Goal: Information Seeking & Learning: Learn about a topic

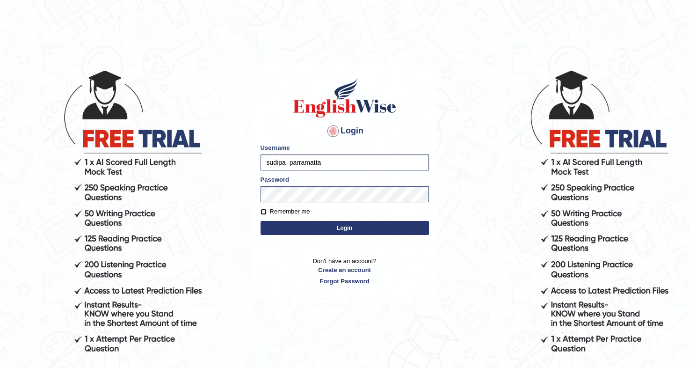
click at [263, 212] on input "Remember me" at bounding box center [264, 212] width 6 height 6
checkbox input "true"
click at [341, 232] on button "Login" at bounding box center [345, 228] width 168 height 14
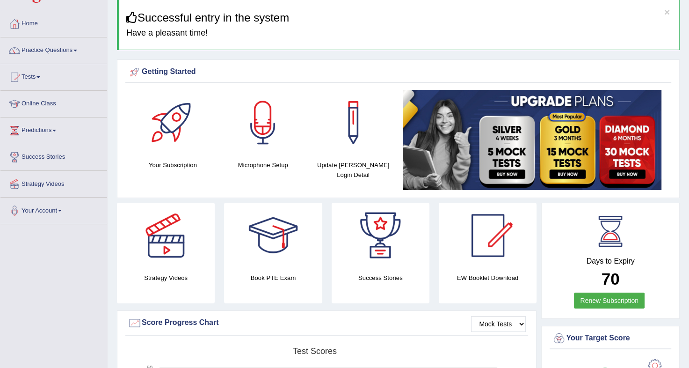
scroll to position [22, 0]
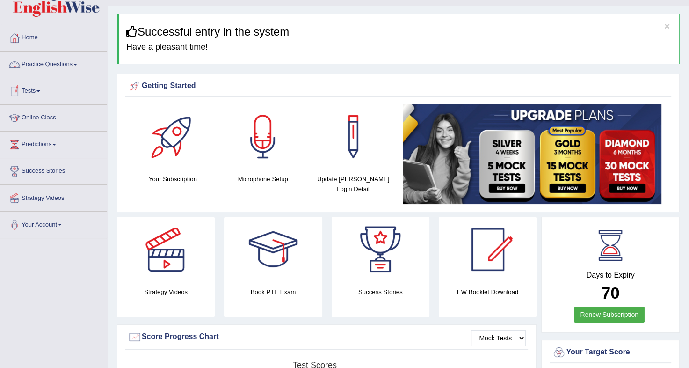
click at [69, 65] on link "Practice Questions" at bounding box center [53, 62] width 107 height 23
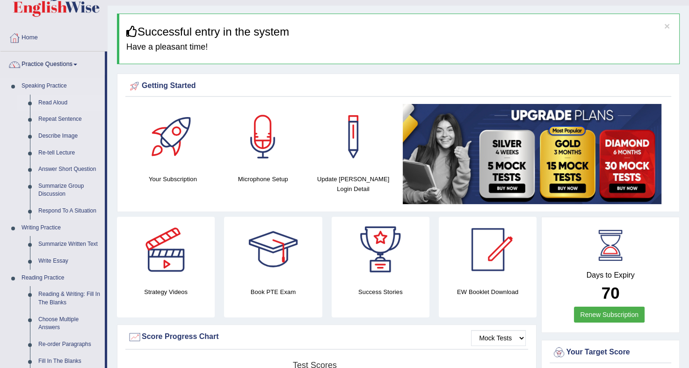
click at [40, 98] on link "Read Aloud" at bounding box center [69, 102] width 71 height 17
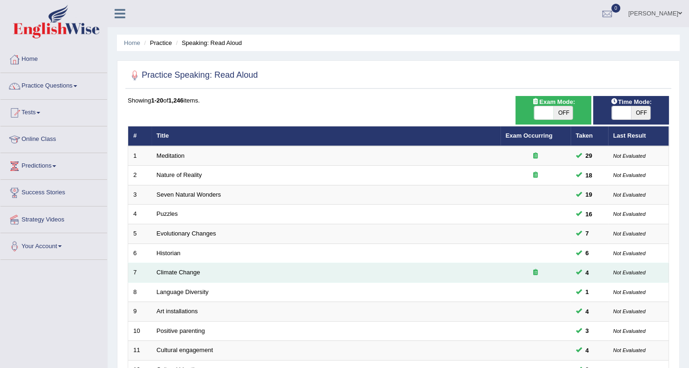
scroll to position [249, 0]
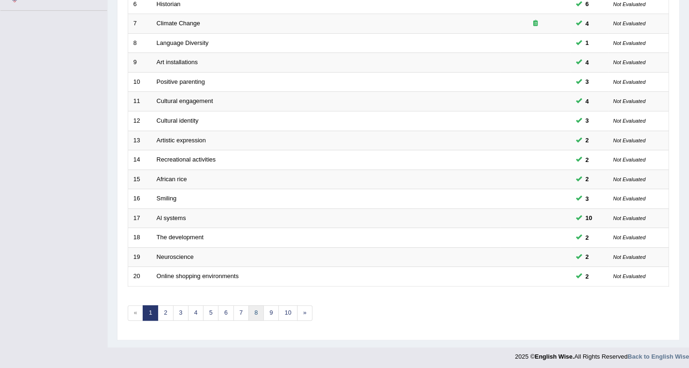
click at [253, 310] on link "8" at bounding box center [255, 312] width 15 height 15
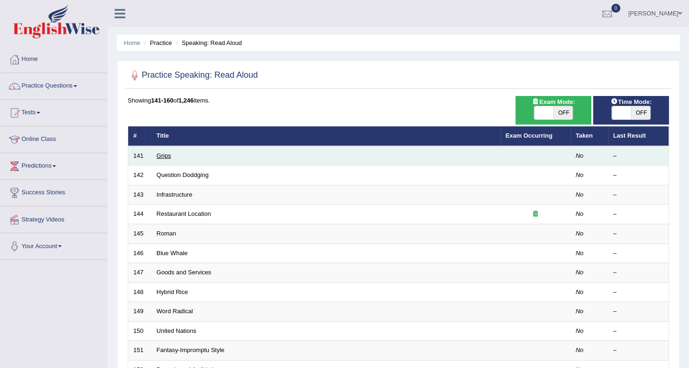
click at [163, 155] on link "Grips" at bounding box center [164, 155] width 15 height 7
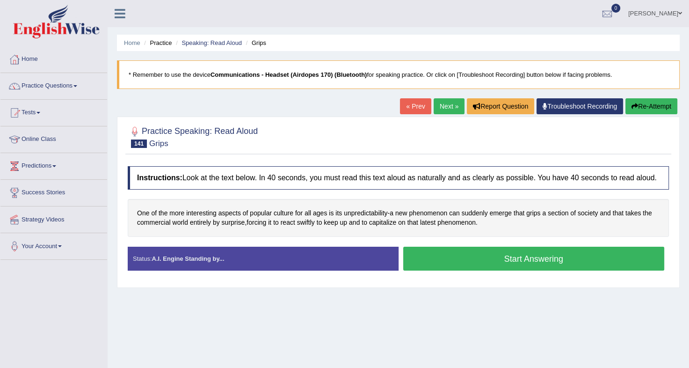
click at [573, 106] on link "Troubleshoot Recording" at bounding box center [580, 106] width 87 height 16
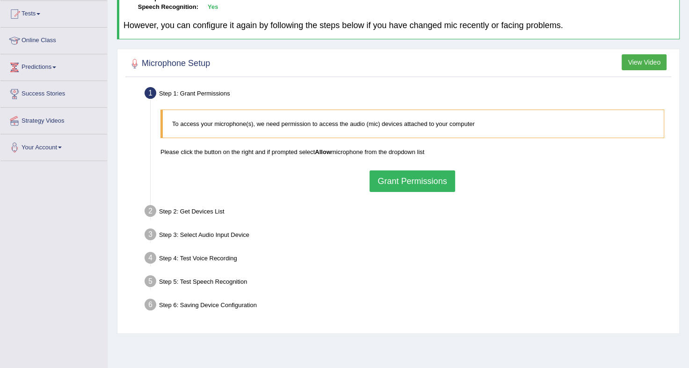
scroll to position [99, 0]
click at [414, 179] on button "Grant Permissions" at bounding box center [412, 181] width 85 height 22
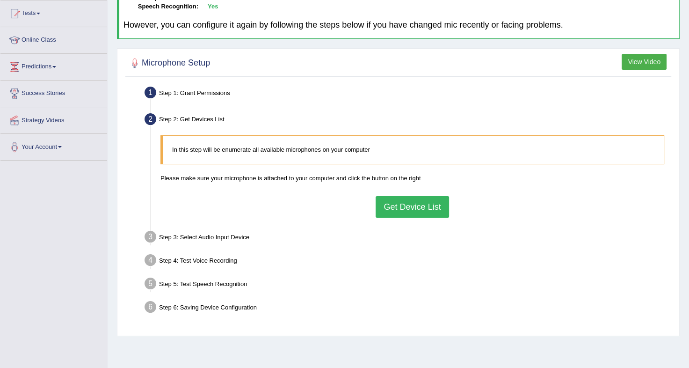
click at [392, 203] on button "Get Device List" at bounding box center [412, 207] width 73 height 22
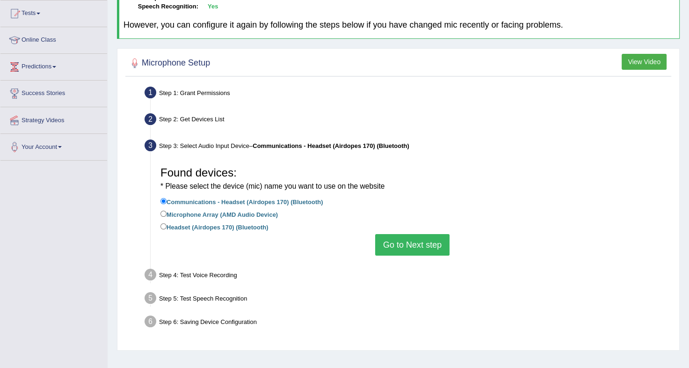
click at [418, 237] on button "Go to Next step" at bounding box center [412, 245] width 74 height 22
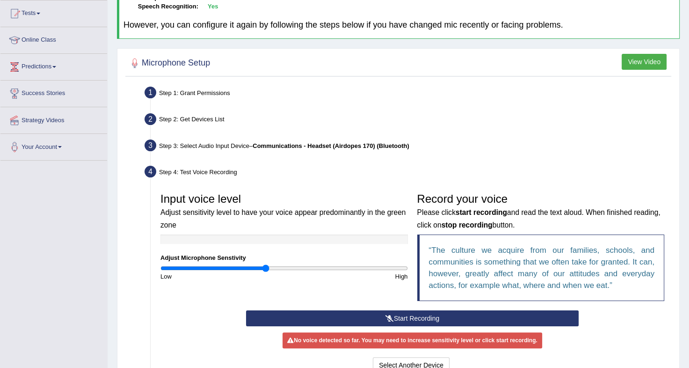
scroll to position [138, 0]
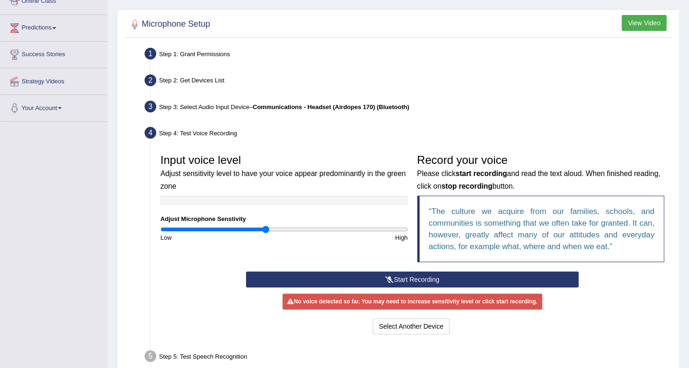
click at [404, 282] on button "Start Recording" at bounding box center [412, 279] width 333 height 16
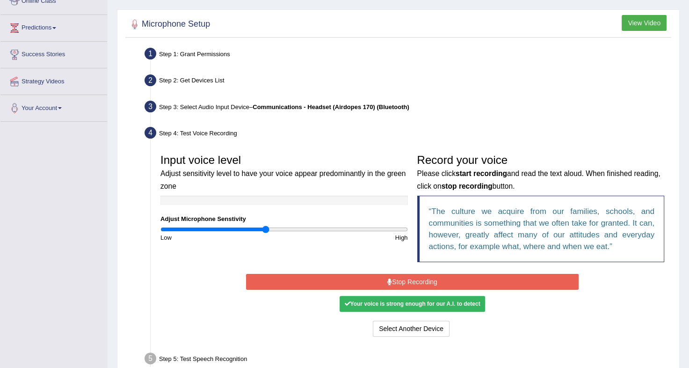
click at [403, 285] on button "Stop Recording" at bounding box center [412, 282] width 333 height 16
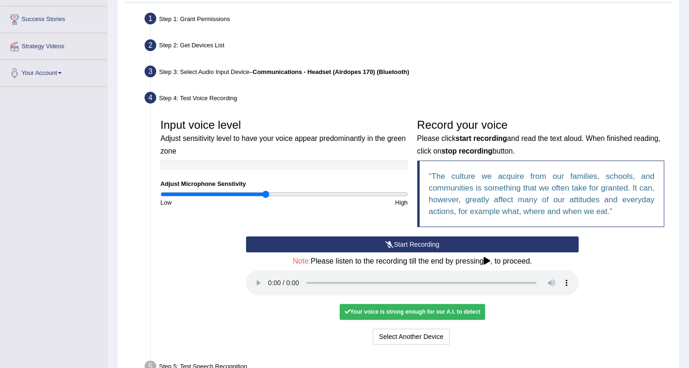
scroll to position [253, 0]
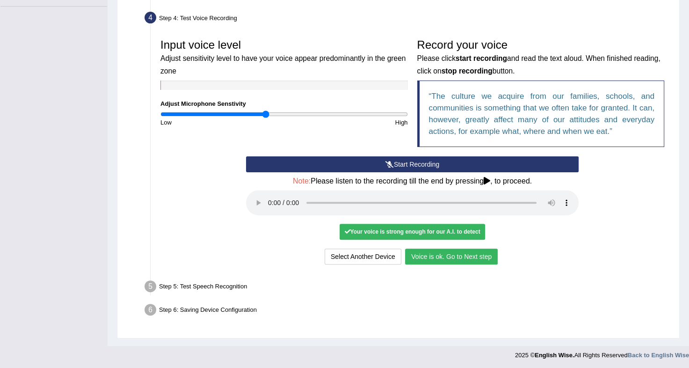
click at [448, 248] on button "Voice is ok. Go to Next step" at bounding box center [451, 256] width 93 height 16
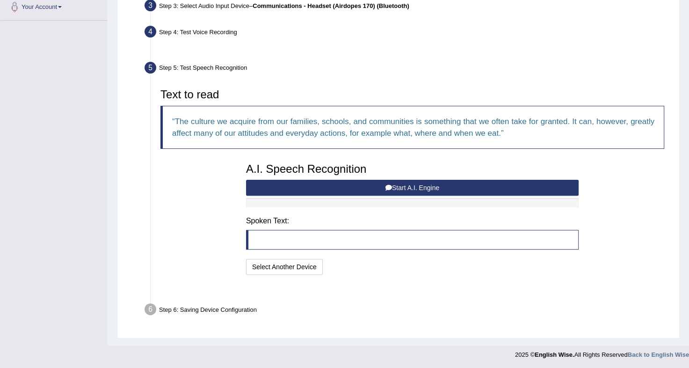
scroll to position [216, 0]
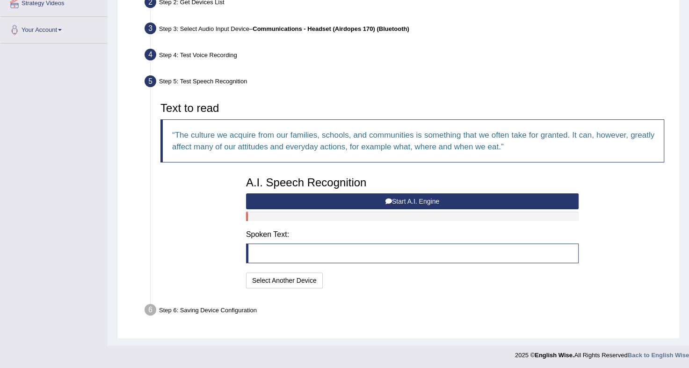
click at [361, 200] on button "Start A.I. Engine" at bounding box center [412, 201] width 333 height 16
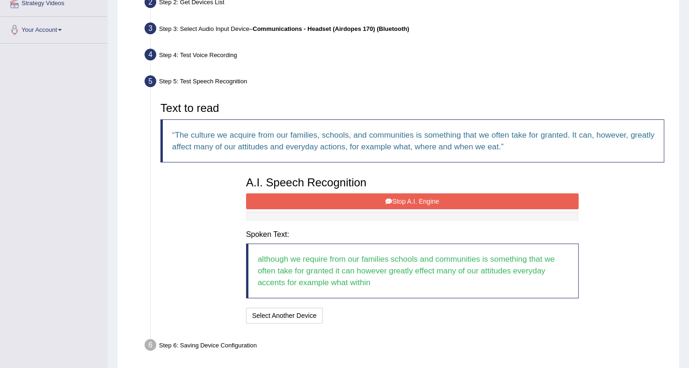
click at [361, 200] on button "Stop A.I. Engine" at bounding box center [412, 201] width 333 height 16
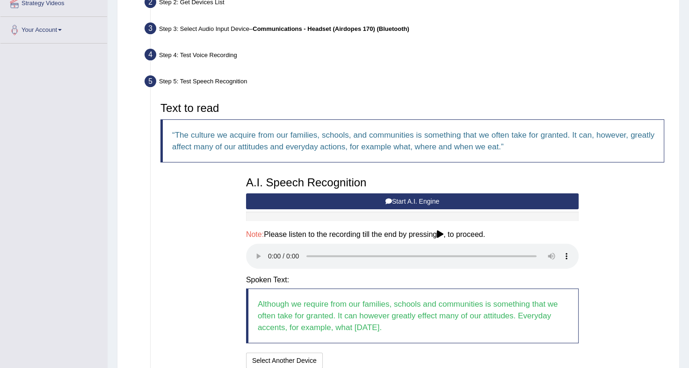
scroll to position [297, 0]
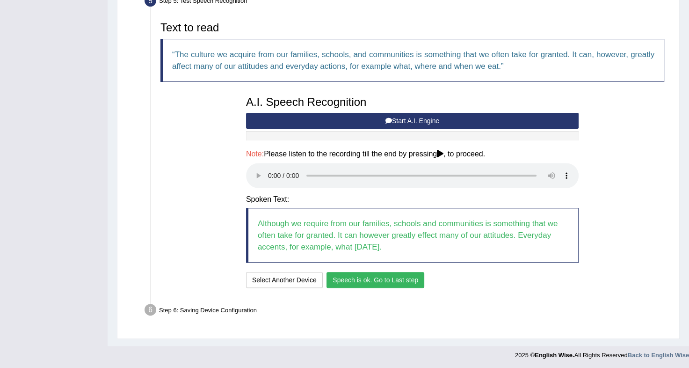
click at [368, 272] on button "Speech is ok. Go to Last step" at bounding box center [376, 280] width 98 height 16
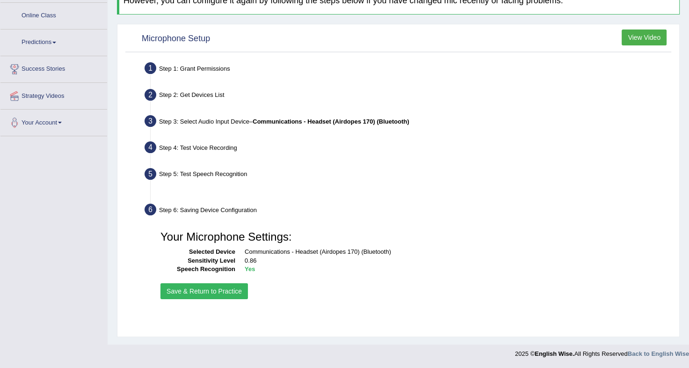
scroll to position [123, 0]
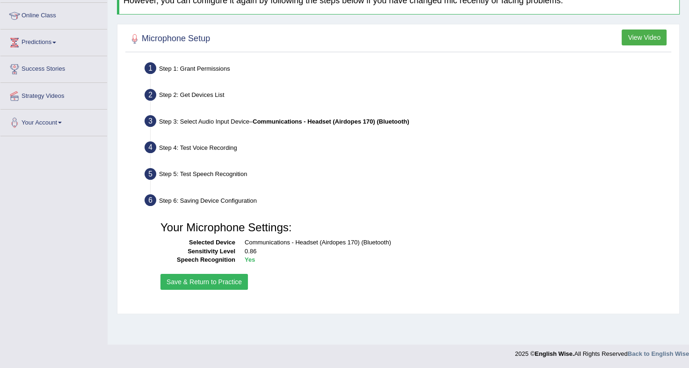
click at [211, 277] on button "Save & Return to Practice" at bounding box center [203, 282] width 87 height 16
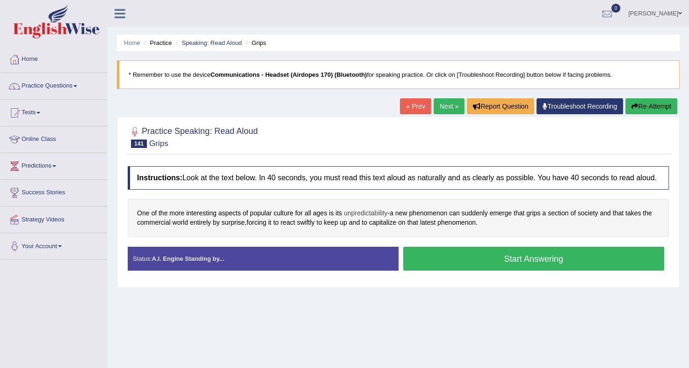
click at [358, 214] on span "unpredictability" at bounding box center [366, 213] width 44 height 10
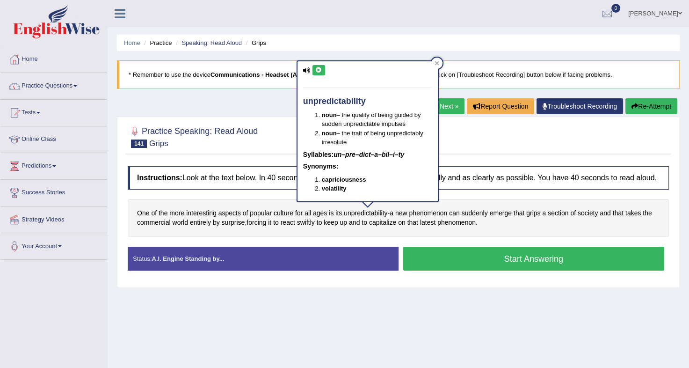
click at [317, 72] on icon at bounding box center [318, 70] width 7 height 6
click at [434, 64] on div at bounding box center [436, 63] width 11 height 11
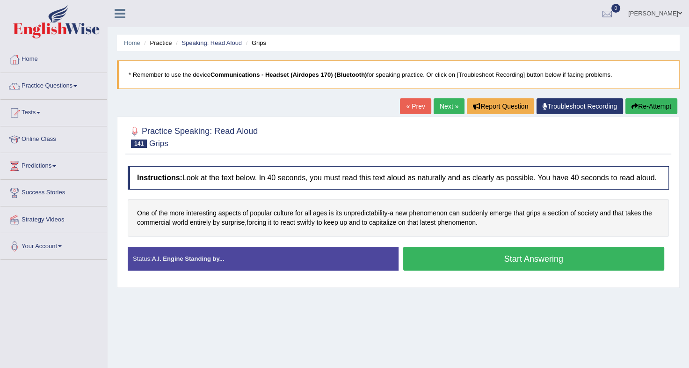
click at [475, 251] on button "Start Answering" at bounding box center [533, 259] width 261 height 24
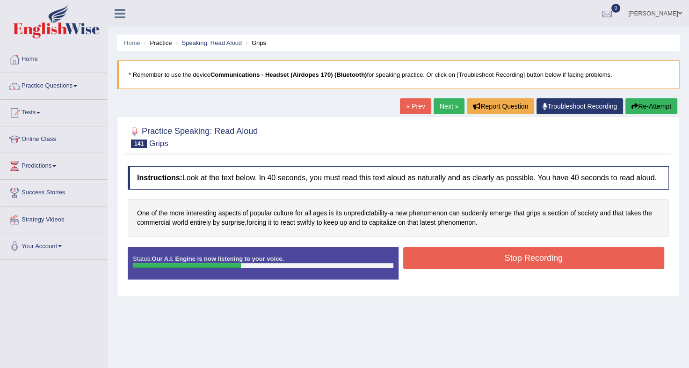
click at [475, 251] on button "Stop Recording" at bounding box center [533, 258] width 261 height 22
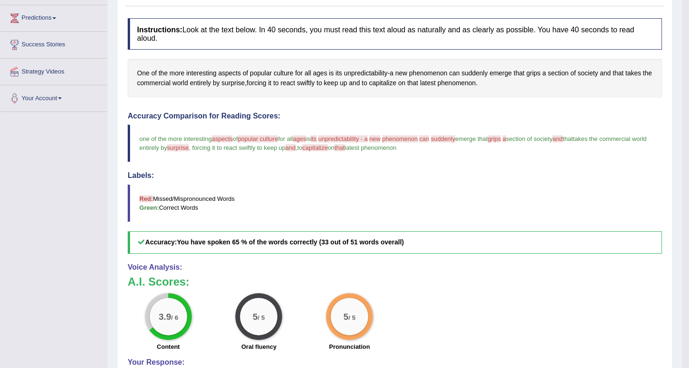
scroll to position [147, 0]
click at [224, 69] on span "aspects" at bounding box center [229, 74] width 22 height 10
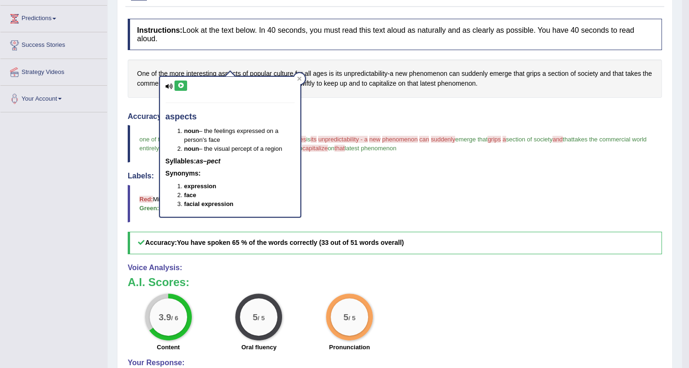
click at [181, 85] on icon at bounding box center [180, 86] width 7 height 6
click at [299, 73] on div at bounding box center [299, 78] width 11 height 11
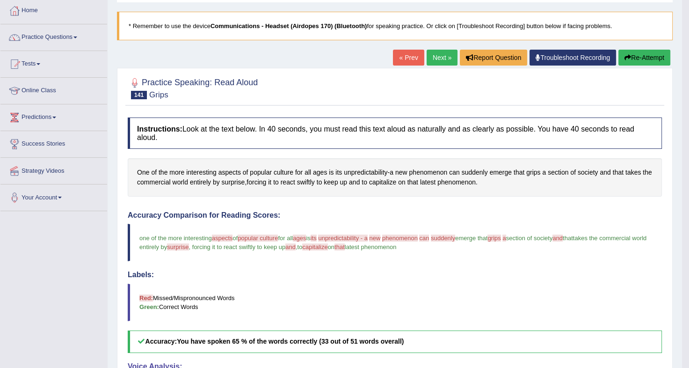
scroll to position [27, 0]
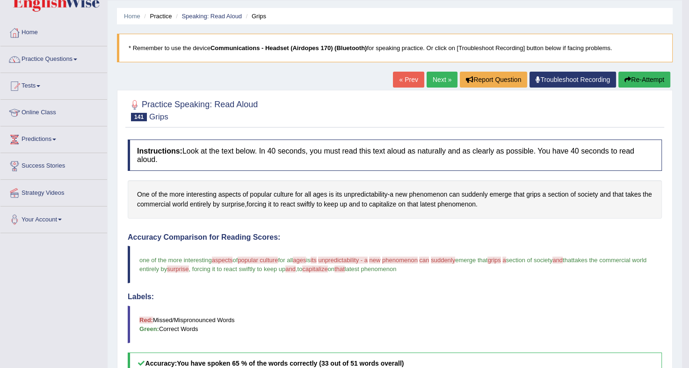
click at [637, 77] on button "Re-Attempt" at bounding box center [644, 80] width 52 height 16
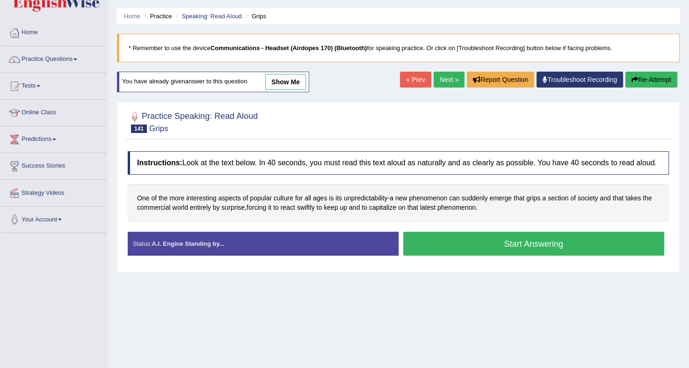
click at [515, 250] on button "Start Answering" at bounding box center [533, 244] width 261 height 24
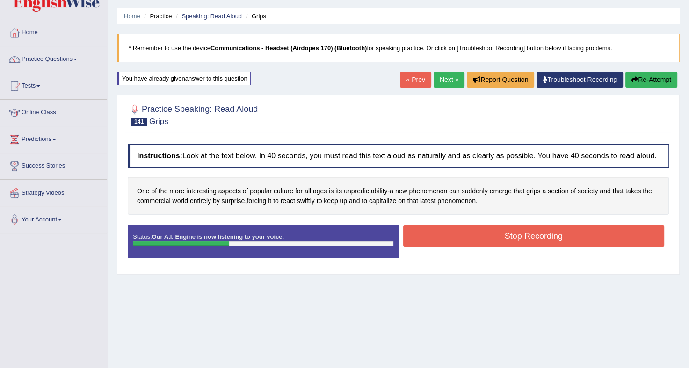
click at [524, 237] on button "Stop Recording" at bounding box center [533, 236] width 261 height 22
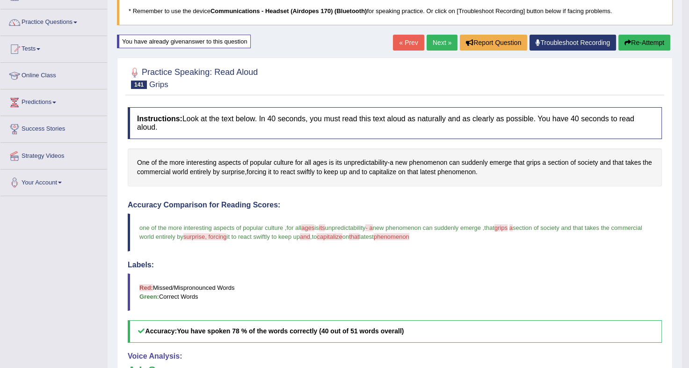
scroll to position [63, 0]
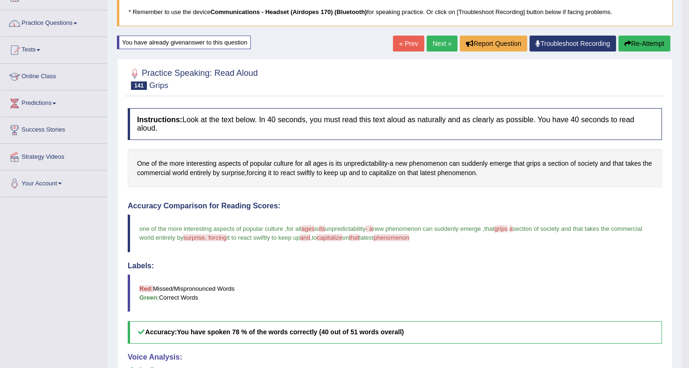
click at [640, 46] on button "Re-Attempt" at bounding box center [644, 44] width 52 height 16
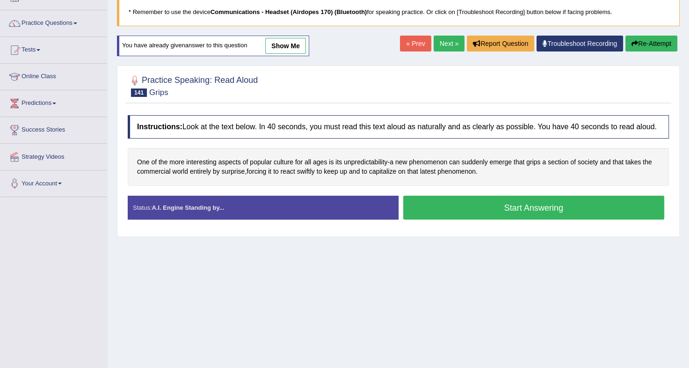
click at [475, 211] on button "Start Answering" at bounding box center [533, 208] width 261 height 24
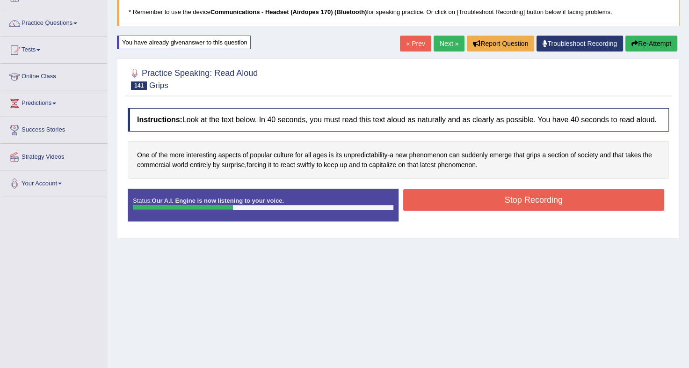
click at [479, 203] on button "Stop Recording" at bounding box center [533, 200] width 261 height 22
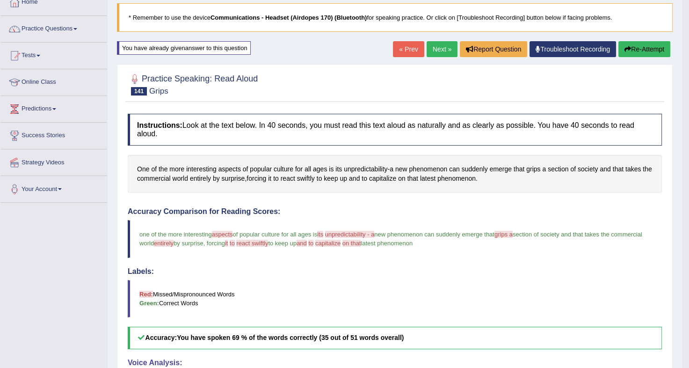
scroll to position [55, 0]
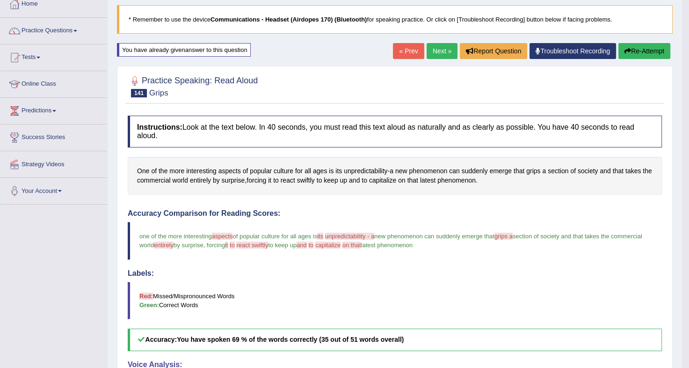
click at [623, 61] on div "« Prev Next » Report Question Troubleshoot Recording Re-Attempt" at bounding box center [533, 52] width 280 height 18
click at [635, 53] on button "Re-Attempt" at bounding box center [644, 51] width 52 height 16
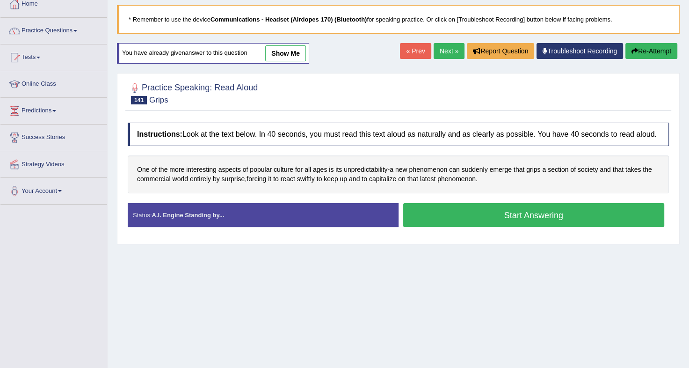
click at [490, 215] on button "Start Answering" at bounding box center [533, 215] width 261 height 24
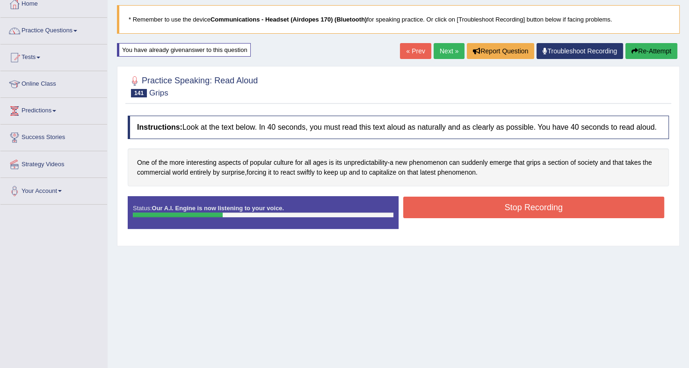
click at [490, 215] on button "Stop Recording" at bounding box center [533, 207] width 261 height 22
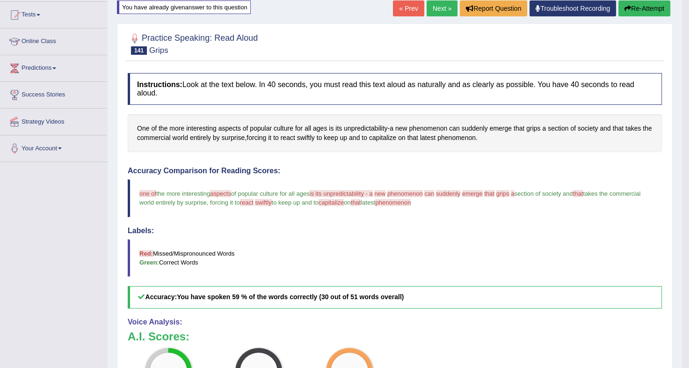
scroll to position [97, 0]
click at [637, 3] on button "Re-Attempt" at bounding box center [644, 9] width 52 height 16
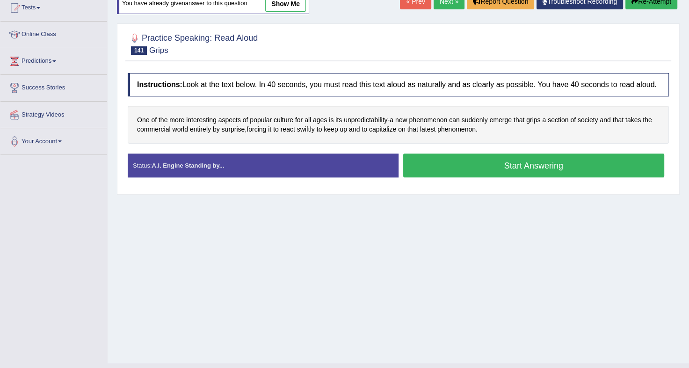
click at [453, 163] on button "Start Answering" at bounding box center [533, 165] width 261 height 24
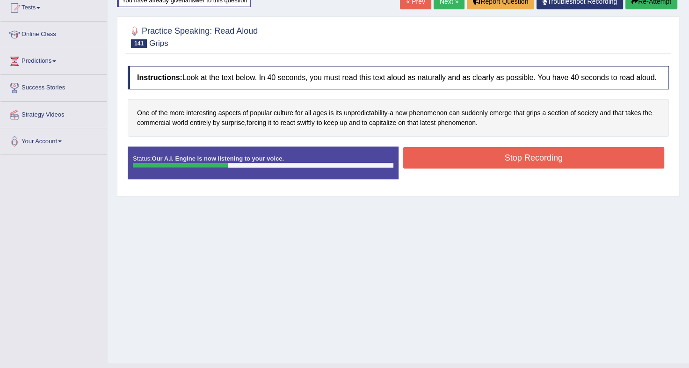
click at [453, 163] on button "Stop Recording" at bounding box center [533, 158] width 261 height 22
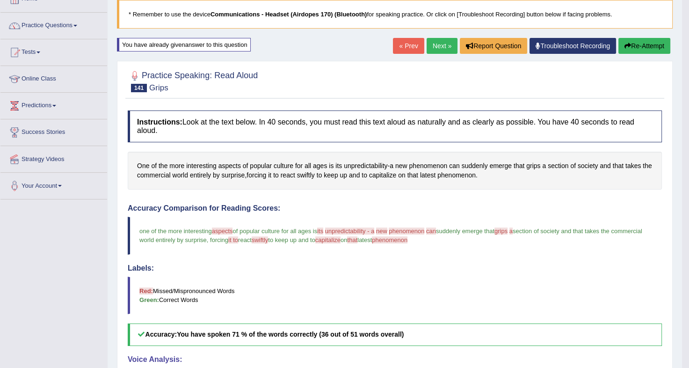
scroll to position [60, 0]
click at [639, 49] on button "Re-Attempt" at bounding box center [644, 46] width 52 height 16
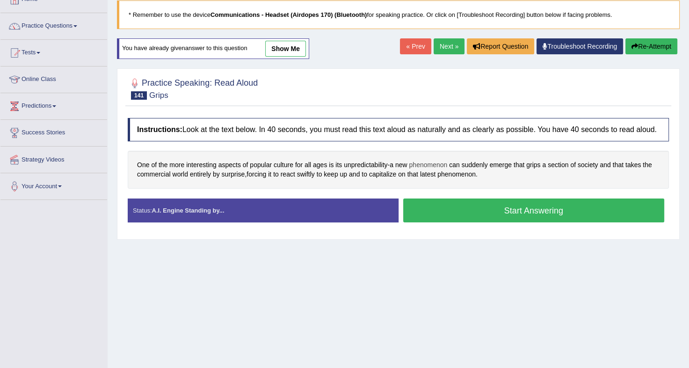
click at [432, 164] on span "phenomenon" at bounding box center [428, 165] width 38 height 10
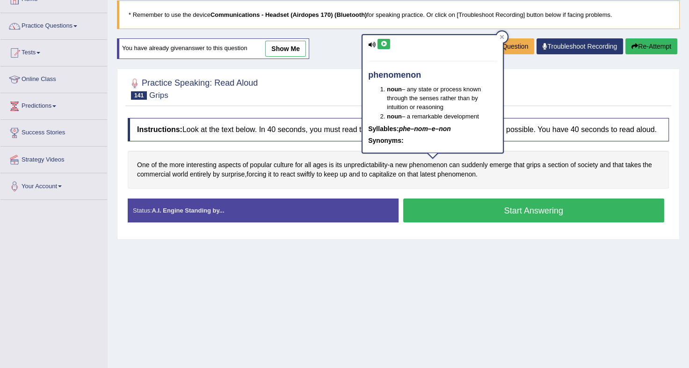
click at [388, 45] on button at bounding box center [383, 44] width 13 height 10
click at [500, 33] on div at bounding box center [501, 36] width 11 height 11
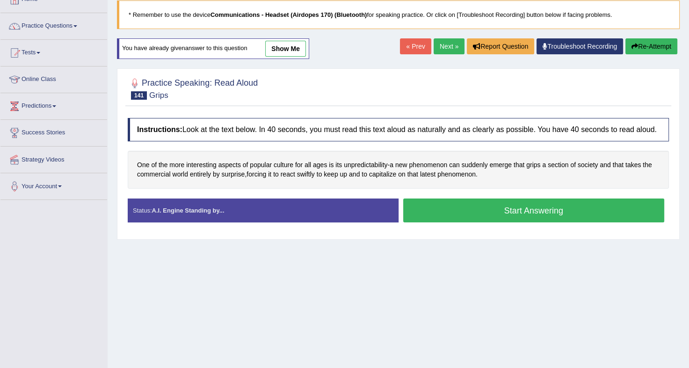
click at [459, 210] on button "Start Answering" at bounding box center [533, 210] width 261 height 24
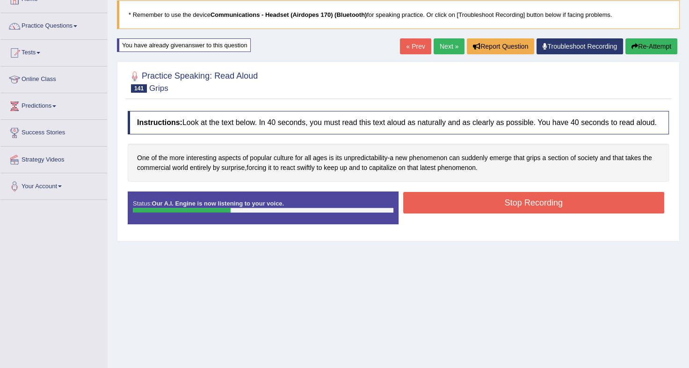
click at [459, 210] on button "Stop Recording" at bounding box center [533, 203] width 261 height 22
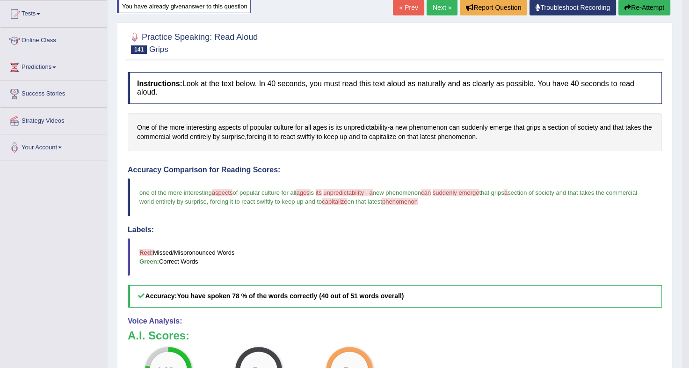
scroll to position [100, 0]
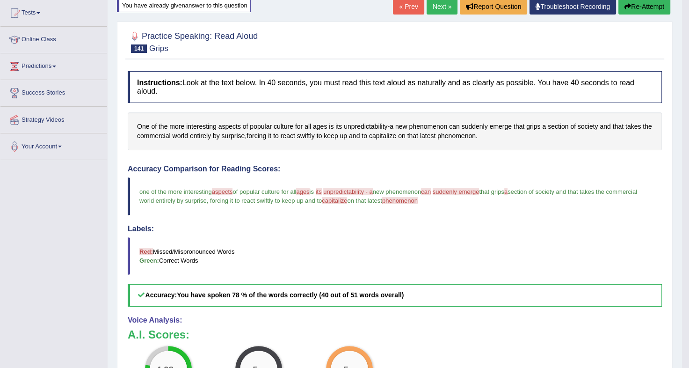
click at [222, 178] on blockquote "one of the more interesting aspects aspect of popular culture for all ages it i…" at bounding box center [395, 195] width 534 height 37
click at [217, 188] on span "aspects" at bounding box center [222, 191] width 21 height 7
click at [222, 188] on span "aspects" at bounding box center [222, 191] width 21 height 7
click at [224, 122] on span "aspects" at bounding box center [229, 127] width 22 height 10
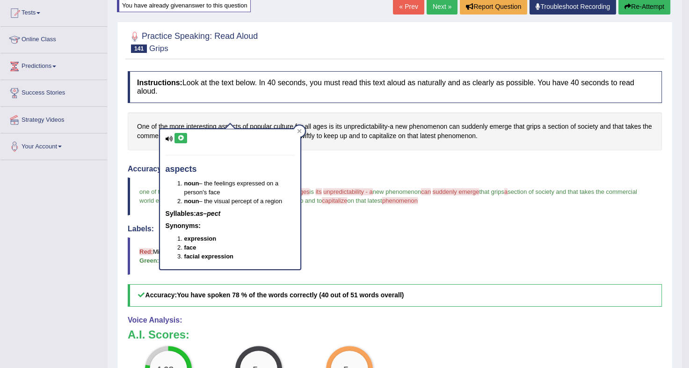
click at [183, 137] on icon at bounding box center [180, 138] width 7 height 6
click at [300, 136] on div at bounding box center [299, 130] width 11 height 11
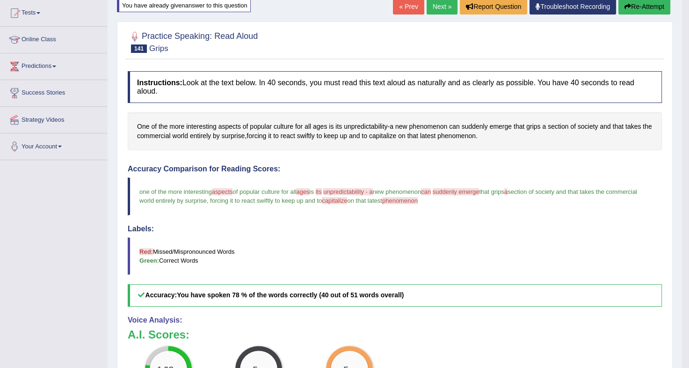
click at [639, 2] on button "Re-Attempt" at bounding box center [644, 7] width 52 height 16
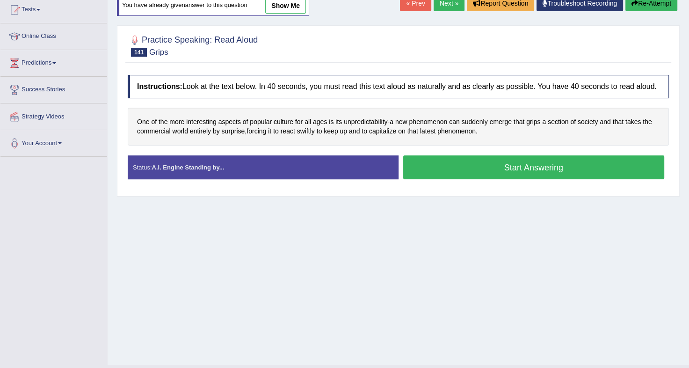
click at [482, 164] on button "Start Answering" at bounding box center [533, 167] width 261 height 24
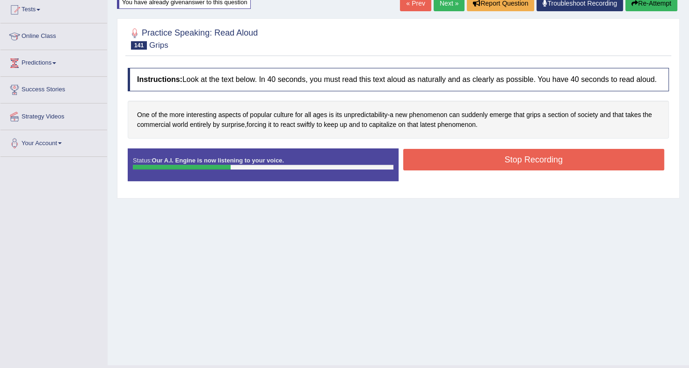
click at [482, 164] on button "Stop Recording" at bounding box center [533, 160] width 261 height 22
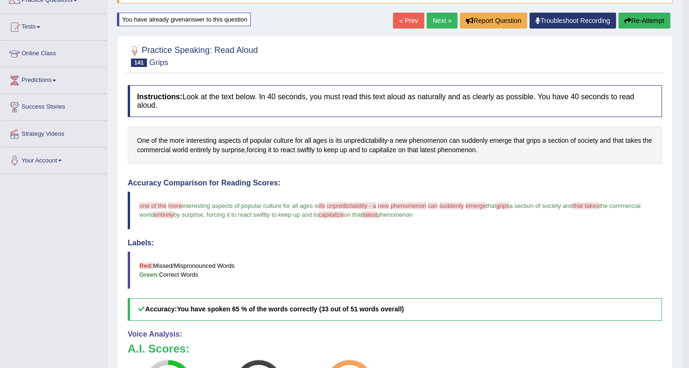
scroll to position [84, 0]
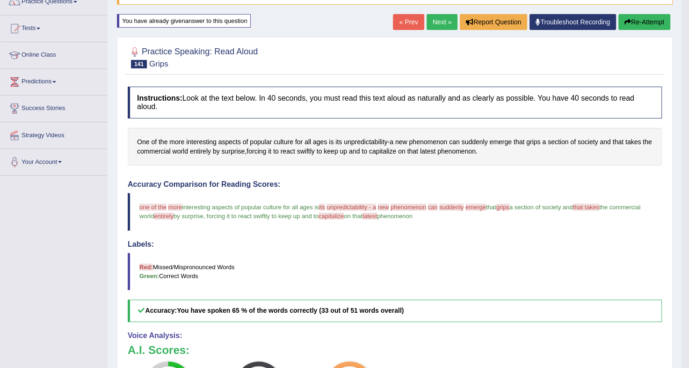
click at [650, 26] on button "Re-Attempt" at bounding box center [644, 22] width 52 height 16
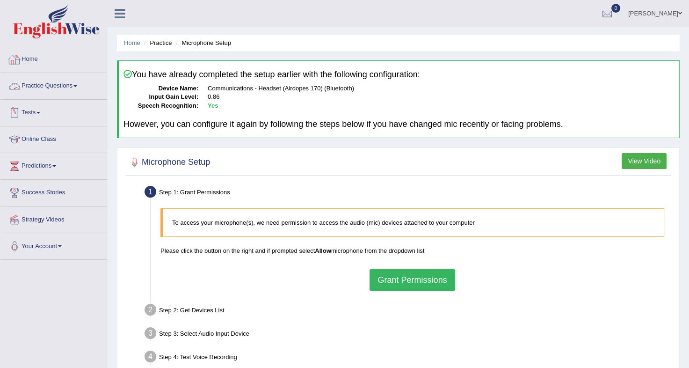
click at [70, 80] on link "Practice Questions" at bounding box center [53, 84] width 107 height 23
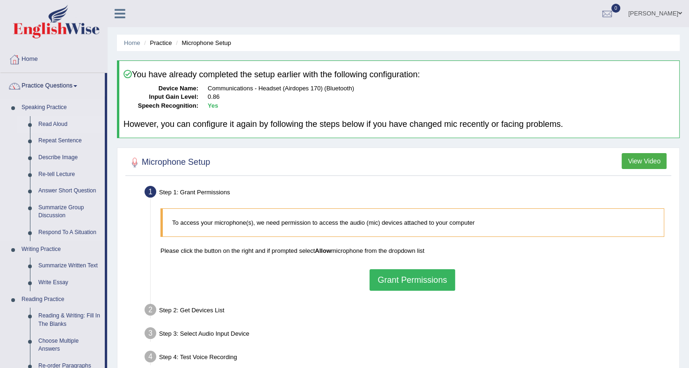
click at [47, 123] on link "Read Aloud" at bounding box center [69, 124] width 71 height 17
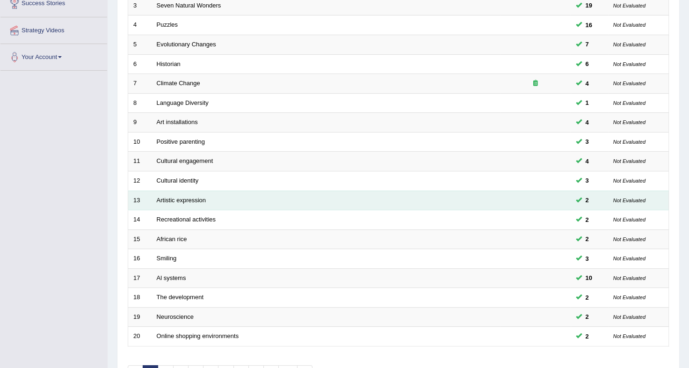
scroll to position [249, 0]
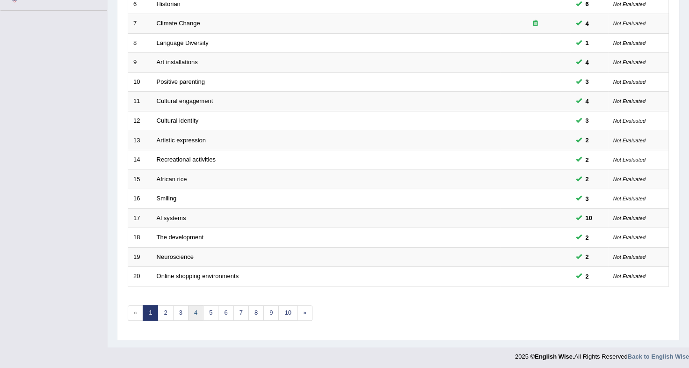
click at [195, 312] on link "4" at bounding box center [195, 312] width 15 height 15
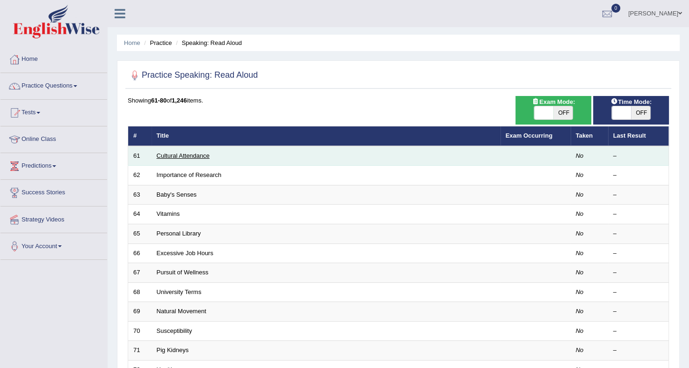
click at [185, 158] on link "Cultural Attendance" at bounding box center [183, 155] width 53 height 7
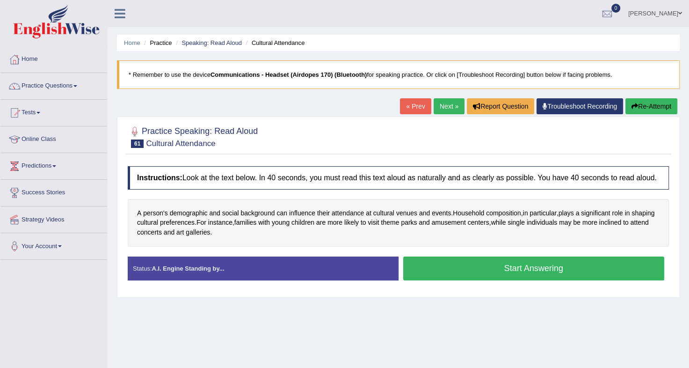
click at [421, 263] on button "Start Answering" at bounding box center [533, 268] width 261 height 24
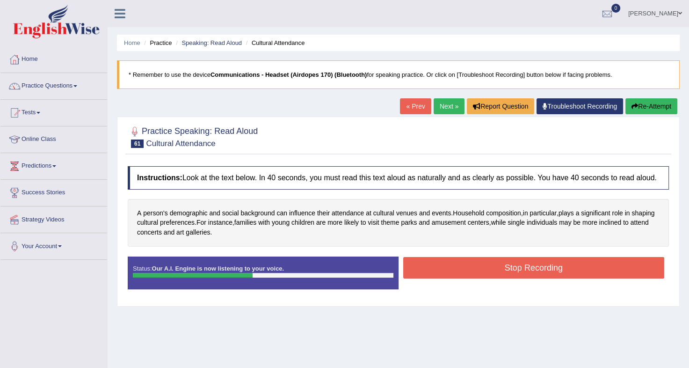
click at [421, 263] on button "Stop Recording" at bounding box center [533, 268] width 261 height 22
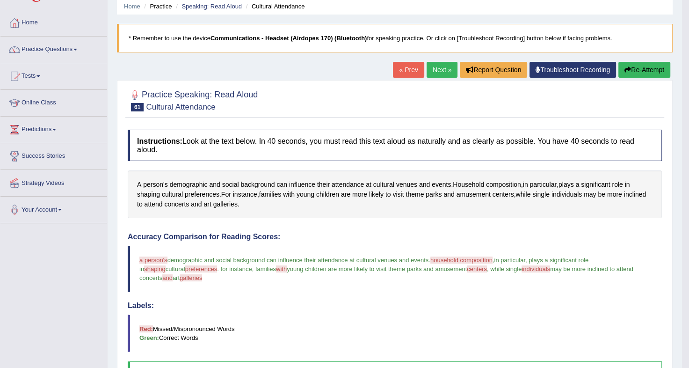
scroll to position [36, 0]
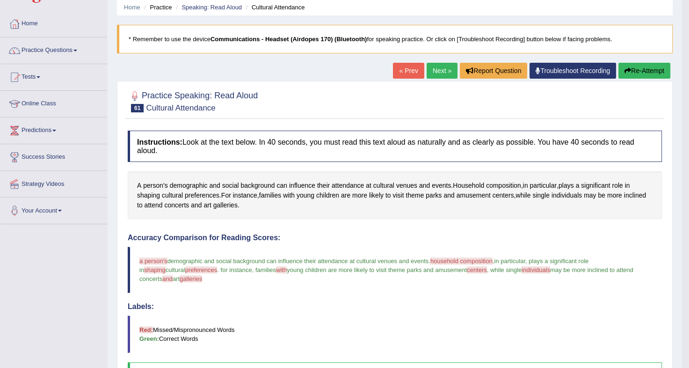
click at [642, 72] on button "Re-Attempt" at bounding box center [644, 71] width 52 height 16
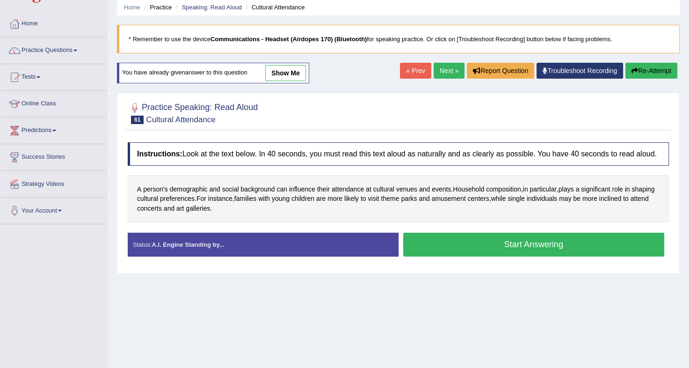
click at [566, 75] on link "Troubleshoot Recording" at bounding box center [580, 71] width 87 height 16
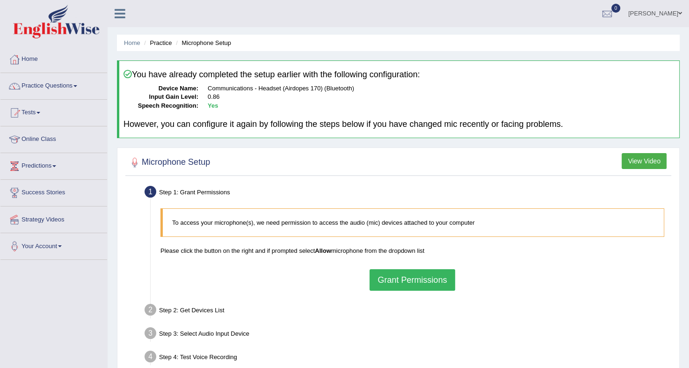
click at [413, 272] on button "Grant Permissions" at bounding box center [412, 280] width 85 height 22
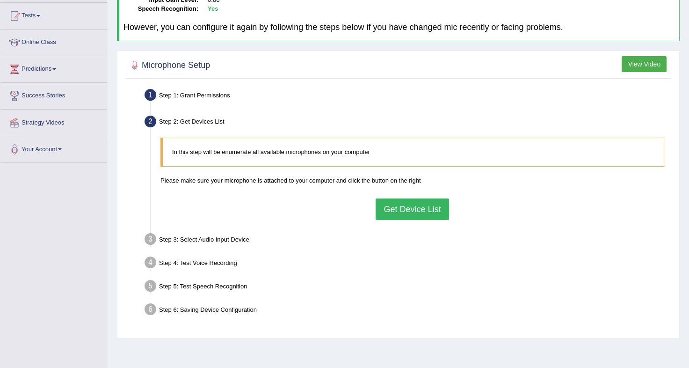
scroll to position [101, 0]
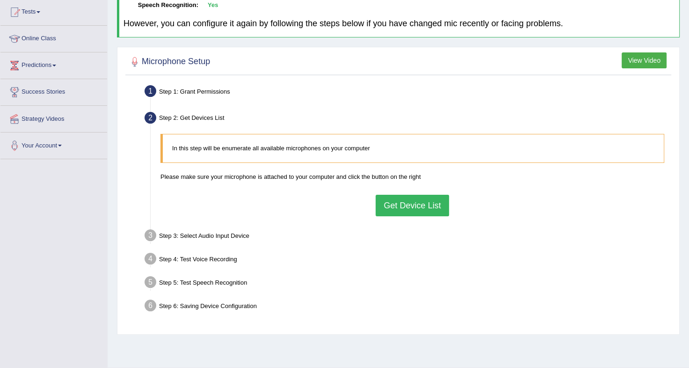
click at [427, 199] on button "Get Device List" at bounding box center [412, 206] width 73 height 22
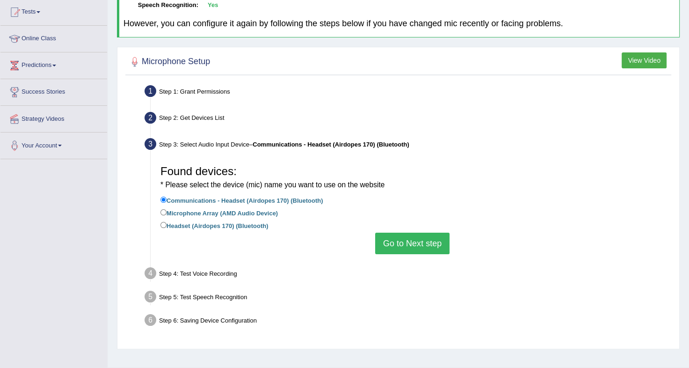
click at [161, 214] on label "Microphone Array (AMD Audio Device)" at bounding box center [218, 212] width 117 height 10
click at [161, 214] on input "Microphone Array (AMD Audio Device)" at bounding box center [163, 212] width 6 height 6
radio input "true"
click at [415, 242] on button "Go to Next step" at bounding box center [412, 243] width 74 height 22
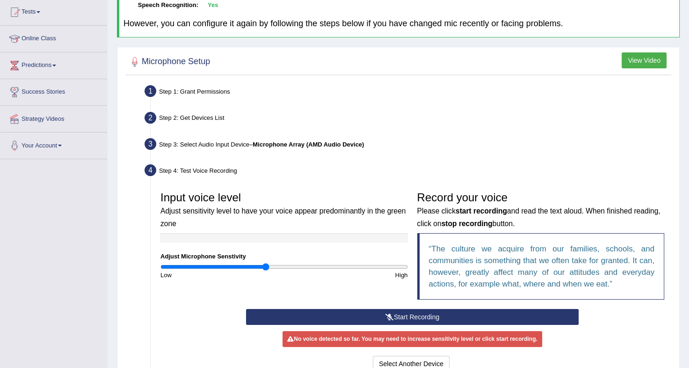
click at [420, 315] on button "Start Recording" at bounding box center [412, 317] width 333 height 16
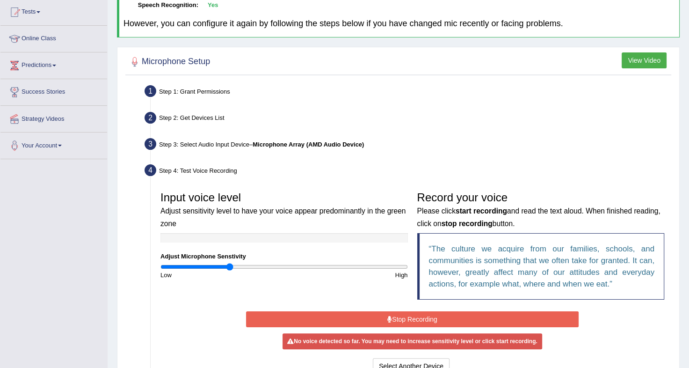
drag, startPoint x: 267, startPoint y: 267, endPoint x: 229, endPoint y: 269, distance: 38.0
type input "0.56"
click at [229, 269] on input "range" at bounding box center [283, 266] width 247 height 7
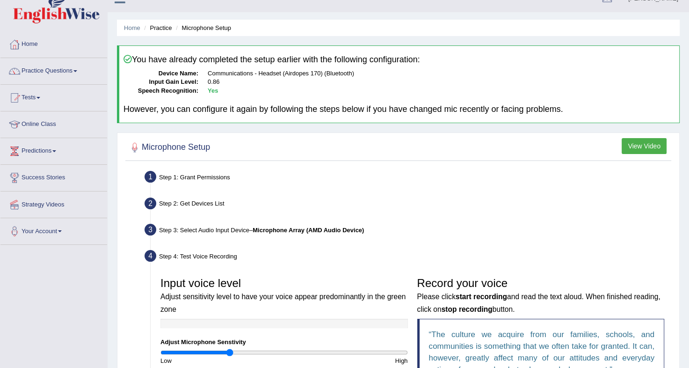
scroll to position [0, 0]
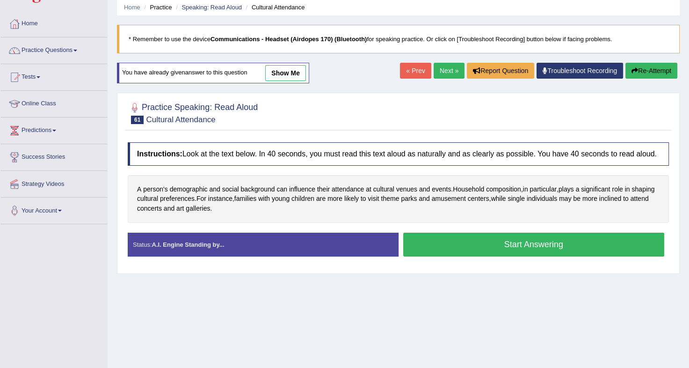
click at [567, 69] on link "Troubleshoot Recording" at bounding box center [580, 71] width 87 height 16
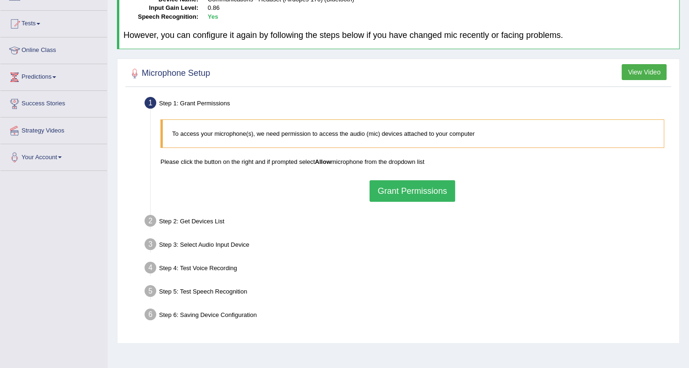
scroll to position [89, 0]
click at [391, 188] on button "Grant Permissions" at bounding box center [412, 191] width 85 height 22
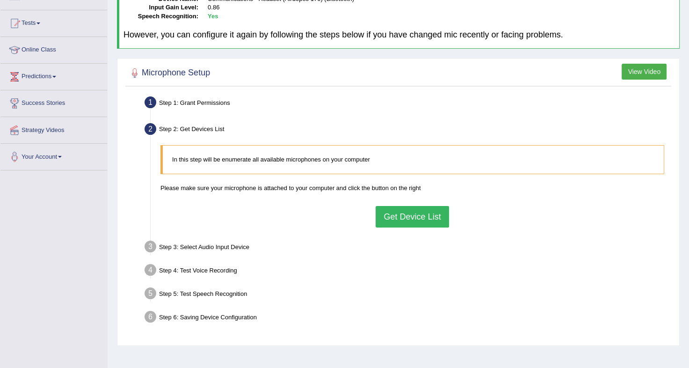
click at [394, 210] on button "Get Device List" at bounding box center [412, 217] width 73 height 22
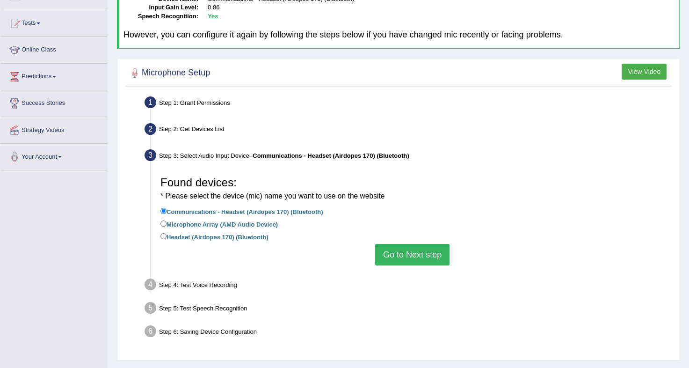
click at [398, 254] on button "Go to Next step" at bounding box center [412, 255] width 74 height 22
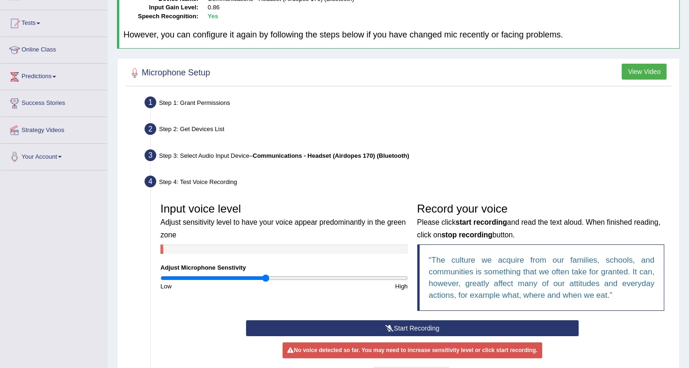
scroll to position [124, 0]
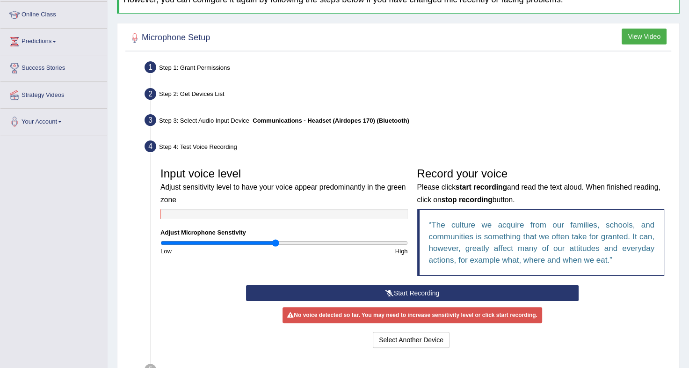
drag, startPoint x: 266, startPoint y: 242, endPoint x: 276, endPoint y: 242, distance: 10.3
click at [276, 242] on input "range" at bounding box center [283, 242] width 247 height 7
click at [436, 293] on button "Start Recording" at bounding box center [412, 293] width 333 height 16
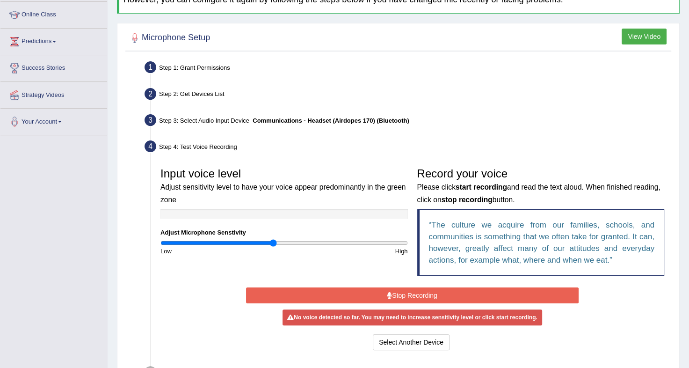
type input "0.92"
click at [273, 242] on input "range" at bounding box center [283, 242] width 247 height 7
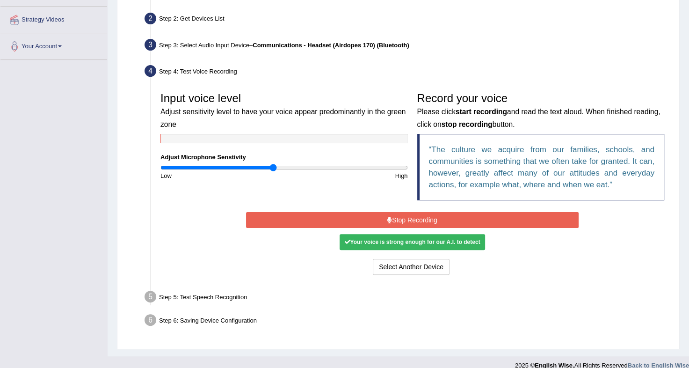
scroll to position [210, 0]
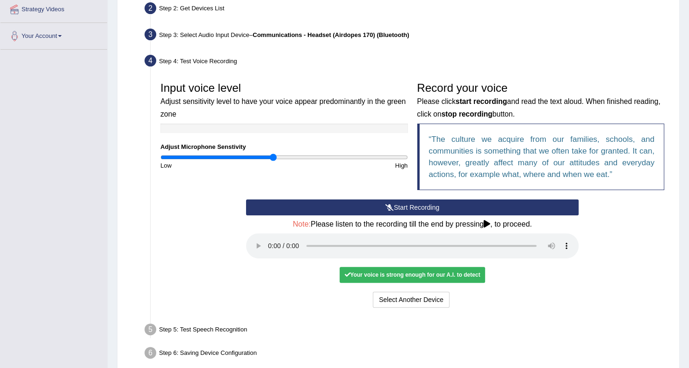
click at [385, 207] on icon at bounding box center [389, 207] width 8 height 7
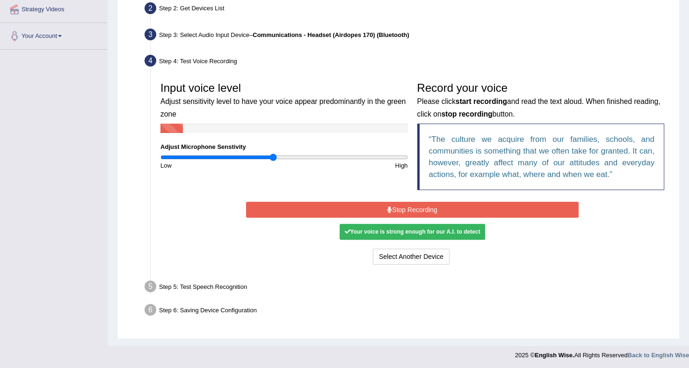
click at [385, 207] on button "Stop Recording" at bounding box center [412, 210] width 333 height 16
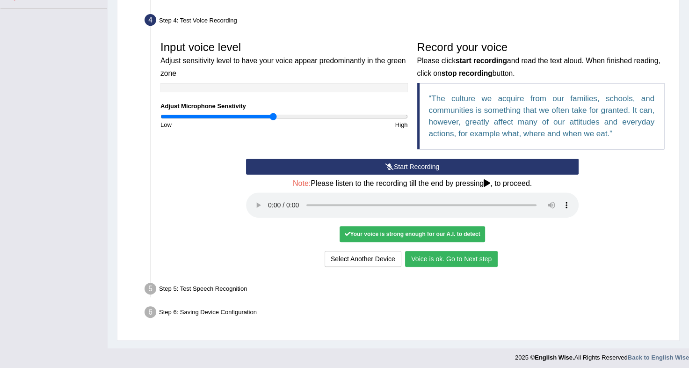
scroll to position [253, 0]
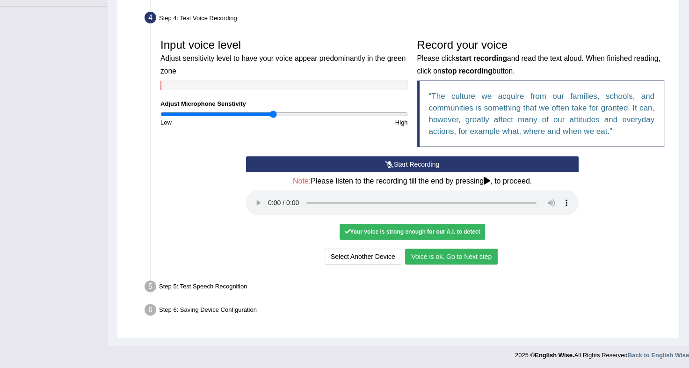
click at [469, 256] on button "Voice is ok. Go to Next step" at bounding box center [451, 256] width 93 height 16
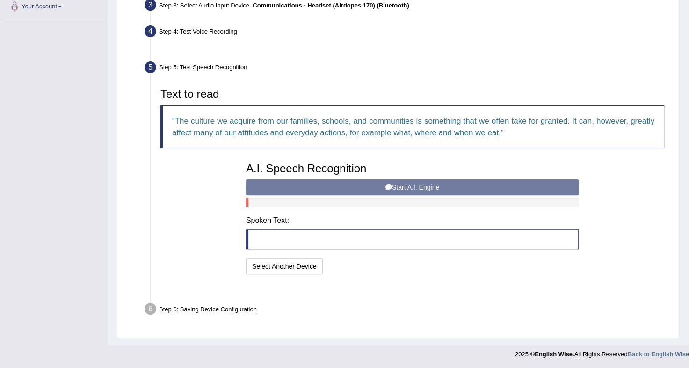
scroll to position [216, 0]
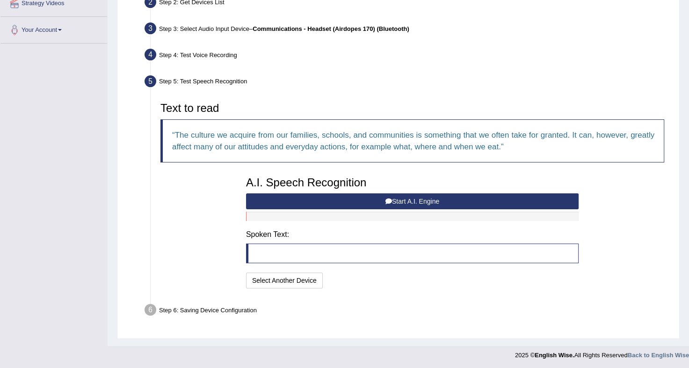
click at [381, 199] on button "Start A.I. Engine" at bounding box center [412, 201] width 333 height 16
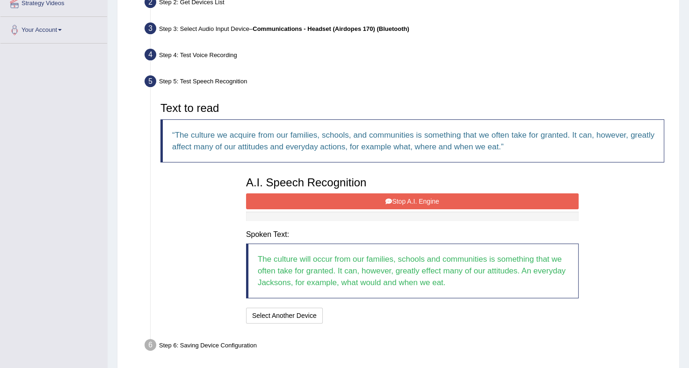
click at [397, 197] on button "Stop A.I. Engine" at bounding box center [412, 201] width 333 height 16
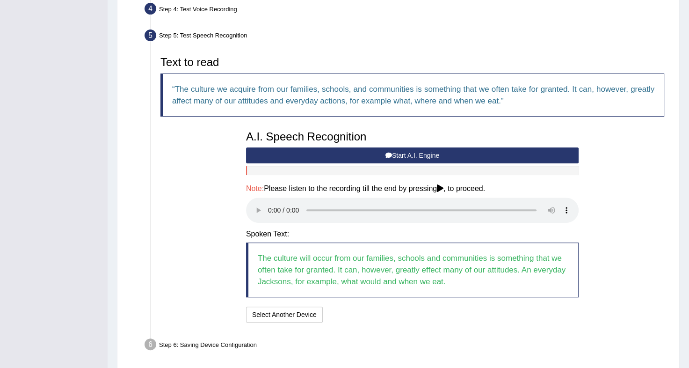
scroll to position [297, 0]
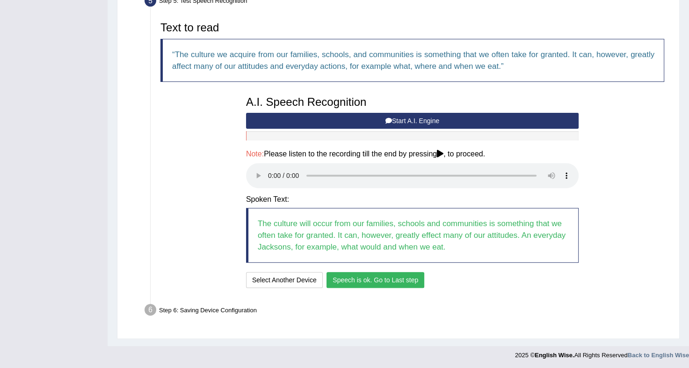
click at [360, 278] on button "Speech is ok. Go to Last step" at bounding box center [376, 280] width 98 height 16
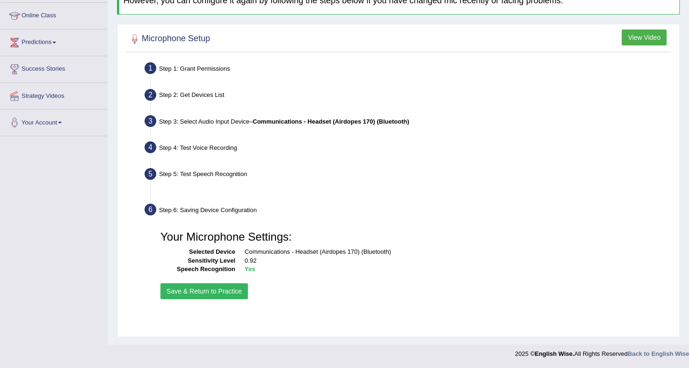
scroll to position [123, 0]
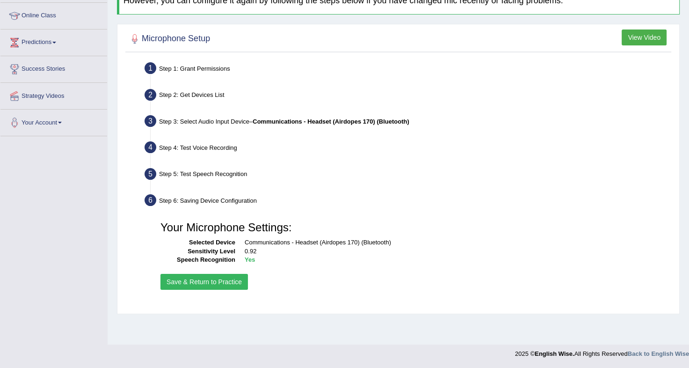
click at [189, 280] on button "Save & Return to Practice" at bounding box center [203, 282] width 87 height 16
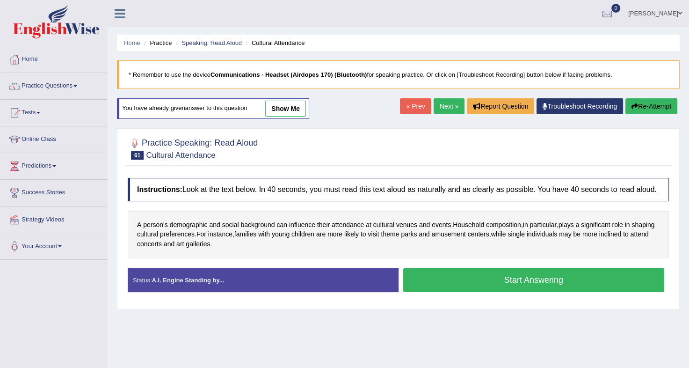
click at [460, 278] on button "Start Answering" at bounding box center [533, 280] width 261 height 24
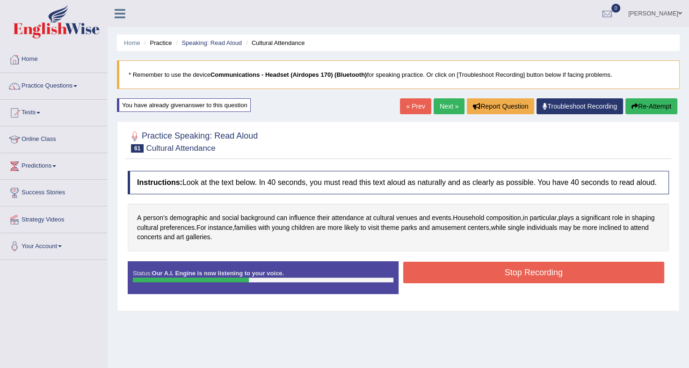
click at [460, 278] on button "Stop Recording" at bounding box center [533, 272] width 261 height 22
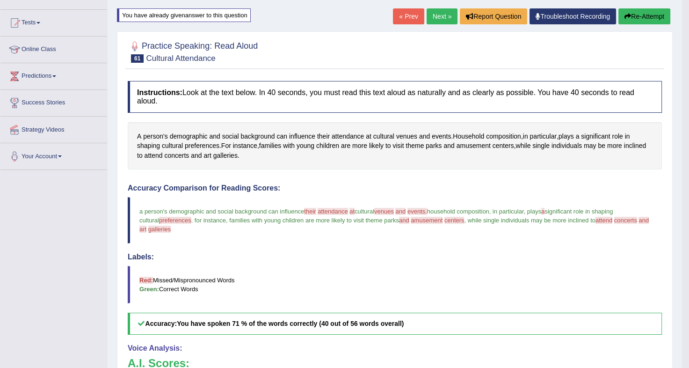
scroll to position [90, 0]
click at [635, 15] on button "Re-Attempt" at bounding box center [644, 16] width 52 height 16
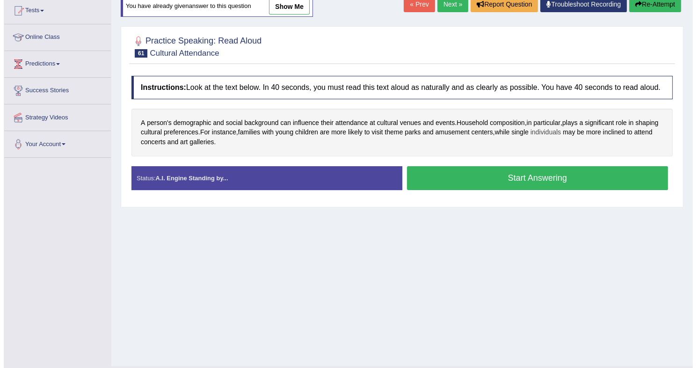
scroll to position [90, 0]
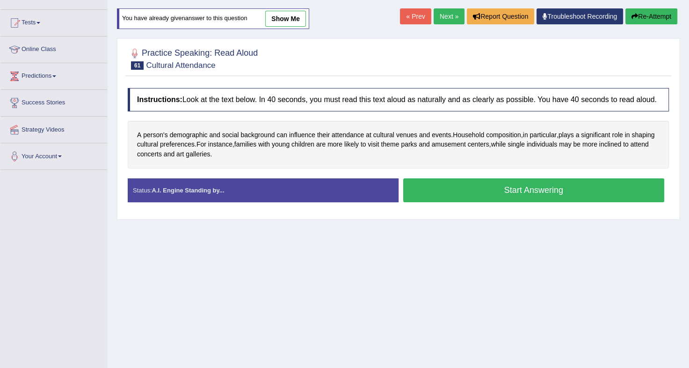
click at [498, 187] on button "Start Answering" at bounding box center [533, 190] width 261 height 24
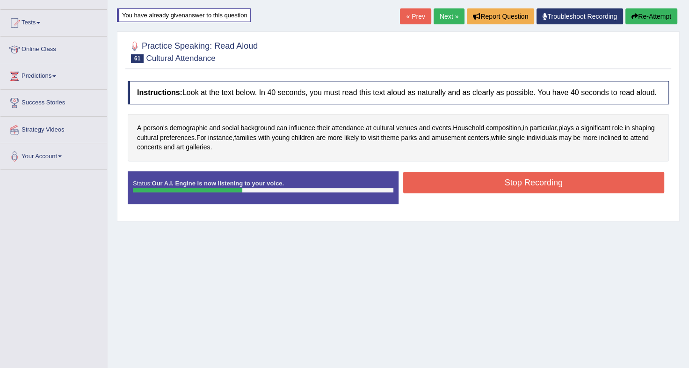
click at [498, 187] on button "Stop Recording" at bounding box center [533, 183] width 261 height 22
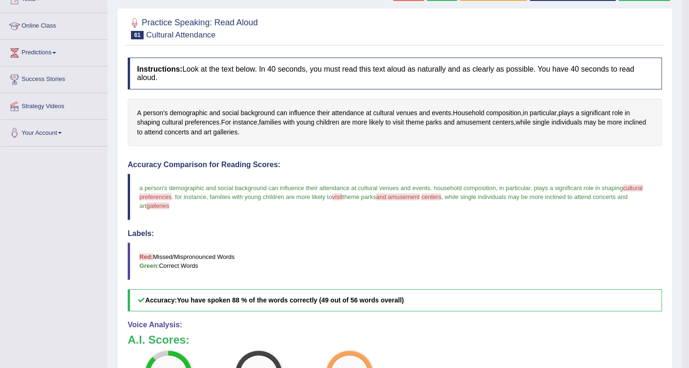
scroll to position [112, 0]
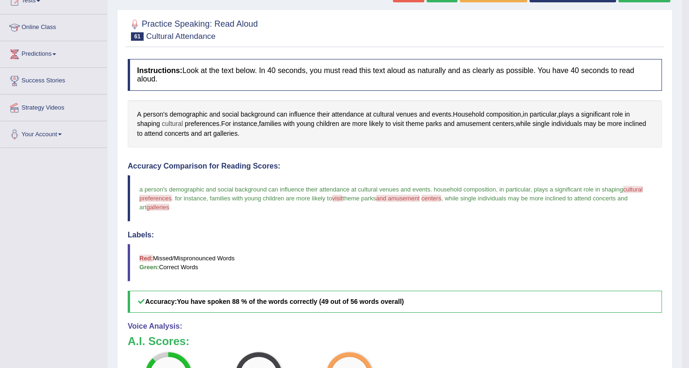
click at [174, 119] on span "cultural" at bounding box center [172, 124] width 21 height 10
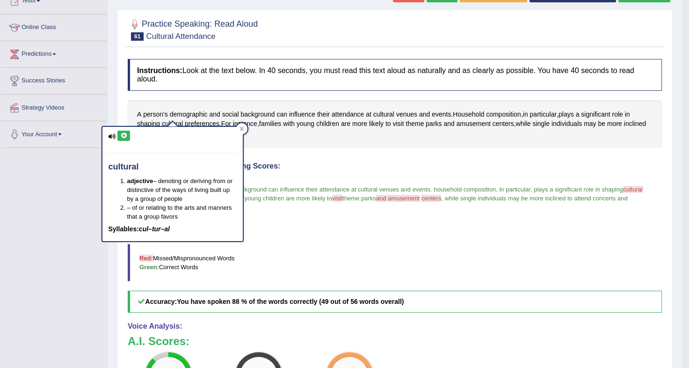
click at [120, 133] on icon at bounding box center [123, 136] width 7 height 6
click at [242, 131] on div at bounding box center [241, 128] width 11 height 11
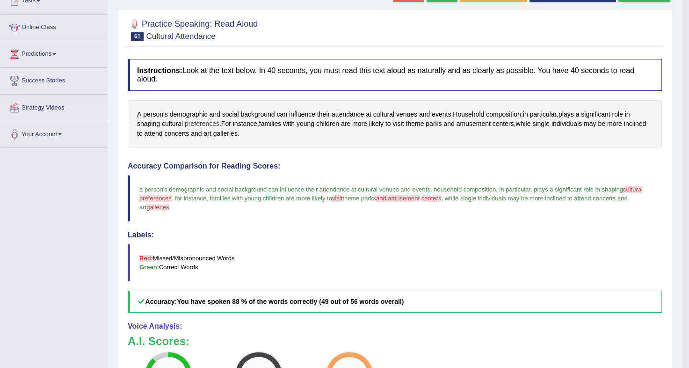
click at [204, 119] on span "preferences" at bounding box center [202, 124] width 35 height 10
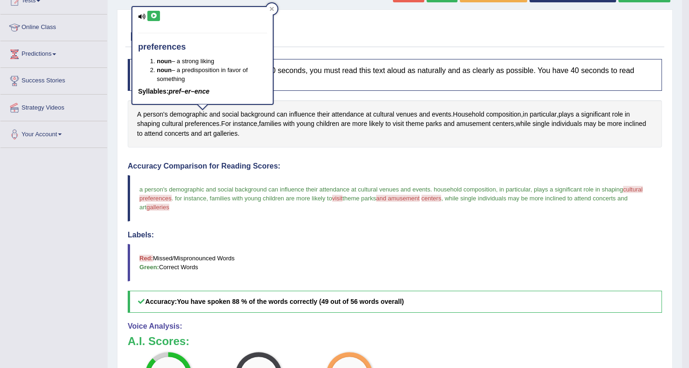
click at [152, 13] on icon at bounding box center [153, 16] width 7 height 6
click at [281, 144] on div "Instructions: Look at the text below. In 40 seconds, you must read this text al…" at bounding box center [394, 275] width 539 height 442
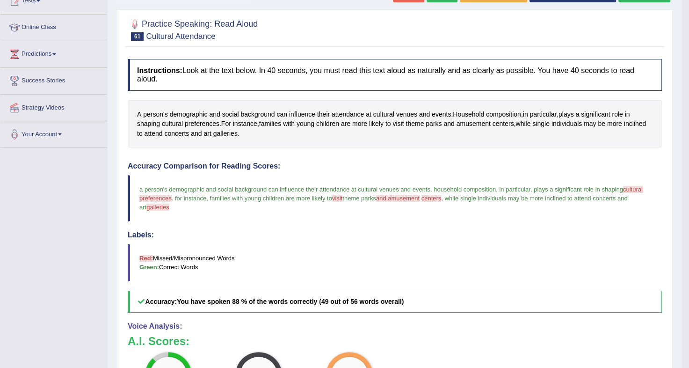
click at [152, 203] on span "galleries" at bounding box center [157, 206] width 22 height 7
click at [226, 129] on span "galleries" at bounding box center [225, 134] width 24 height 10
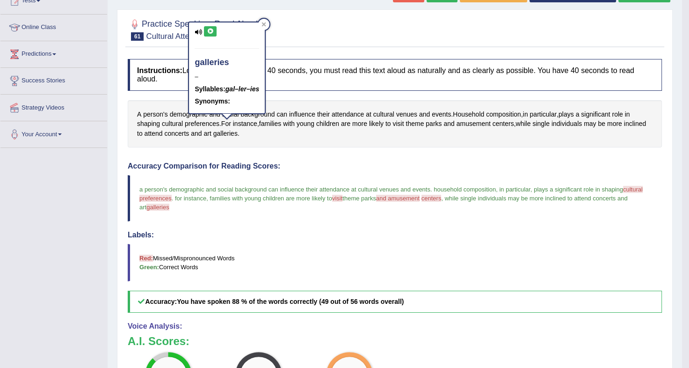
click at [210, 27] on button at bounding box center [210, 31] width 13 height 10
click at [263, 29] on div at bounding box center [263, 24] width 11 height 11
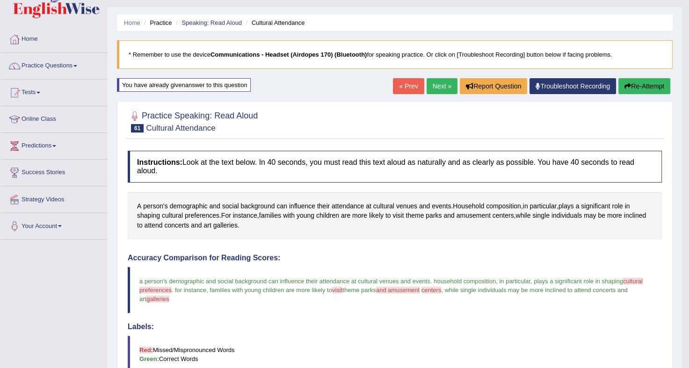
scroll to position [16, 0]
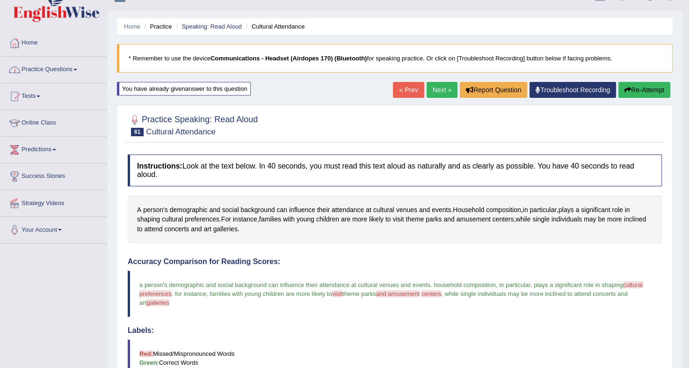
click at [74, 66] on link "Practice Questions" at bounding box center [53, 68] width 107 height 23
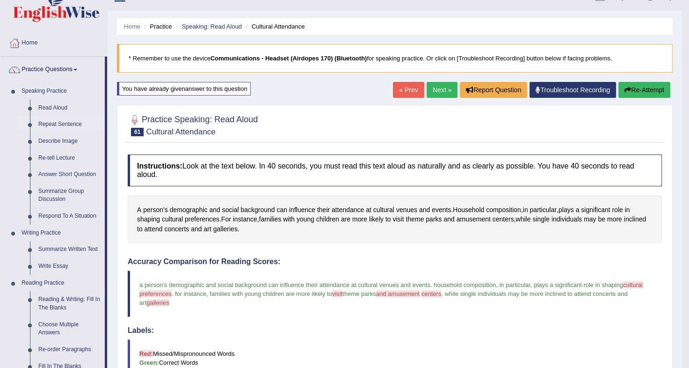
click at [66, 121] on link "Repeat Sentence" at bounding box center [69, 124] width 71 height 17
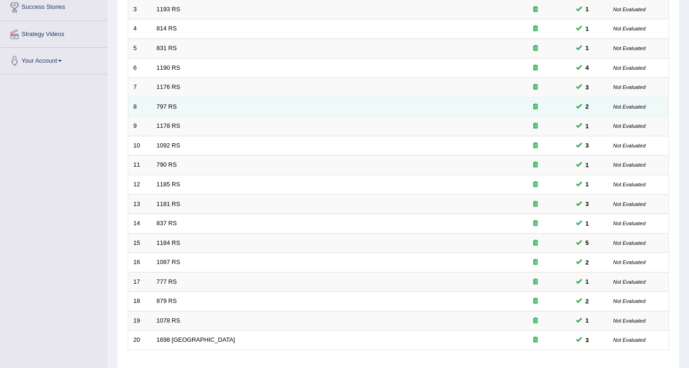
scroll to position [249, 0]
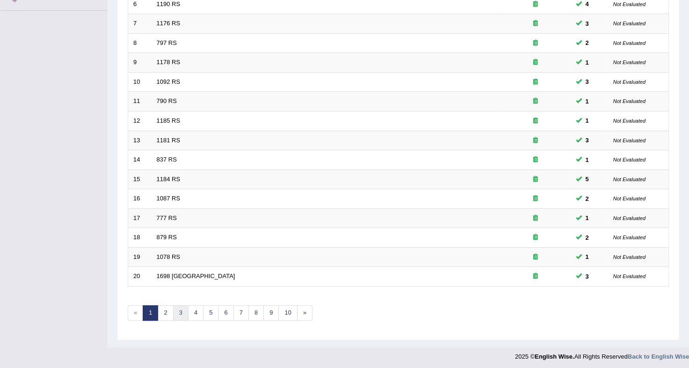
click at [180, 312] on link "3" at bounding box center [180, 312] width 15 height 15
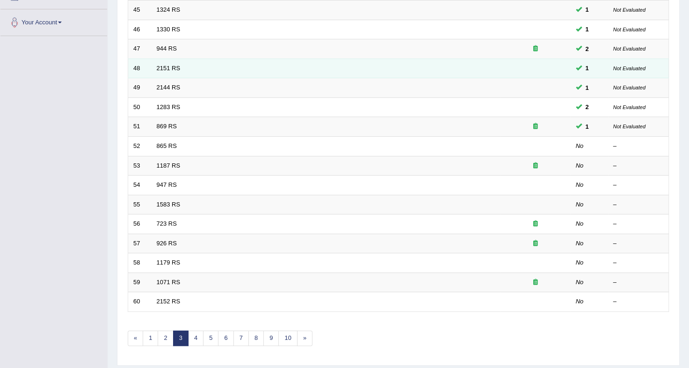
scroll to position [249, 0]
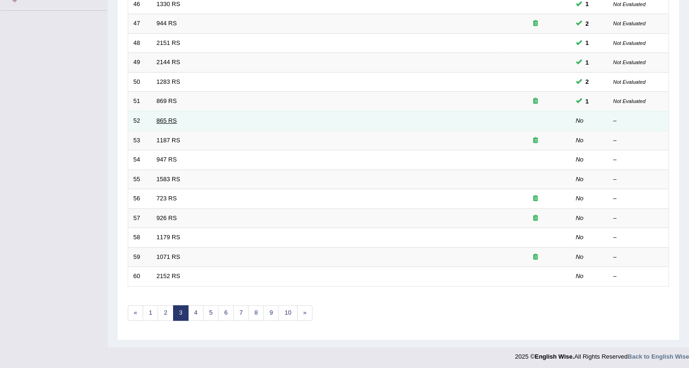
click at [162, 118] on link "865 RS" at bounding box center [167, 120] width 20 height 7
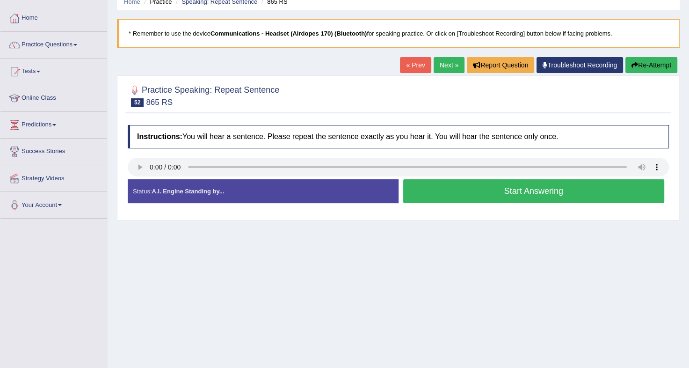
scroll to position [36, 0]
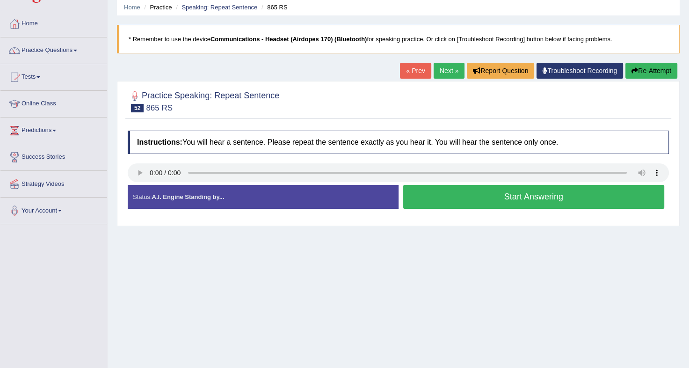
click at [509, 198] on button "Start Answering" at bounding box center [533, 197] width 261 height 24
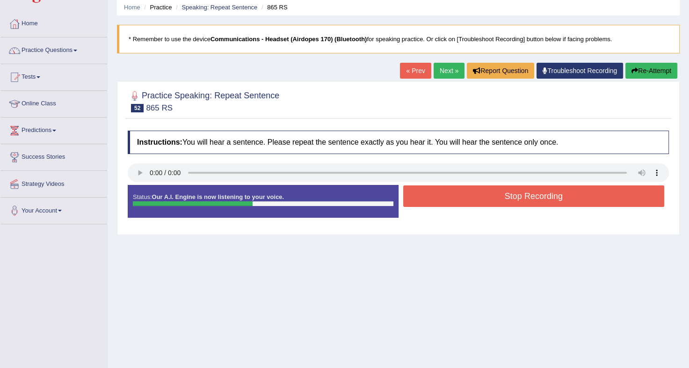
click at [509, 198] on button "Stop Recording" at bounding box center [533, 196] width 261 height 22
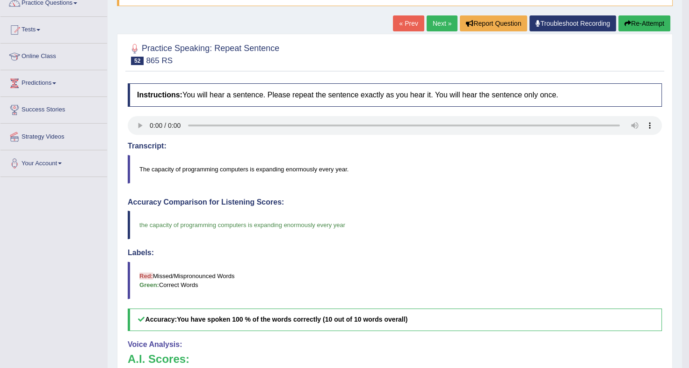
scroll to position [77, 0]
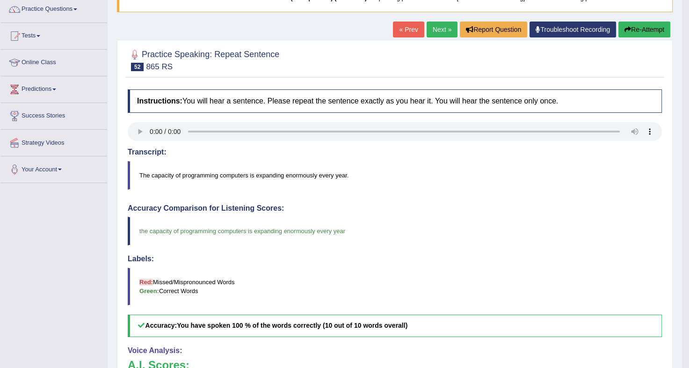
click at [639, 29] on button "Re-Attempt" at bounding box center [644, 30] width 52 height 16
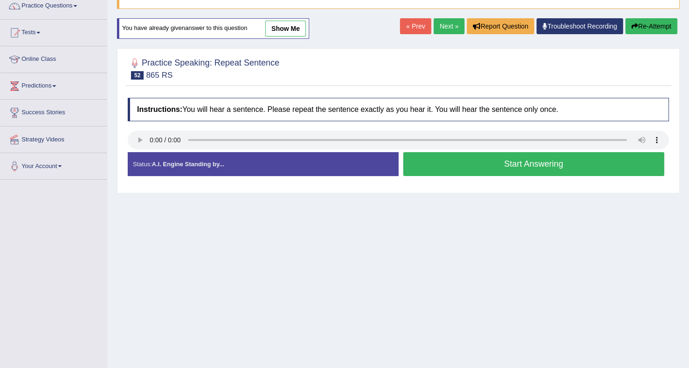
click at [545, 167] on button "Start Answering" at bounding box center [533, 164] width 261 height 24
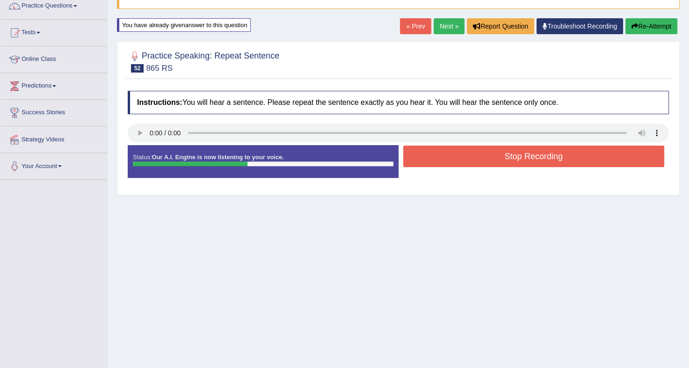
click at [550, 158] on button "Stop Recording" at bounding box center [533, 156] width 261 height 22
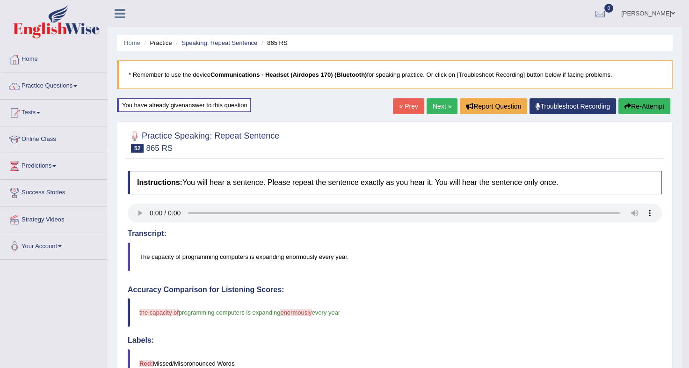
click at [655, 102] on button "Re-Attempt" at bounding box center [644, 106] width 52 height 16
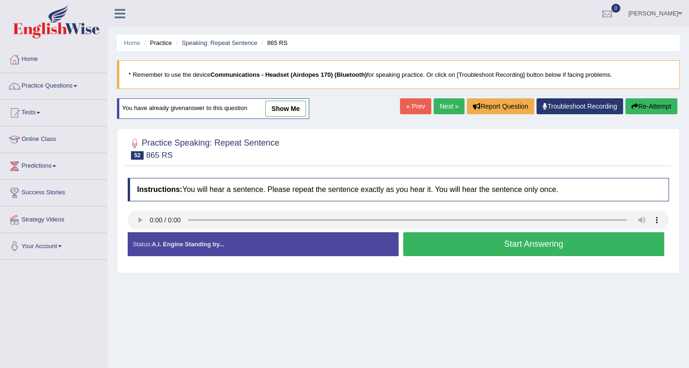
click at [484, 251] on button "Start Answering" at bounding box center [533, 244] width 261 height 24
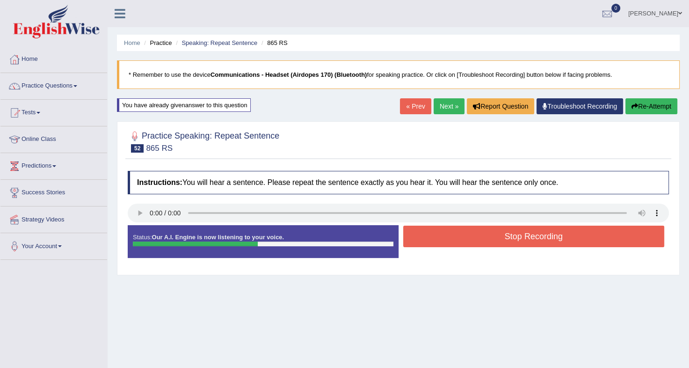
click at [492, 240] on button "Stop Recording" at bounding box center [533, 236] width 261 height 22
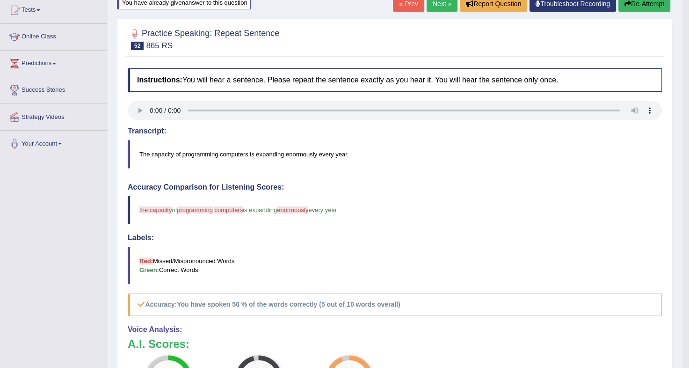
scroll to position [89, 0]
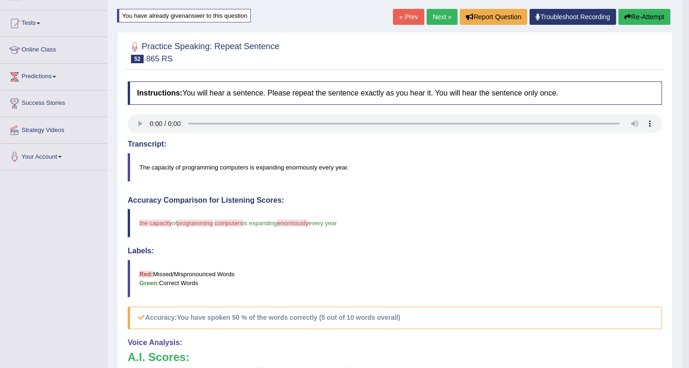
click at [296, 167] on blockquote "The capacity of programming computers is expanding enormously every year." at bounding box center [395, 167] width 534 height 29
click at [641, 12] on button "Re-Attempt" at bounding box center [644, 17] width 52 height 16
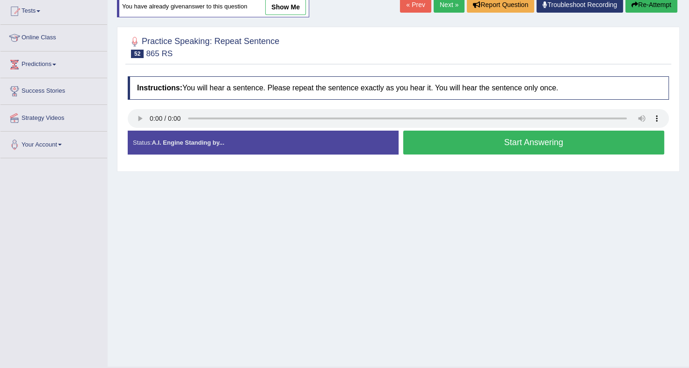
scroll to position [89, 0]
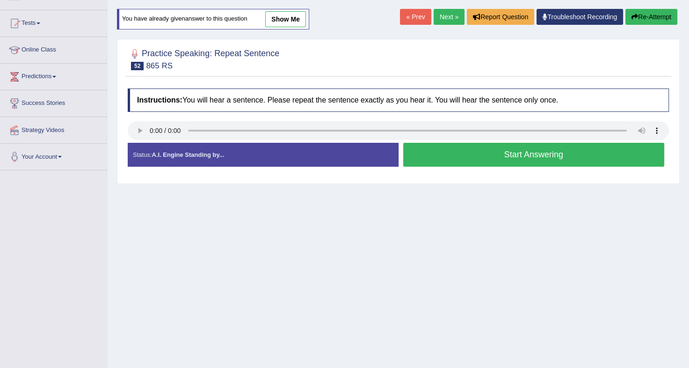
click at [458, 151] on button "Start Answering" at bounding box center [533, 155] width 261 height 24
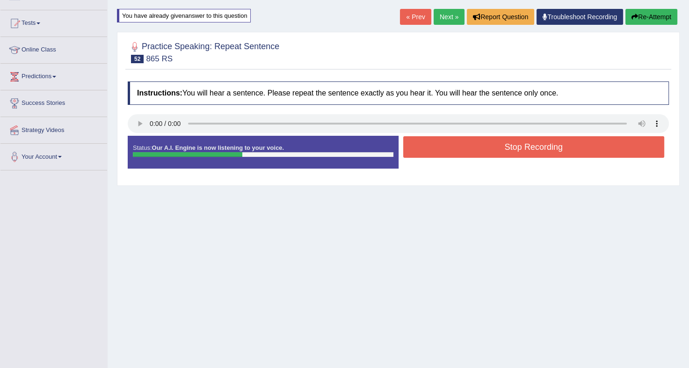
click at [458, 151] on button "Stop Recording" at bounding box center [533, 147] width 261 height 22
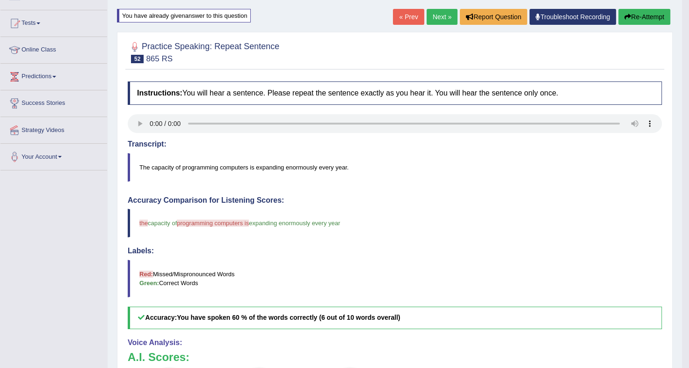
click at [649, 14] on button "Re-Attempt" at bounding box center [644, 17] width 52 height 16
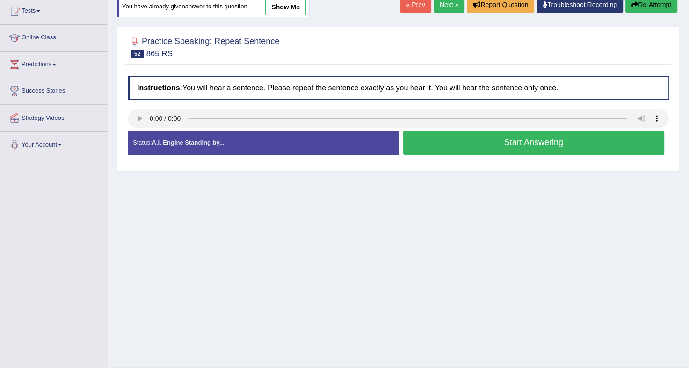
scroll to position [89, 0]
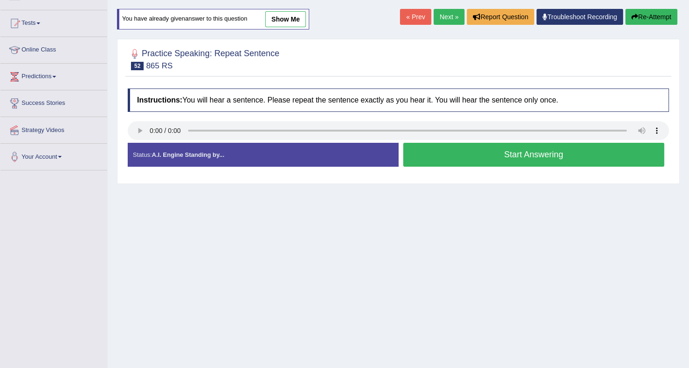
click at [470, 152] on button "Start Answering" at bounding box center [533, 155] width 261 height 24
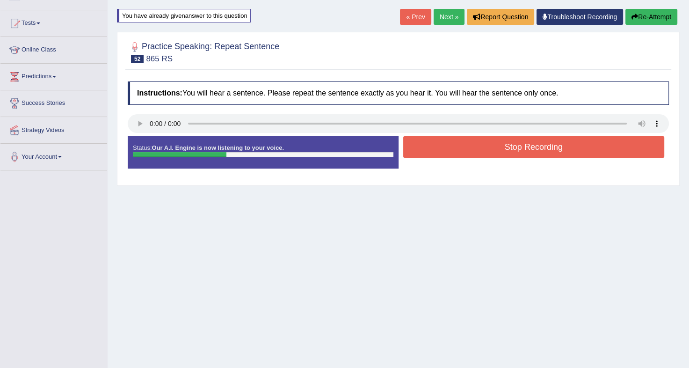
click at [470, 152] on button "Stop Recording" at bounding box center [533, 147] width 261 height 22
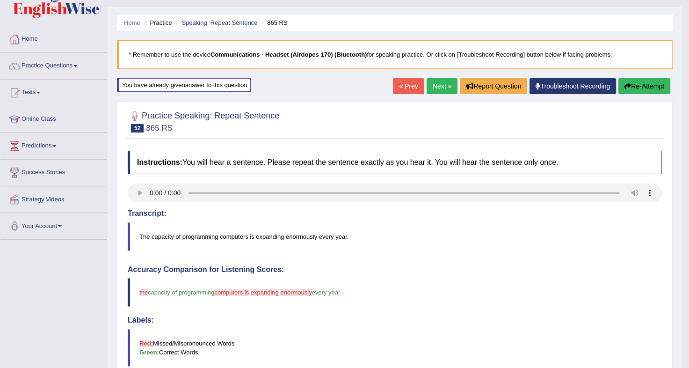
scroll to position [0, 0]
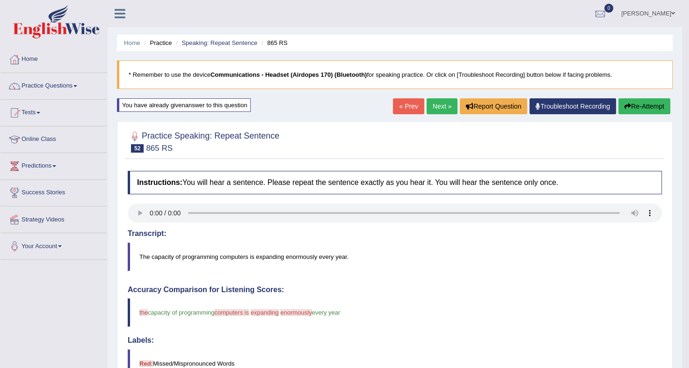
click at [631, 102] on button "Re-Attempt" at bounding box center [644, 106] width 52 height 16
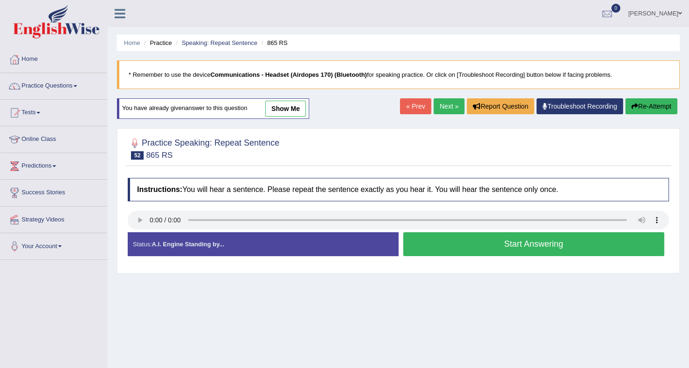
click at [543, 244] on button "Start Answering" at bounding box center [533, 244] width 261 height 24
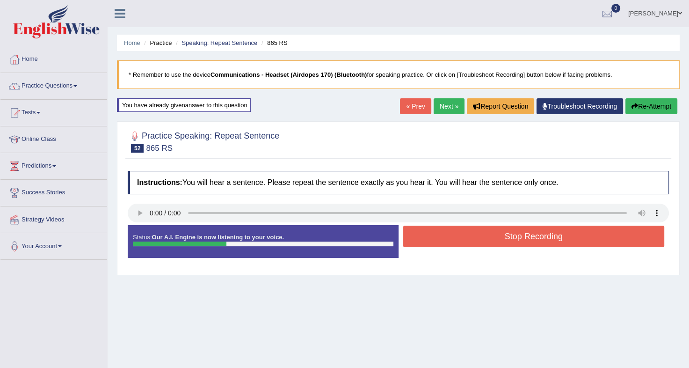
click at [543, 244] on button "Stop Recording" at bounding box center [533, 236] width 261 height 22
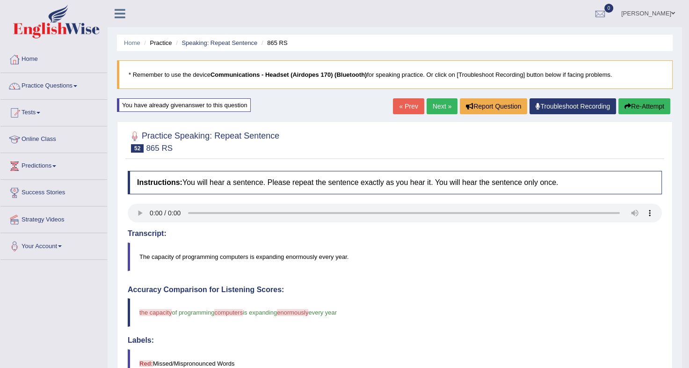
click at [436, 108] on link "Next »" at bounding box center [442, 106] width 31 height 16
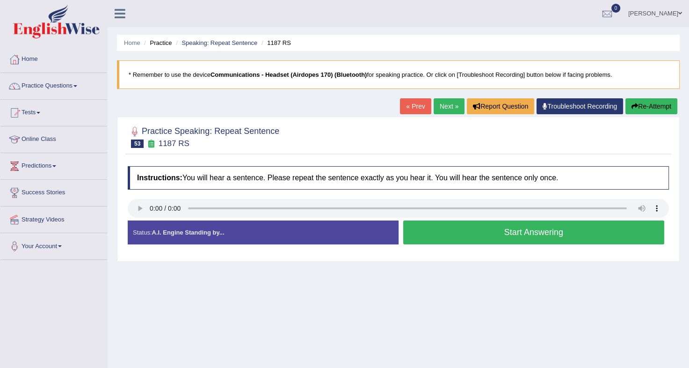
click at [566, 234] on button "Start Answering" at bounding box center [533, 232] width 261 height 24
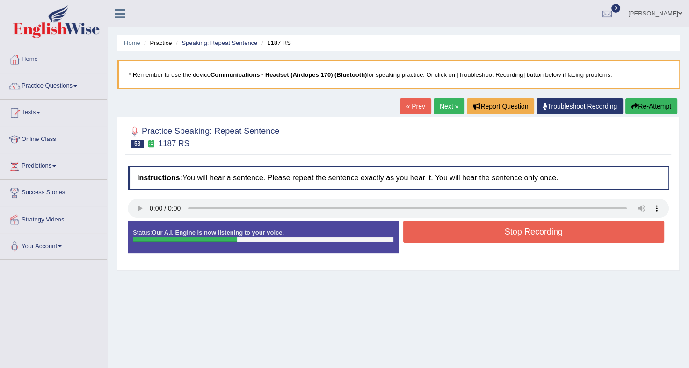
click at [566, 234] on button "Stop Recording" at bounding box center [533, 232] width 261 height 22
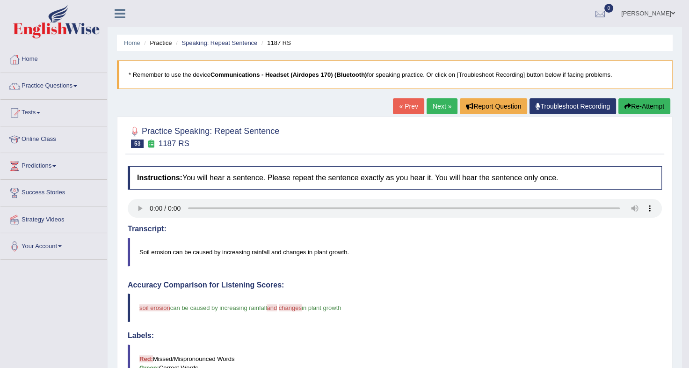
click at [432, 106] on link "Next »" at bounding box center [442, 106] width 31 height 16
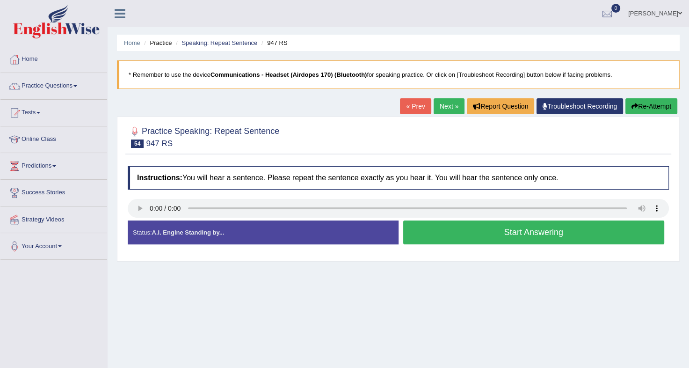
click at [526, 233] on button "Start Answering" at bounding box center [533, 232] width 261 height 24
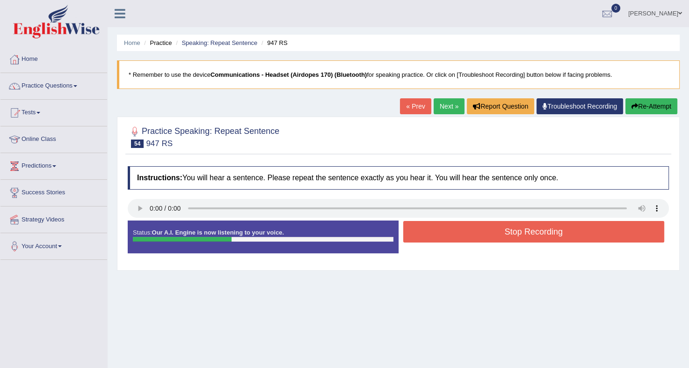
click at [526, 233] on button "Stop Recording" at bounding box center [533, 232] width 261 height 22
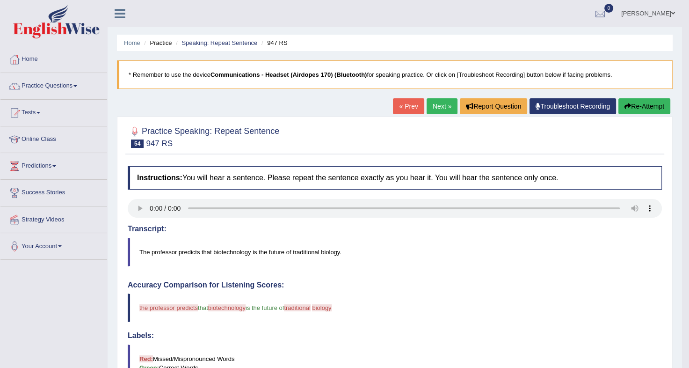
click at [649, 104] on button "Re-Attempt" at bounding box center [644, 106] width 52 height 16
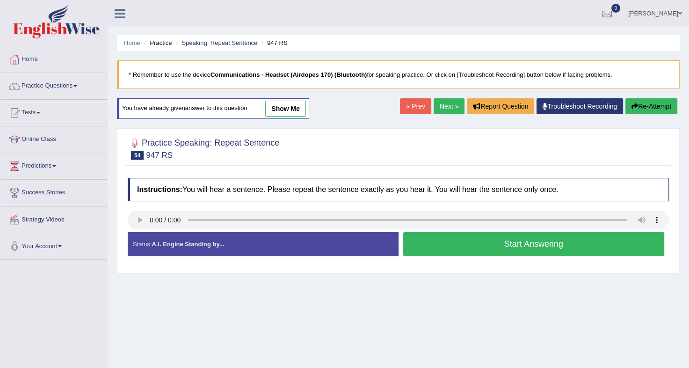
click at [481, 239] on button "Start Answering" at bounding box center [533, 244] width 261 height 24
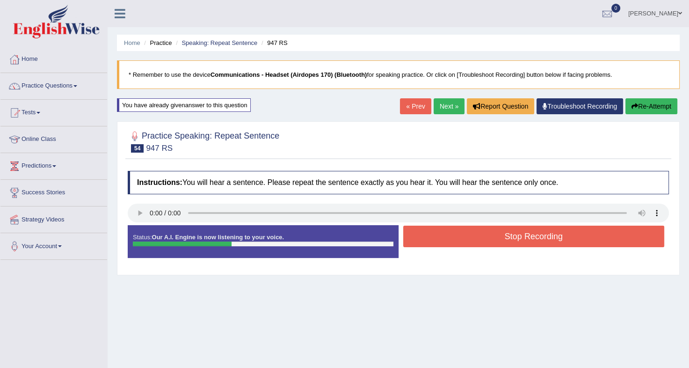
click at [481, 239] on button "Stop Recording" at bounding box center [533, 236] width 261 height 22
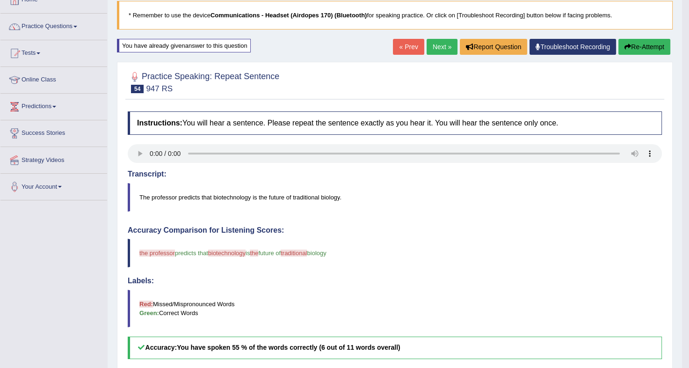
scroll to position [60, 0]
click at [651, 48] on button "Re-Attempt" at bounding box center [644, 46] width 52 height 16
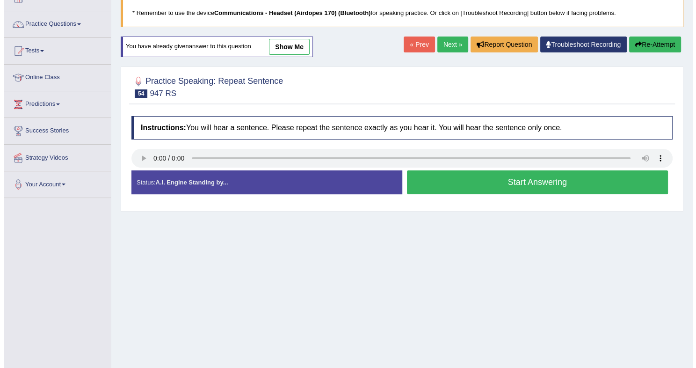
scroll to position [60, 0]
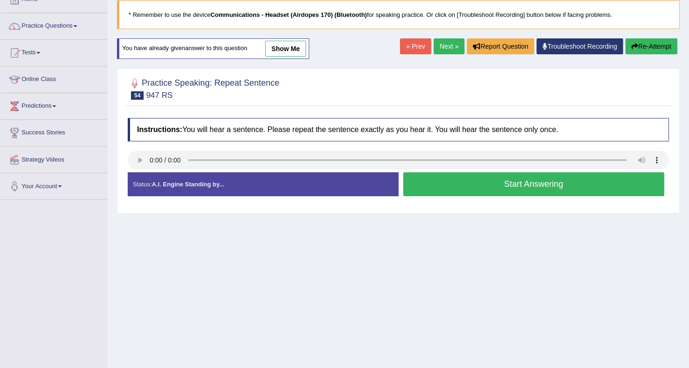
click at [471, 184] on button "Start Answering" at bounding box center [533, 184] width 261 height 24
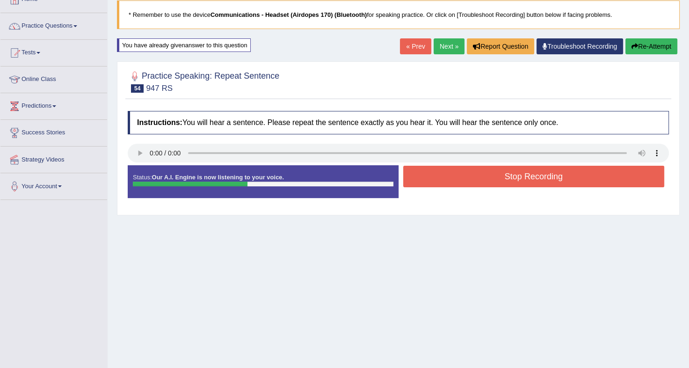
click at [490, 176] on button "Stop Recording" at bounding box center [533, 177] width 261 height 22
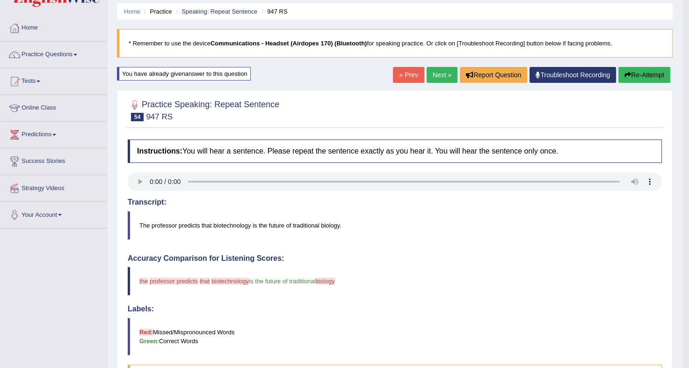
scroll to position [24, 0]
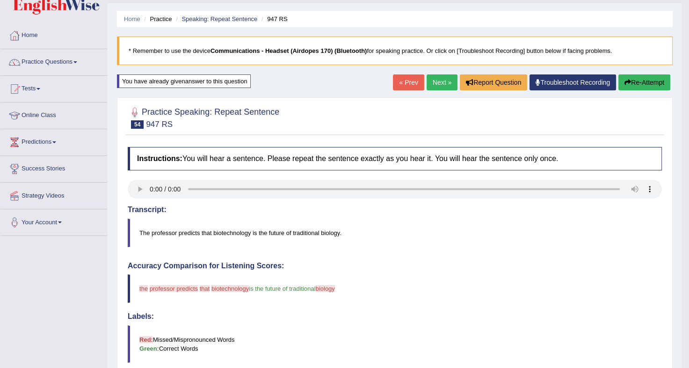
click at [644, 83] on button "Re-Attempt" at bounding box center [644, 82] width 52 height 16
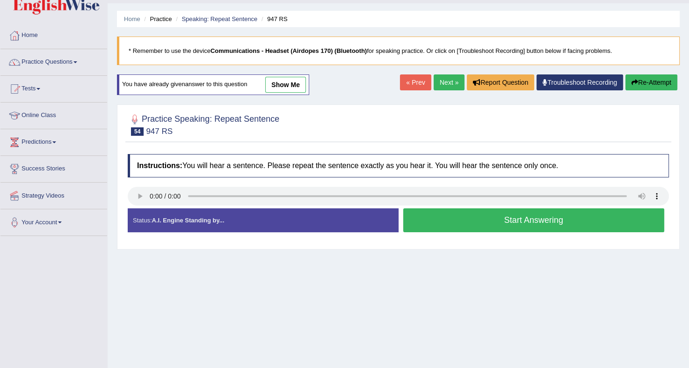
click at [477, 213] on button "Start Answering" at bounding box center [533, 220] width 261 height 24
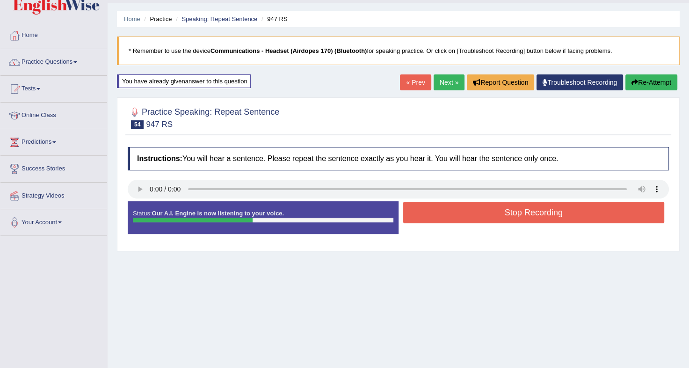
click at [477, 213] on button "Stop Recording" at bounding box center [533, 213] width 261 height 22
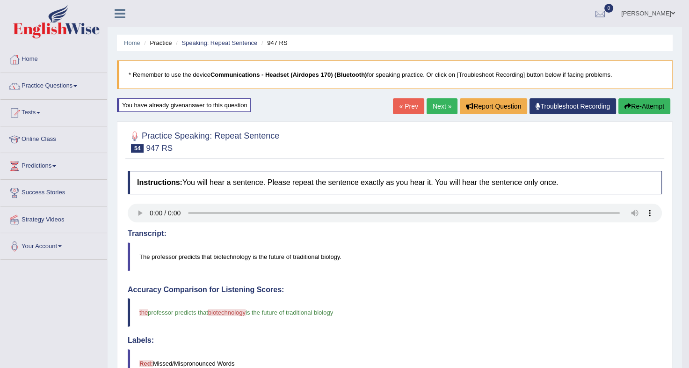
click at [646, 103] on button "Re-Attempt" at bounding box center [644, 106] width 52 height 16
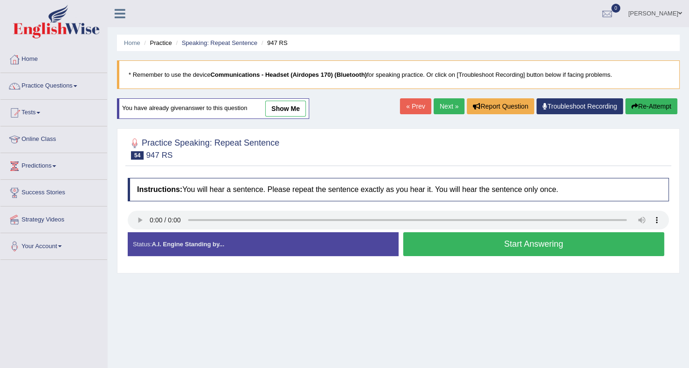
click at [488, 244] on button "Start Answering" at bounding box center [533, 244] width 261 height 24
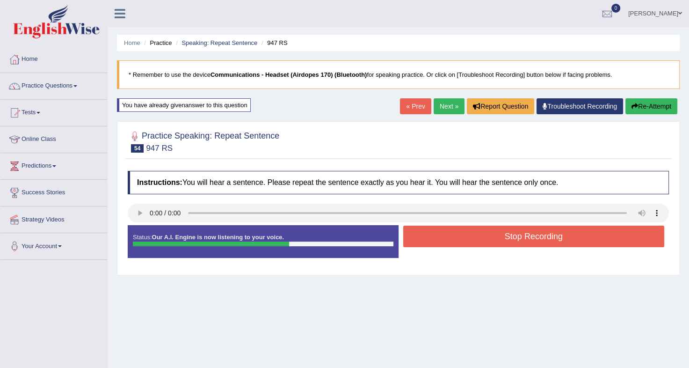
click at [494, 240] on button "Stop Recording" at bounding box center [533, 236] width 261 height 22
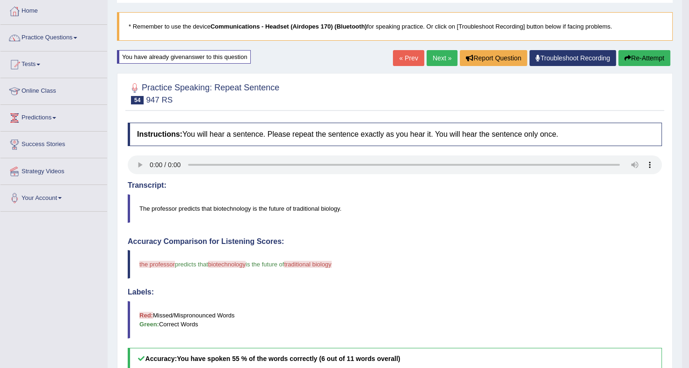
scroll to position [49, 0]
click at [640, 56] on button "Re-Attempt" at bounding box center [644, 58] width 52 height 16
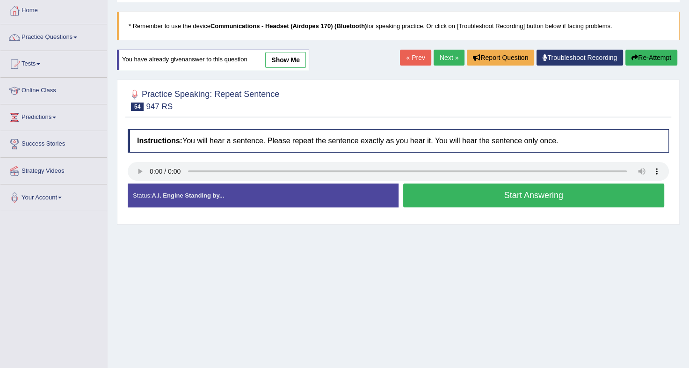
click at [437, 195] on button "Start Answering" at bounding box center [533, 195] width 261 height 24
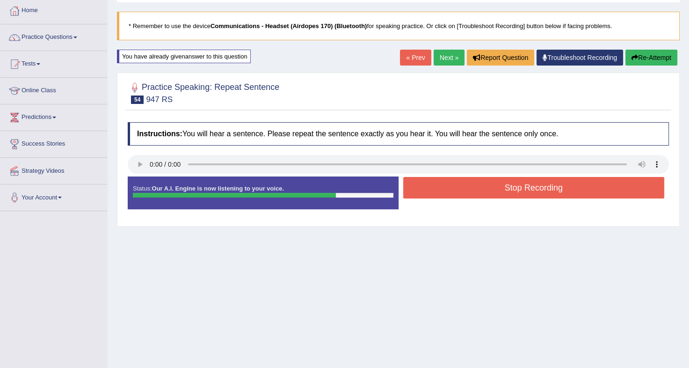
click at [638, 53] on button "Re-Attempt" at bounding box center [651, 58] width 52 height 16
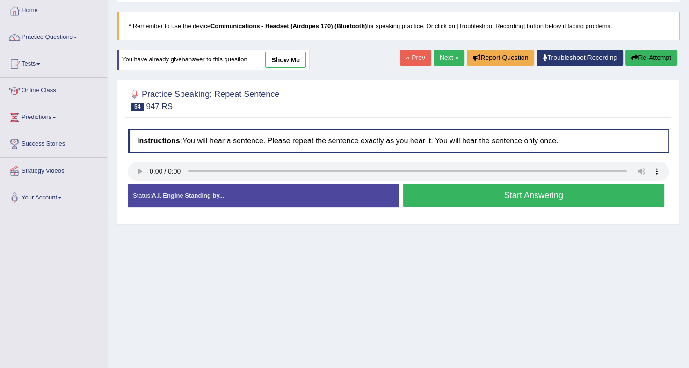
click at [471, 193] on button "Start Answering" at bounding box center [533, 195] width 261 height 24
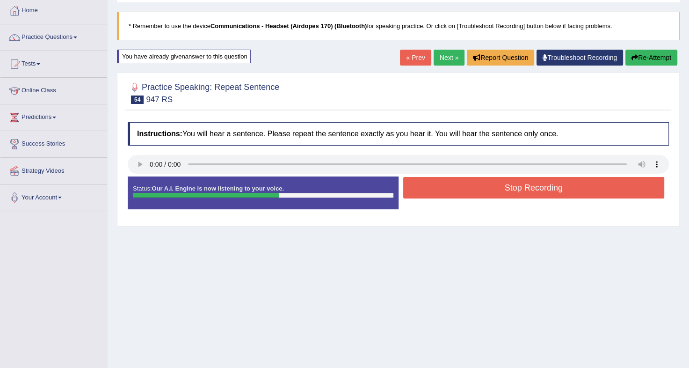
click at [641, 57] on button "Re-Attempt" at bounding box center [651, 58] width 52 height 16
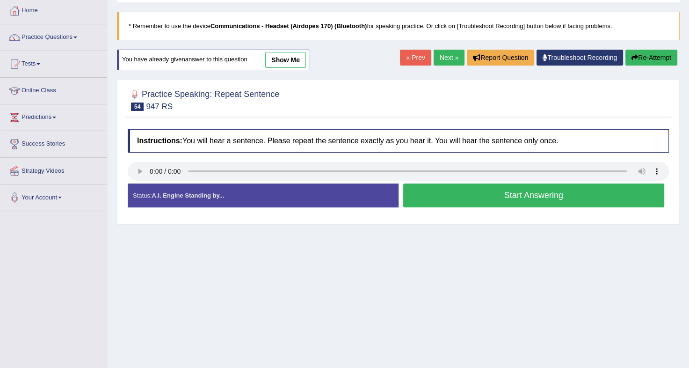
click at [544, 188] on button "Start Answering" at bounding box center [533, 195] width 261 height 24
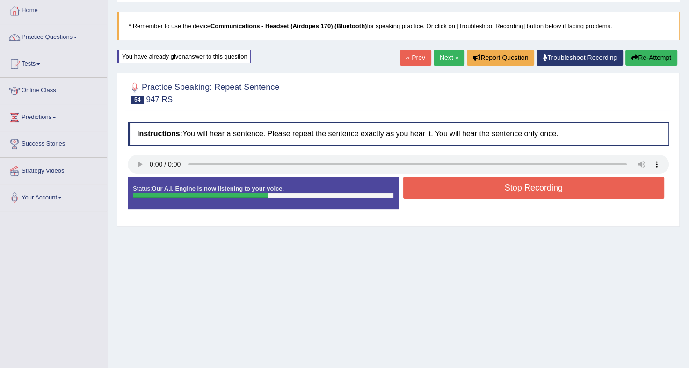
click at [544, 188] on button "Stop Recording" at bounding box center [533, 188] width 261 height 22
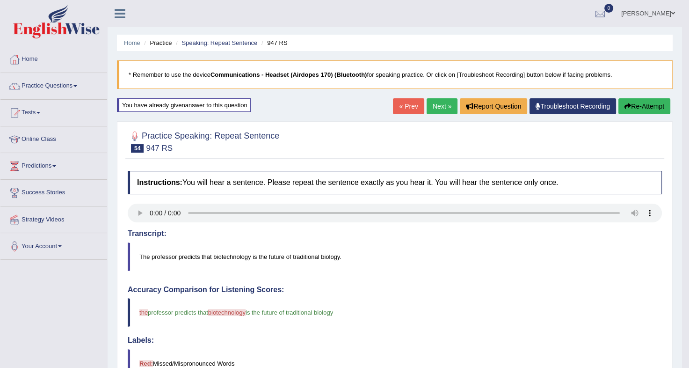
click at [646, 108] on button "Re-Attempt" at bounding box center [644, 106] width 52 height 16
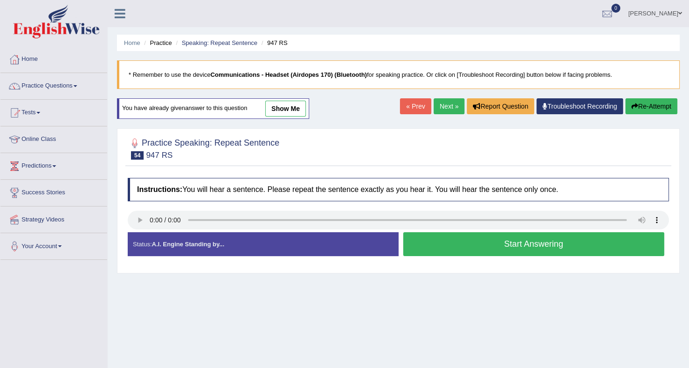
click at [472, 242] on button "Start Answering" at bounding box center [533, 244] width 261 height 24
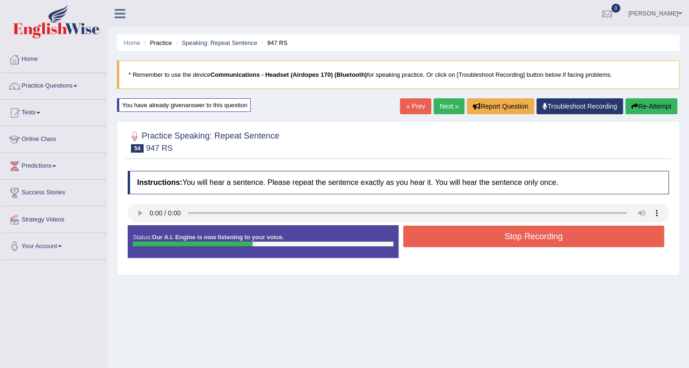
click at [487, 237] on button "Stop Recording" at bounding box center [533, 236] width 261 height 22
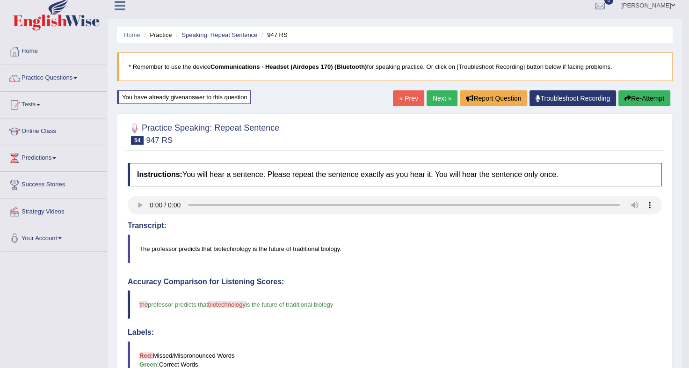
scroll to position [24, 0]
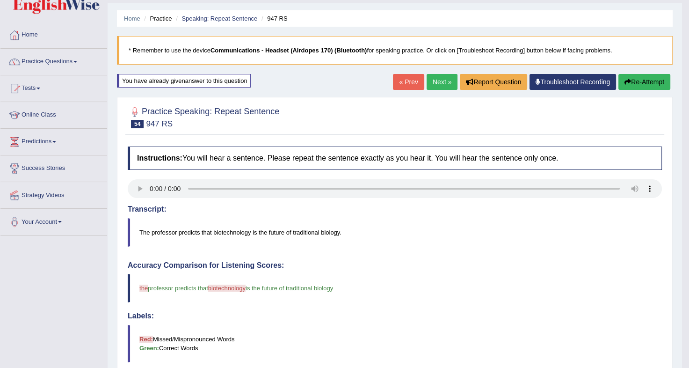
click at [436, 82] on link "Next »" at bounding box center [442, 82] width 31 height 16
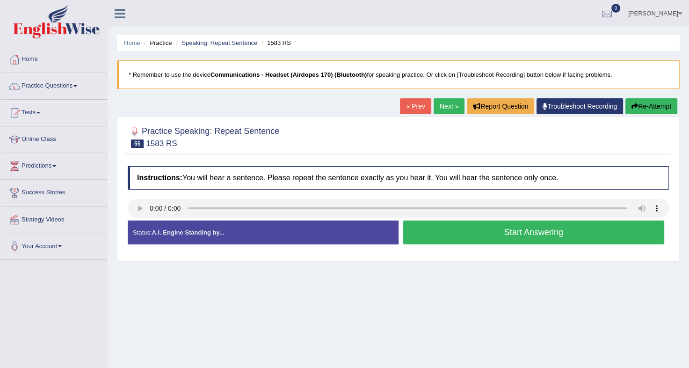
click at [522, 225] on button "Start Answering" at bounding box center [533, 232] width 261 height 24
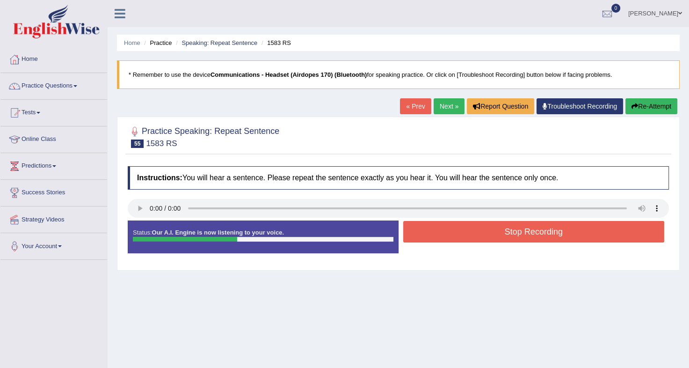
click at [522, 225] on button "Stop Recording" at bounding box center [533, 232] width 261 height 22
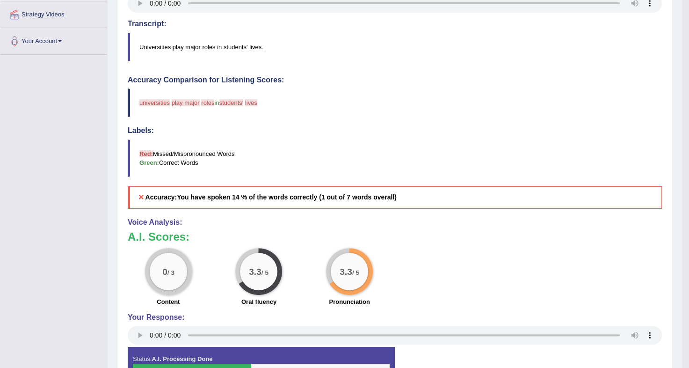
scroll to position [205, 0]
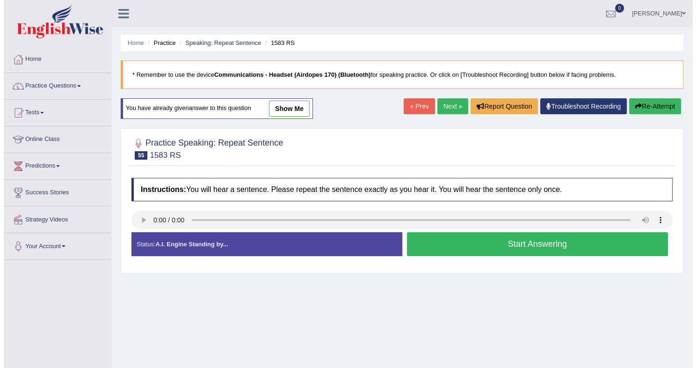
scroll to position [123, 0]
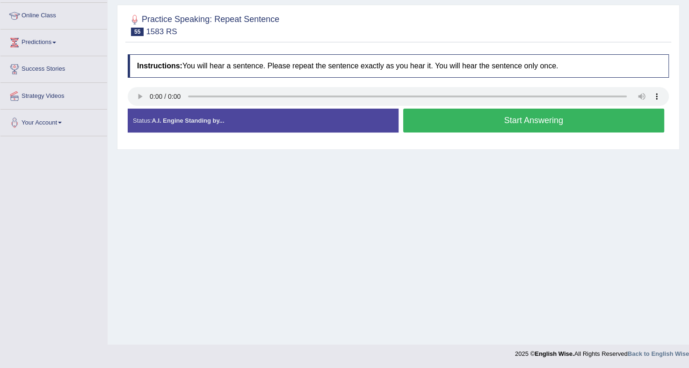
click at [500, 119] on button "Start Answering" at bounding box center [533, 121] width 261 height 24
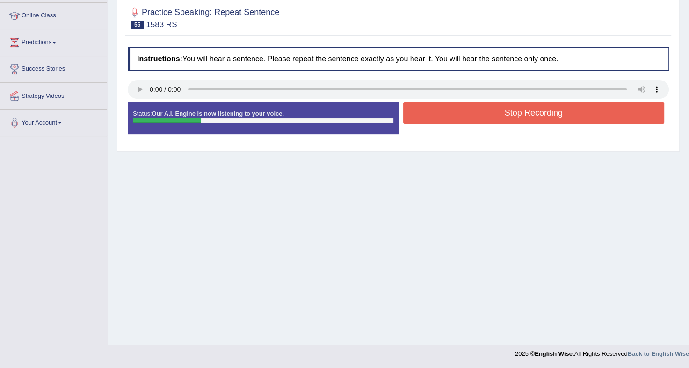
click at [500, 119] on button "Stop Recording" at bounding box center [533, 113] width 261 height 22
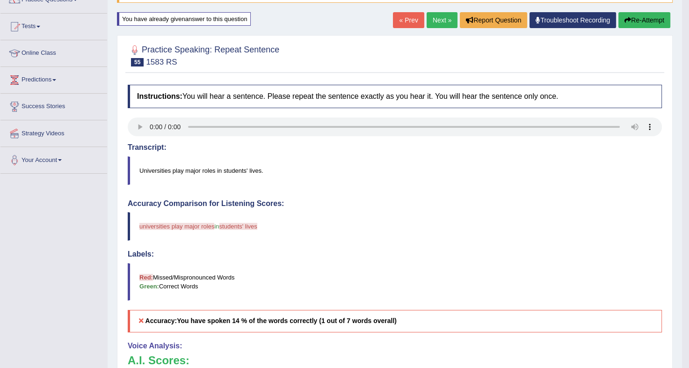
scroll to position [85, 0]
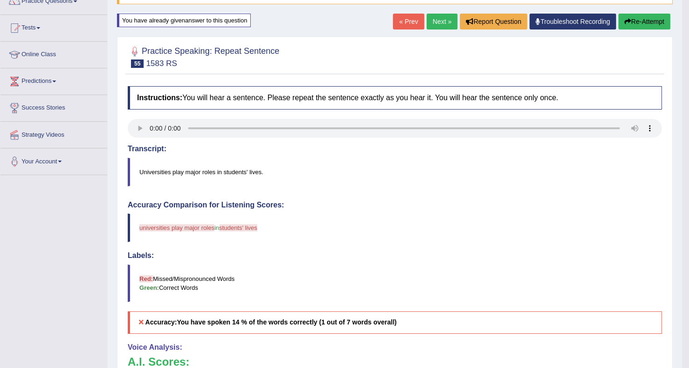
click at [639, 23] on button "Re-Attempt" at bounding box center [644, 22] width 52 height 16
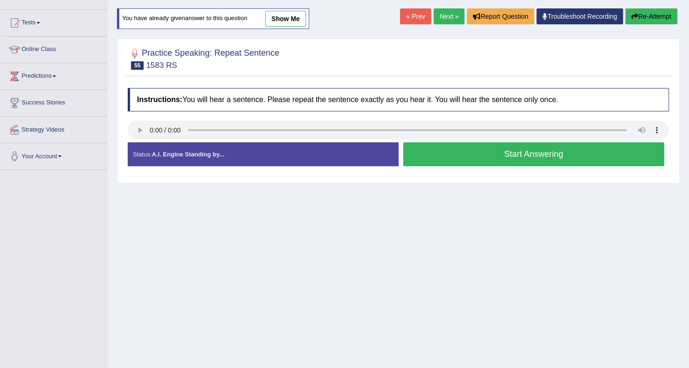
scroll to position [85, 0]
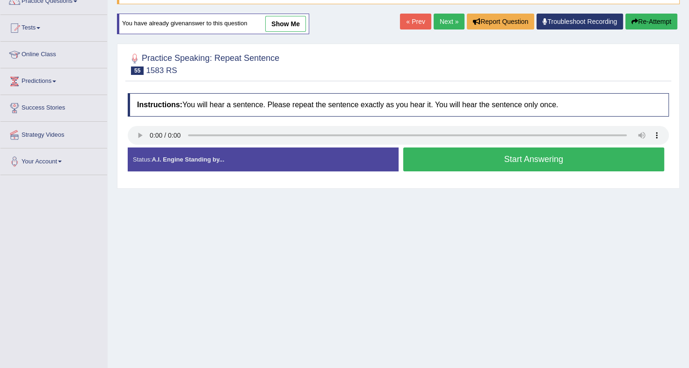
click at [531, 162] on button "Start Answering" at bounding box center [533, 159] width 261 height 24
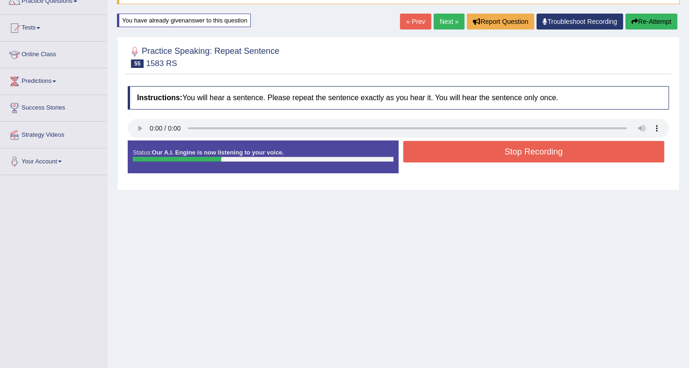
click at [540, 153] on button "Stop Recording" at bounding box center [533, 152] width 261 height 22
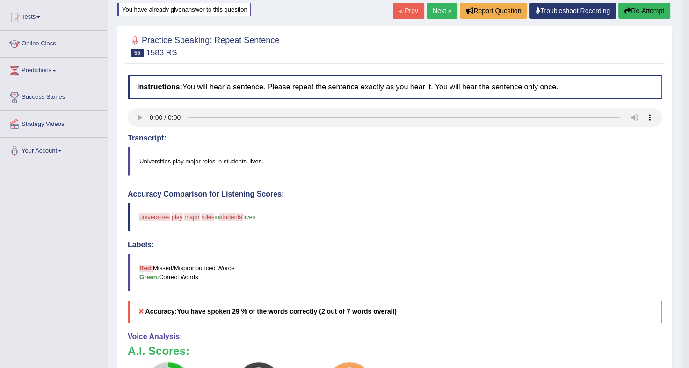
scroll to position [0, 0]
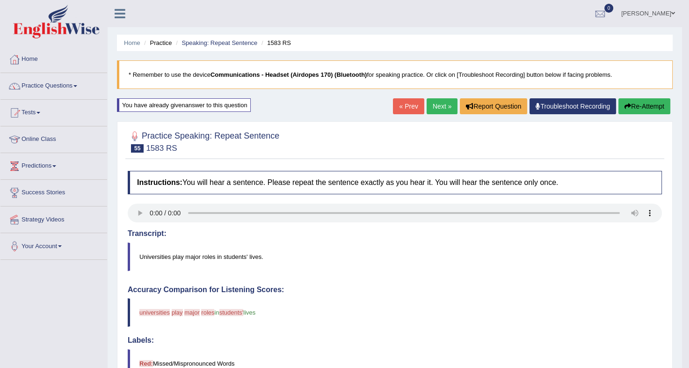
click at [560, 102] on link "Troubleshoot Recording" at bounding box center [573, 106] width 87 height 16
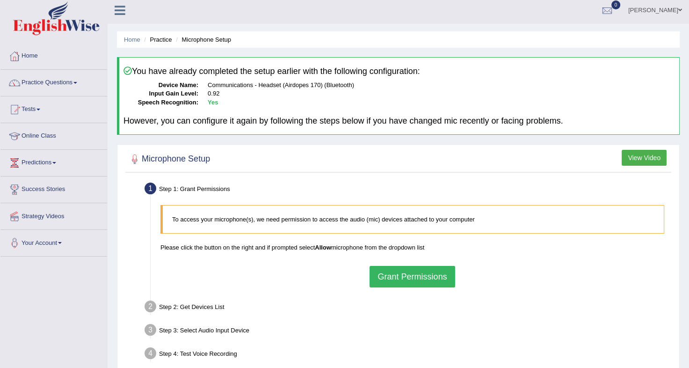
scroll to position [3, 0]
click at [410, 276] on button "Grant Permissions" at bounding box center [412, 277] width 85 height 22
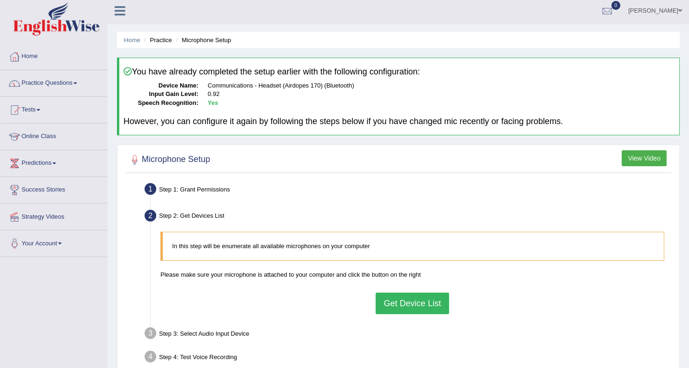
click at [408, 302] on button "Get Device List" at bounding box center [412, 303] width 73 height 22
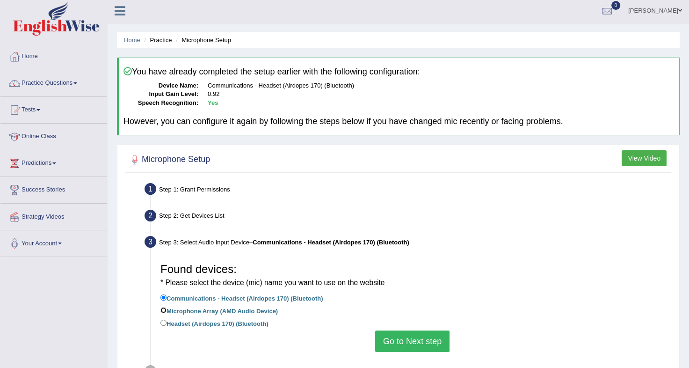
click at [161, 307] on input "Microphone Array (AMD Audio Device)" at bounding box center [163, 310] width 6 height 6
radio input "true"
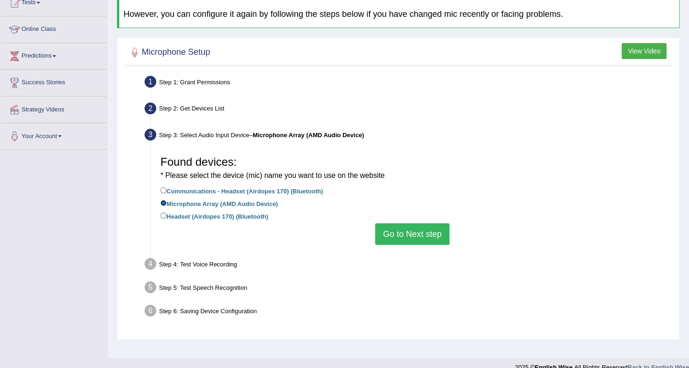
scroll to position [117, 0]
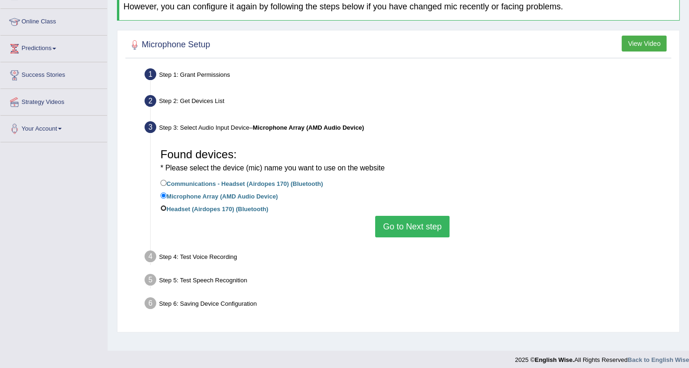
click at [162, 208] on input "Headset (Airdopes 170) (Bluetooth)" at bounding box center [163, 208] width 6 height 6
radio input "true"
click at [425, 225] on button "Go to Next step" at bounding box center [412, 227] width 74 height 22
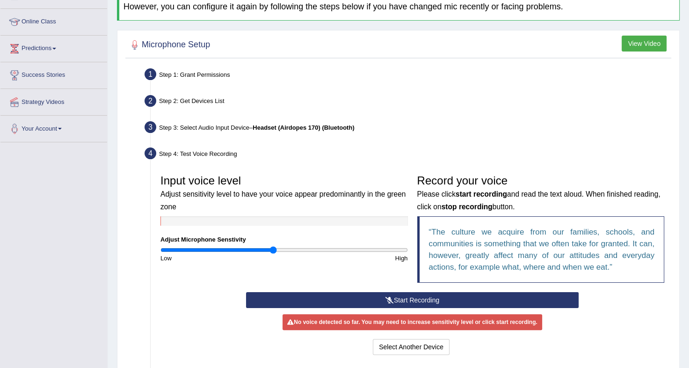
click at [387, 302] on button "Start Recording" at bounding box center [412, 300] width 333 height 16
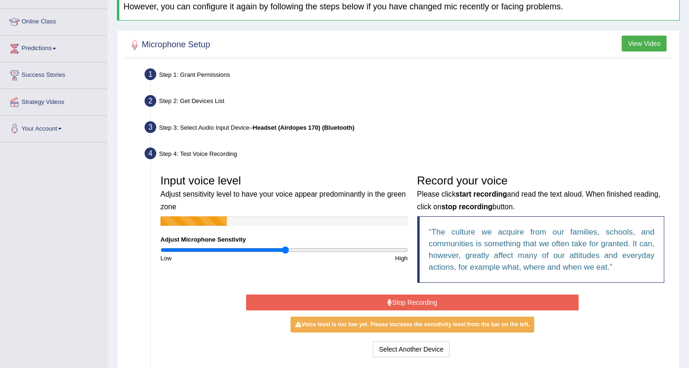
drag, startPoint x: 273, startPoint y: 248, endPoint x: 285, endPoint y: 249, distance: 12.2
click at [285, 249] on input "range" at bounding box center [283, 249] width 247 height 7
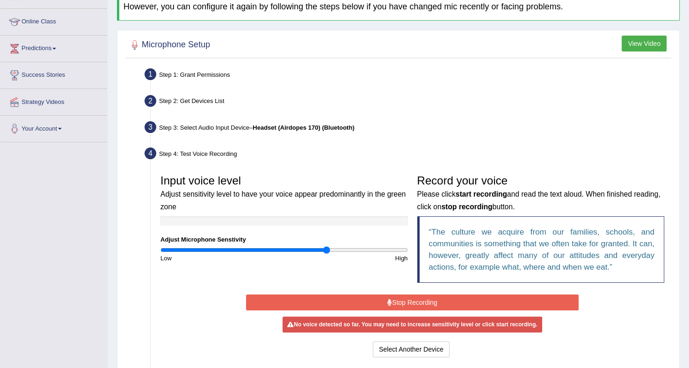
drag, startPoint x: 285, startPoint y: 249, endPoint x: 326, endPoint y: 247, distance: 40.3
type input "1.36"
click at [326, 247] on input "range" at bounding box center [283, 249] width 247 height 7
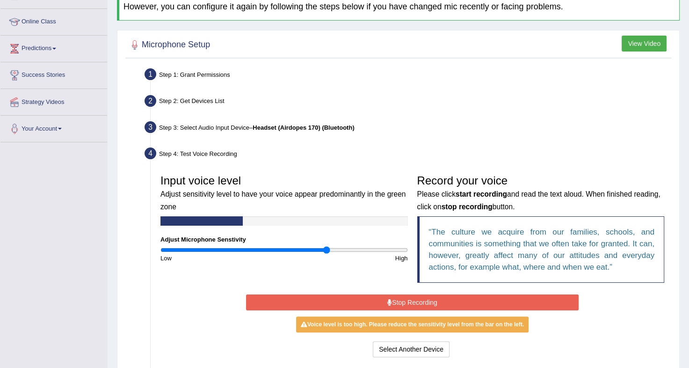
click at [402, 298] on button "Stop Recording" at bounding box center [412, 302] width 333 height 16
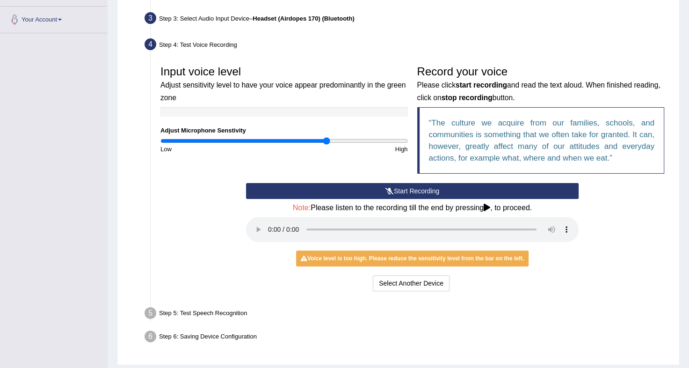
scroll to position [253, 0]
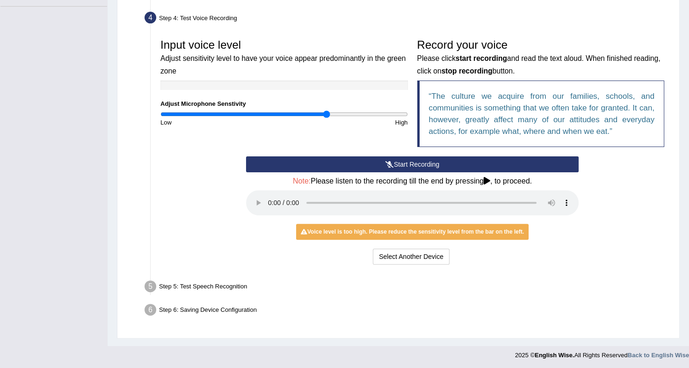
click at [406, 162] on button "Start Recording" at bounding box center [412, 164] width 333 height 16
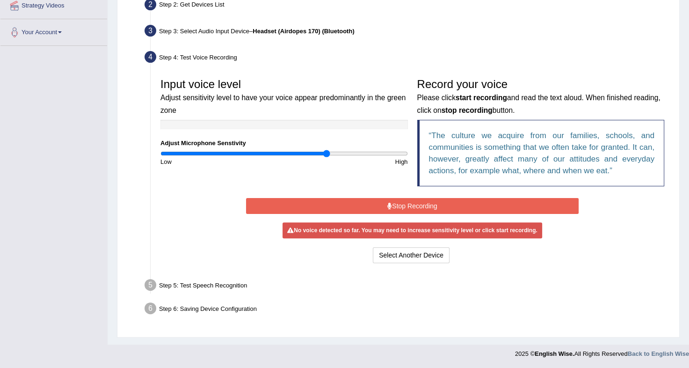
scroll to position [210, 0]
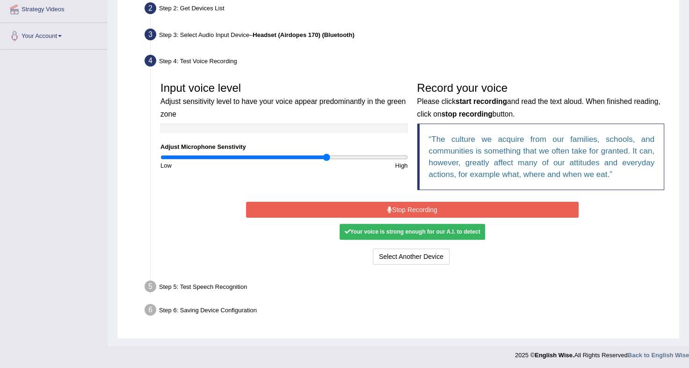
click at [410, 207] on button "Stop Recording" at bounding box center [412, 210] width 333 height 16
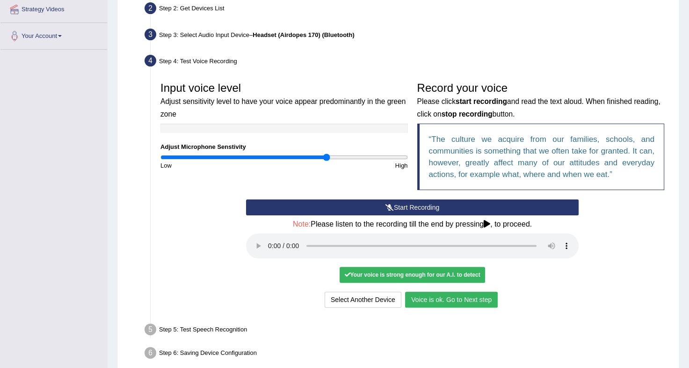
drag, startPoint x: 447, startPoint y: 302, endPoint x: 425, endPoint y: 300, distance: 22.5
click at [425, 300] on button "Voice is ok. Go to Next step" at bounding box center [451, 299] width 93 height 16
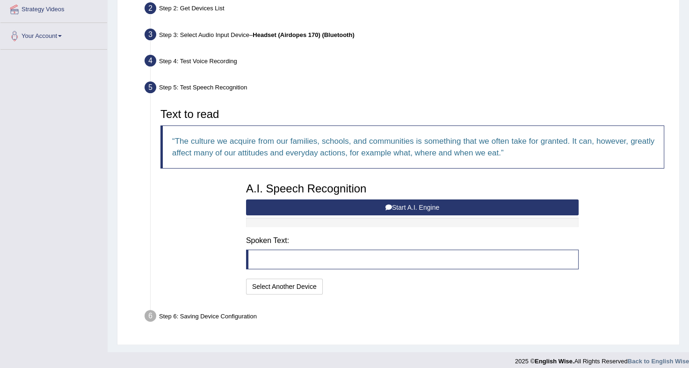
click at [356, 204] on button "Start A.I. Engine" at bounding box center [412, 207] width 333 height 16
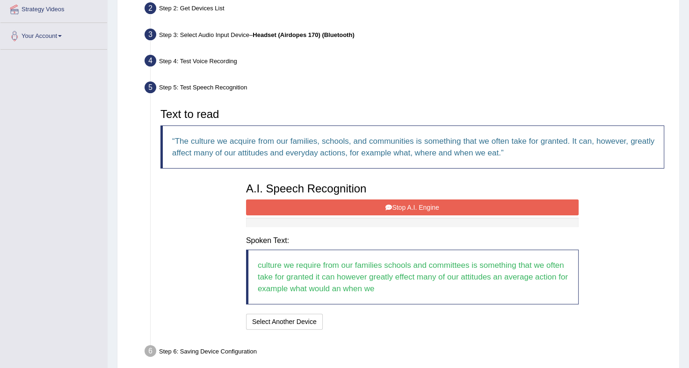
click at [395, 203] on button "Stop A.I. Engine" at bounding box center [412, 207] width 333 height 16
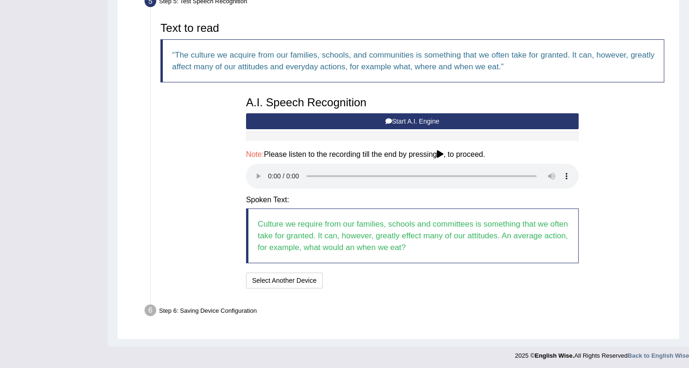
scroll to position [297, 0]
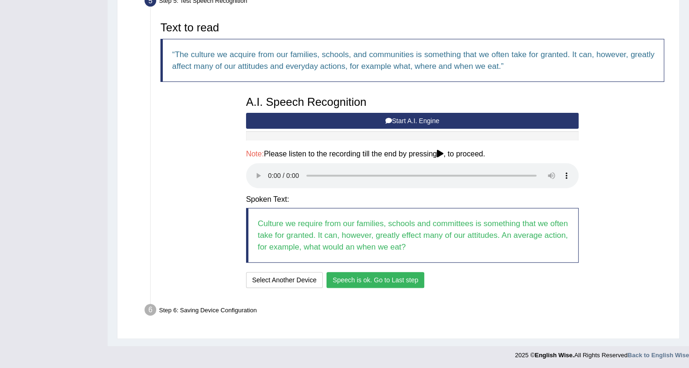
click at [361, 276] on button "Speech is ok. Go to Last step" at bounding box center [376, 280] width 98 height 16
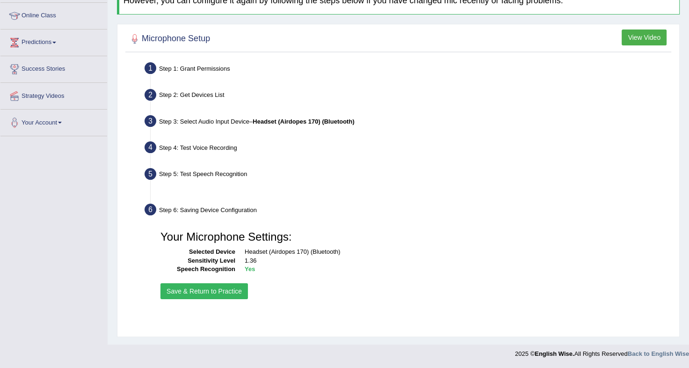
scroll to position [123, 0]
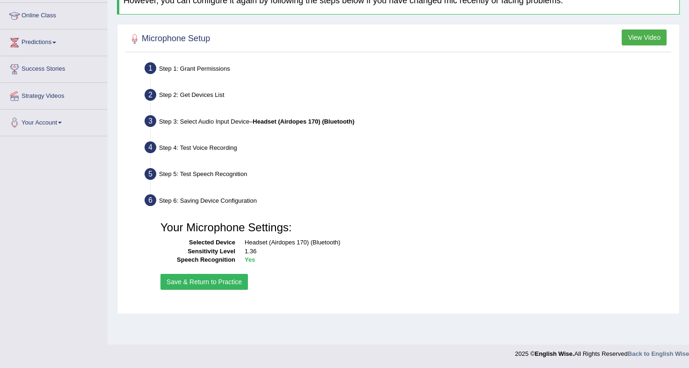
click at [196, 278] on button "Save & Return to Practice" at bounding box center [203, 282] width 87 height 16
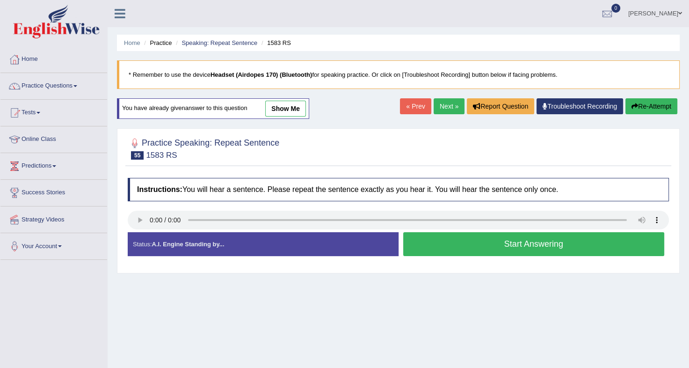
click at [505, 240] on button "Start Answering" at bounding box center [533, 244] width 261 height 24
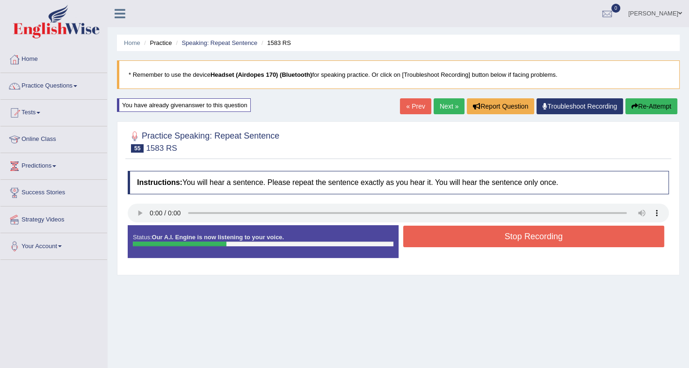
click at [505, 240] on button "Stop Recording" at bounding box center [533, 236] width 261 height 22
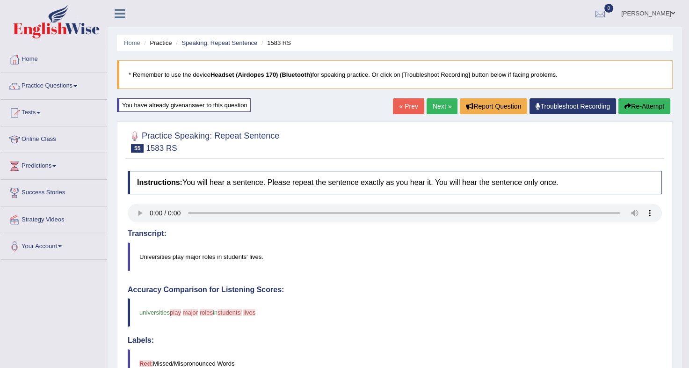
click at [643, 104] on button "Re-Attempt" at bounding box center [644, 106] width 52 height 16
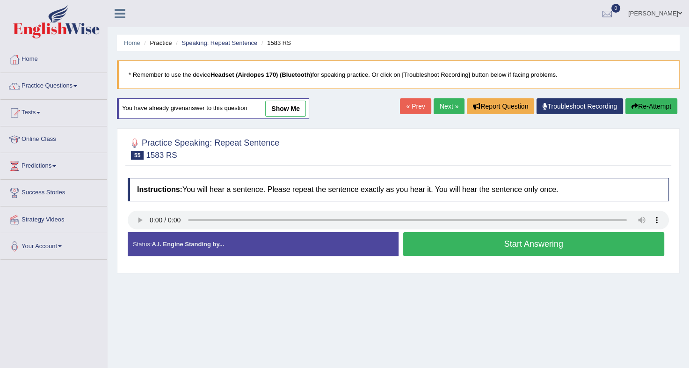
click at [504, 244] on button "Start Answering" at bounding box center [533, 244] width 261 height 24
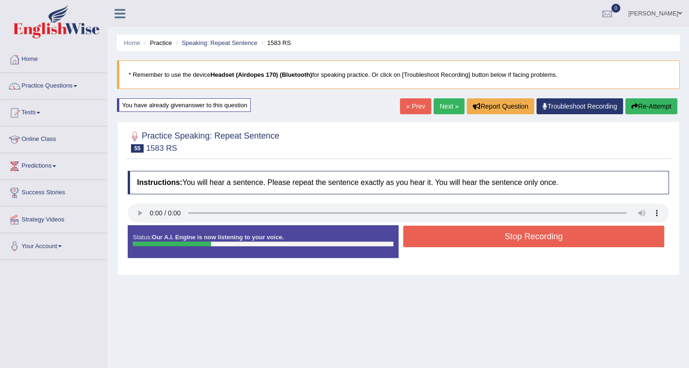
click at [504, 244] on button "Stop Recording" at bounding box center [533, 236] width 261 height 22
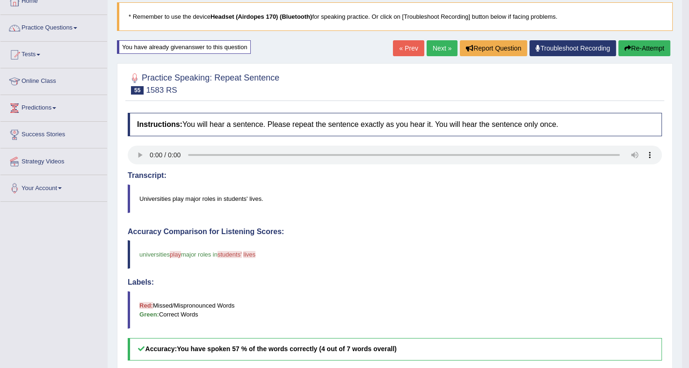
scroll to position [54, 0]
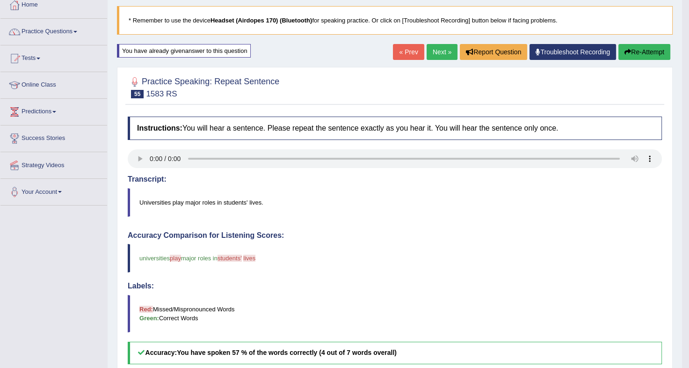
click at [644, 54] on button "Re-Attempt" at bounding box center [644, 52] width 52 height 16
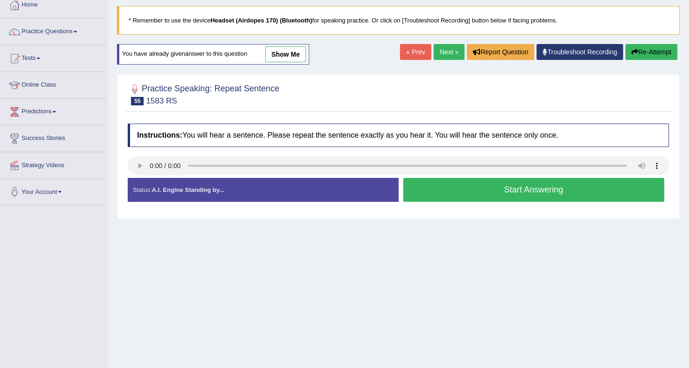
click at [494, 189] on button "Start Answering" at bounding box center [533, 190] width 261 height 24
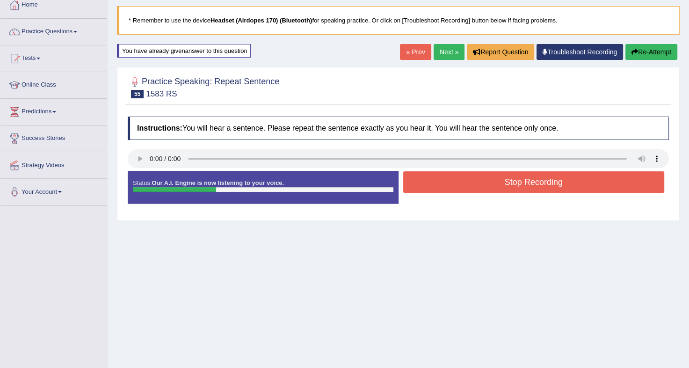
click at [494, 189] on button "Stop Recording" at bounding box center [533, 182] width 261 height 22
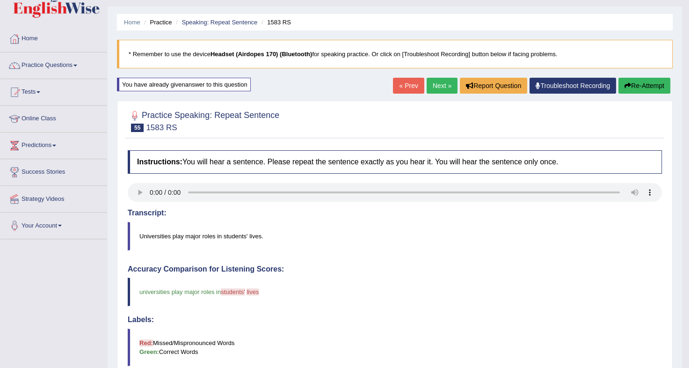
scroll to position [21, 0]
click at [646, 81] on button "Re-Attempt" at bounding box center [644, 86] width 52 height 16
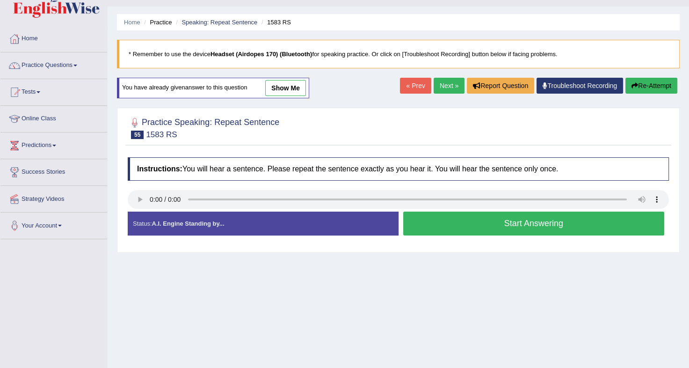
click at [472, 220] on button "Start Answering" at bounding box center [533, 223] width 261 height 24
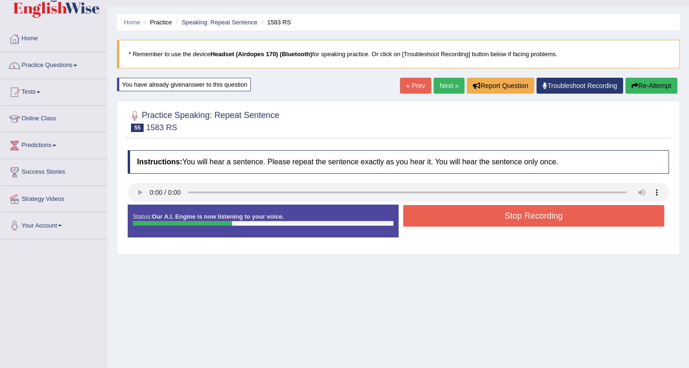
click at [472, 220] on button "Stop Recording" at bounding box center [533, 216] width 261 height 22
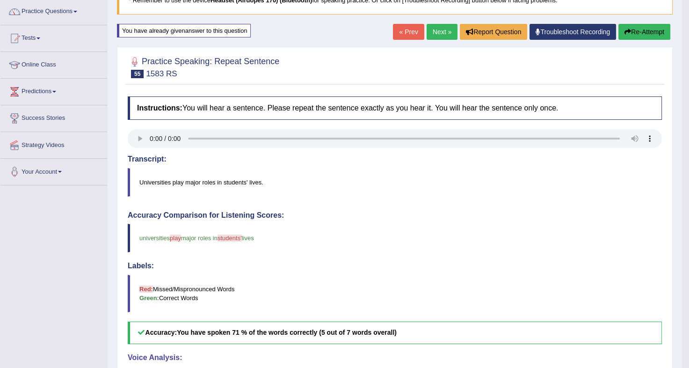
scroll to position [73, 0]
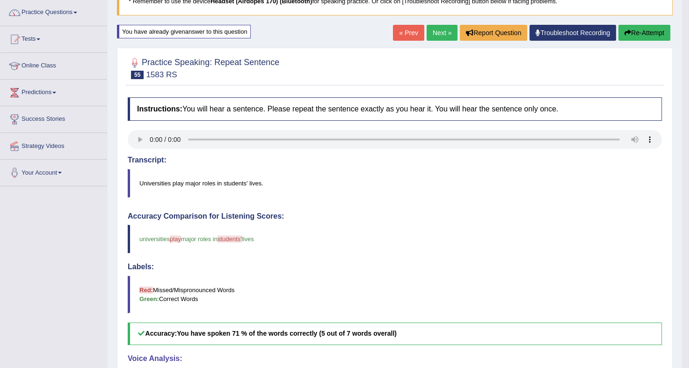
click at [643, 33] on button "Re-Attempt" at bounding box center [644, 33] width 52 height 16
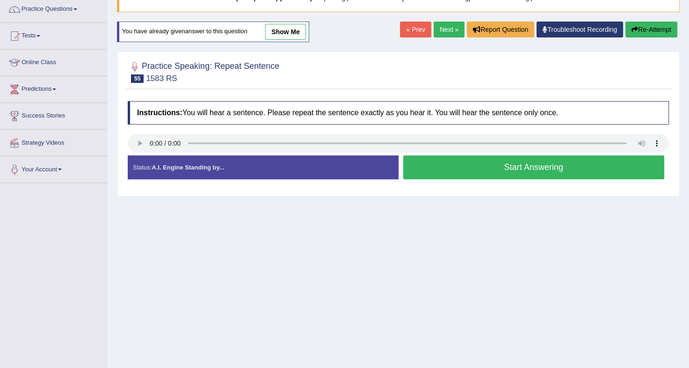
click at [528, 165] on button "Start Answering" at bounding box center [533, 167] width 261 height 24
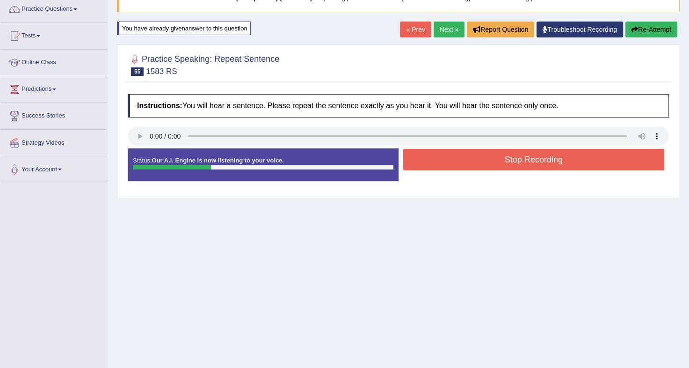
click at [528, 165] on button "Stop Recording" at bounding box center [533, 160] width 261 height 22
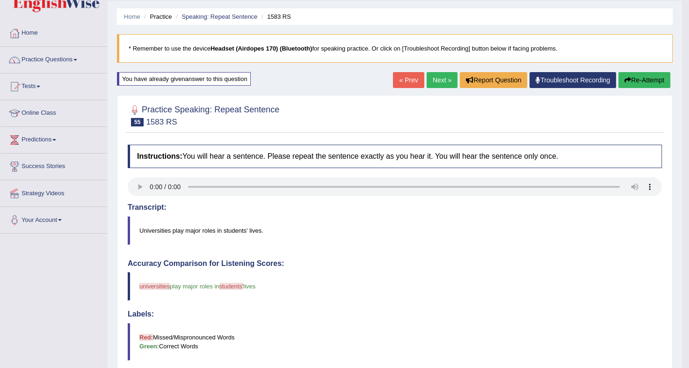
scroll to position [24, 0]
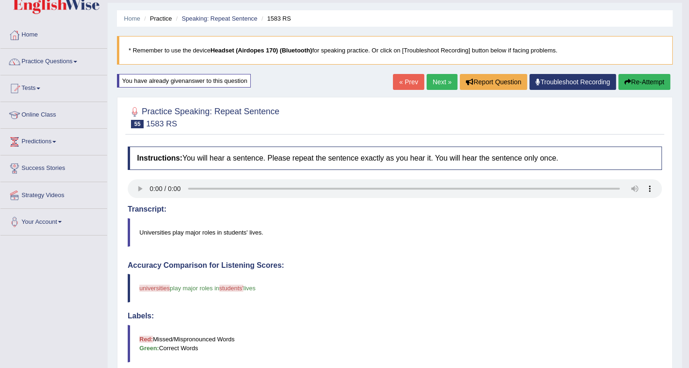
click at [636, 81] on button "Re-Attempt" at bounding box center [644, 82] width 52 height 16
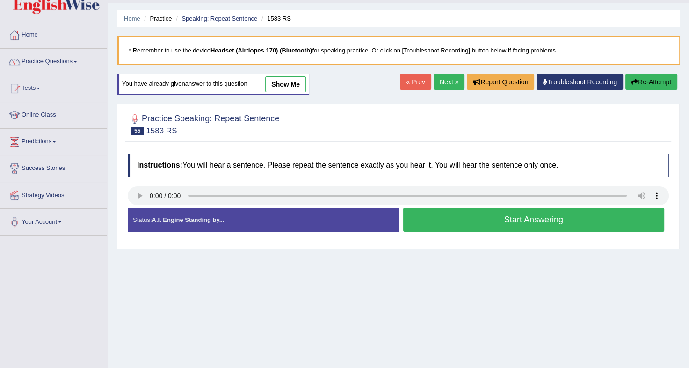
click at [459, 214] on button "Start Answering" at bounding box center [533, 220] width 261 height 24
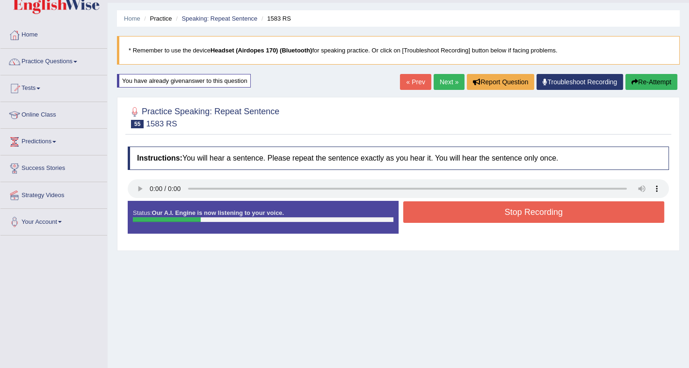
click at [459, 214] on button "Stop Recording" at bounding box center [533, 212] width 261 height 22
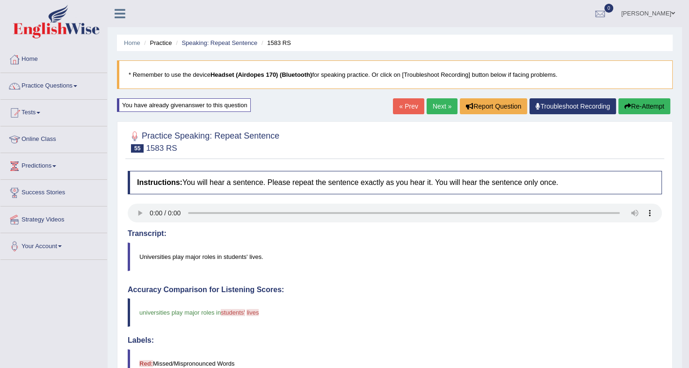
click at [437, 111] on link "Next »" at bounding box center [442, 106] width 31 height 16
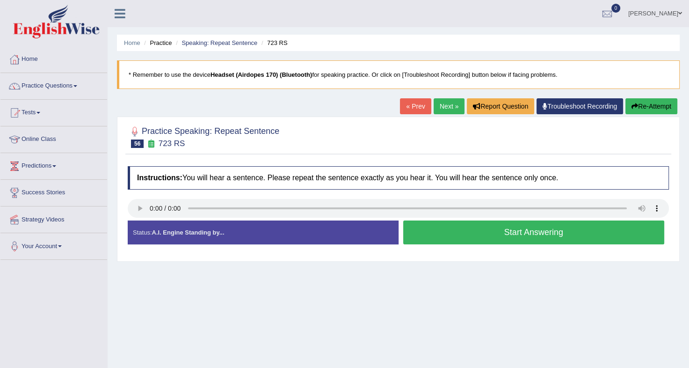
click at [522, 236] on button "Start Answering" at bounding box center [533, 232] width 261 height 24
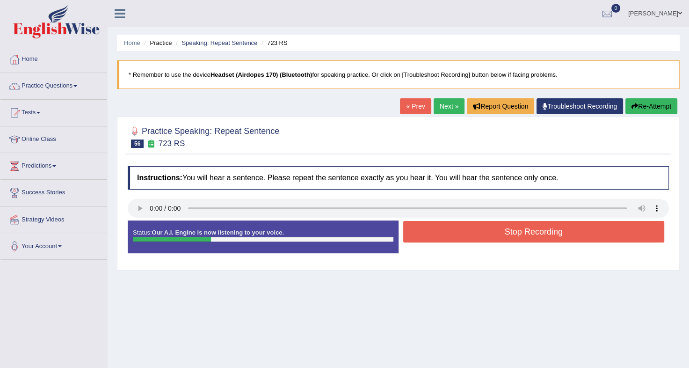
click at [522, 236] on button "Stop Recording" at bounding box center [533, 232] width 261 height 22
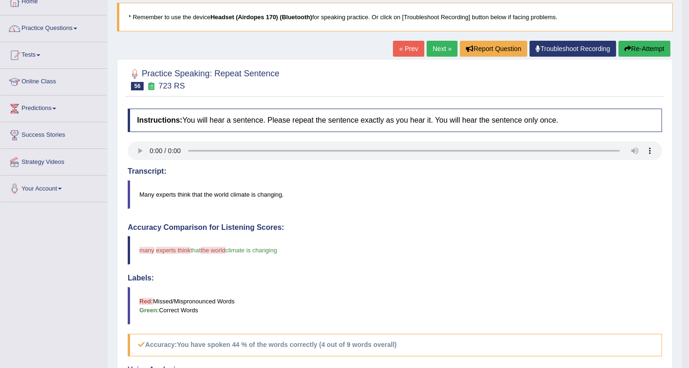
scroll to position [49, 0]
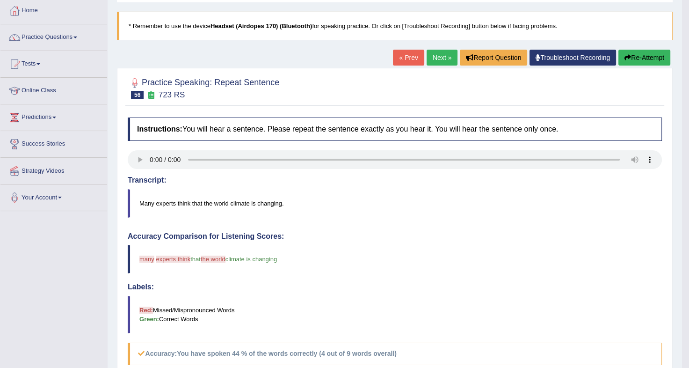
click at [664, 54] on button "Re-Attempt" at bounding box center [644, 58] width 52 height 16
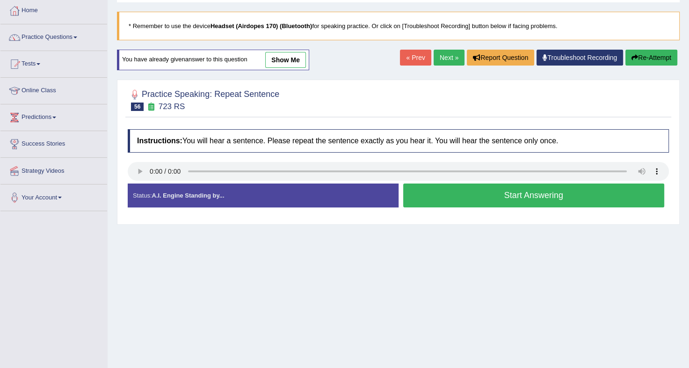
click at [480, 196] on button "Start Answering" at bounding box center [533, 195] width 261 height 24
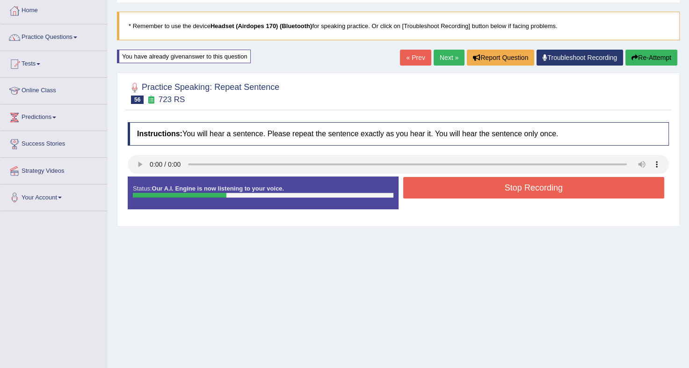
click at [480, 196] on button "Stop Recording" at bounding box center [533, 188] width 261 height 22
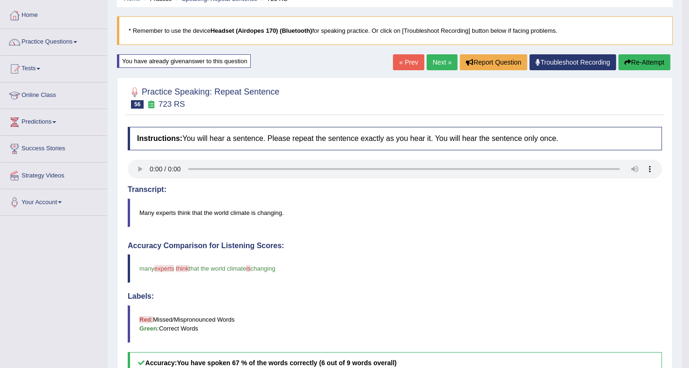
scroll to position [34, 0]
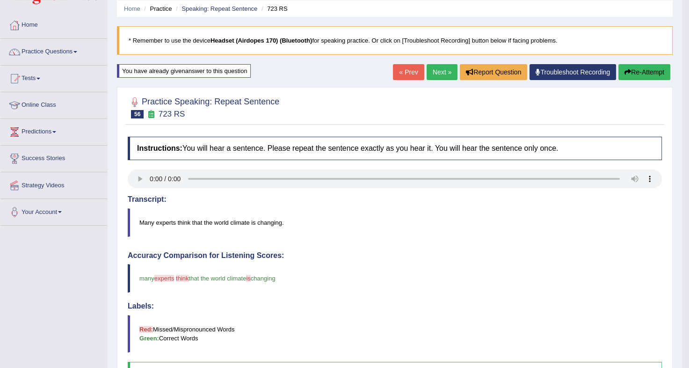
click at [641, 70] on button "Re-Attempt" at bounding box center [644, 72] width 52 height 16
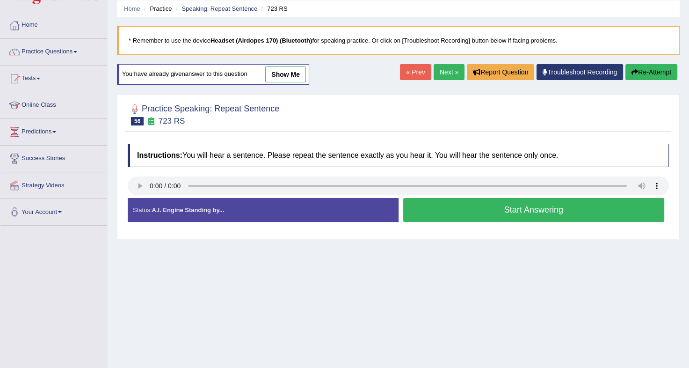
click at [546, 210] on button "Start Answering" at bounding box center [533, 210] width 261 height 24
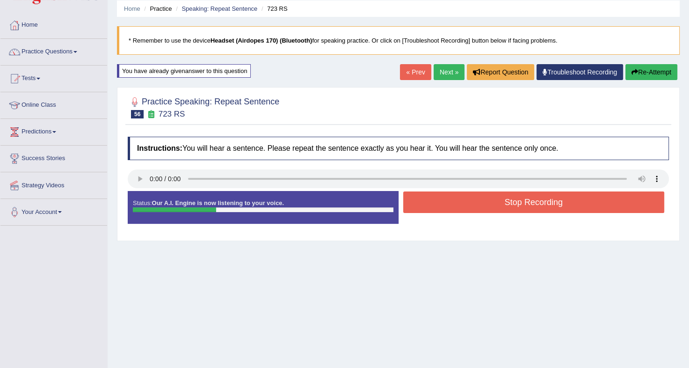
click at [546, 210] on button "Stop Recording" at bounding box center [533, 202] width 261 height 22
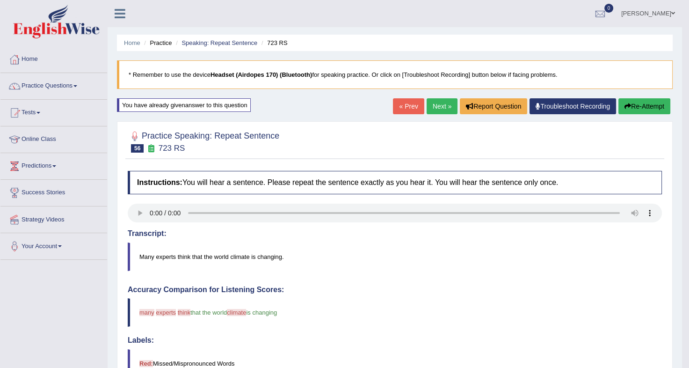
click at [428, 106] on link "Next »" at bounding box center [442, 106] width 31 height 16
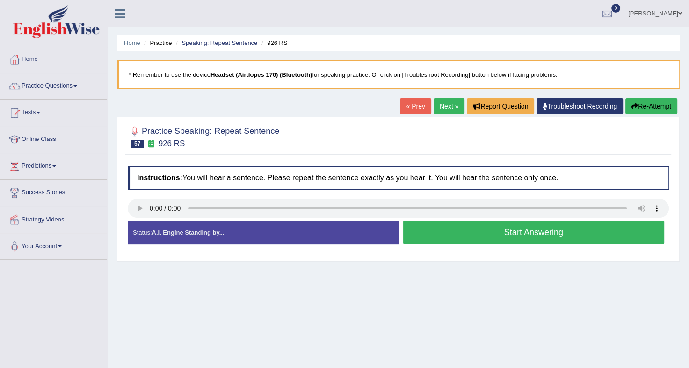
click at [479, 234] on button "Start Answering" at bounding box center [533, 232] width 261 height 24
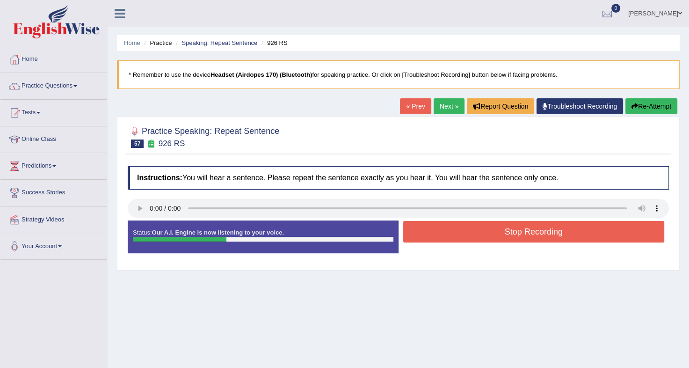
click at [479, 234] on button "Stop Recording" at bounding box center [533, 232] width 261 height 22
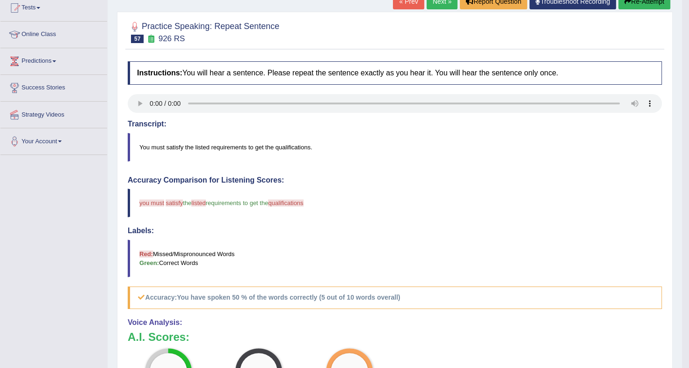
scroll to position [102, 0]
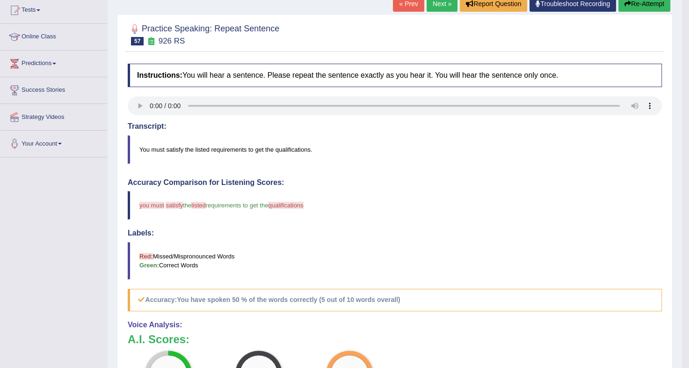
click at [646, 7] on button "Re-Attempt" at bounding box center [644, 4] width 52 height 16
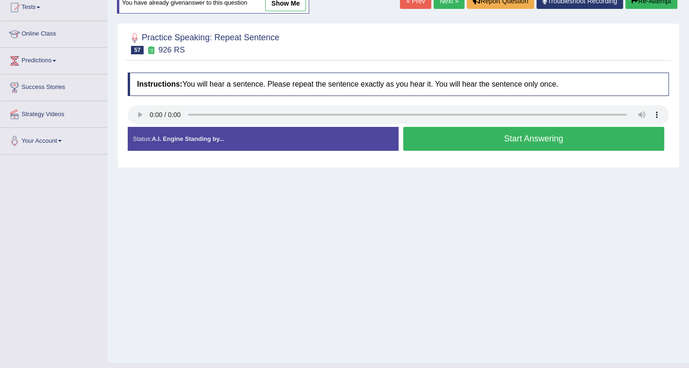
click at [541, 137] on button "Start Answering" at bounding box center [533, 139] width 261 height 24
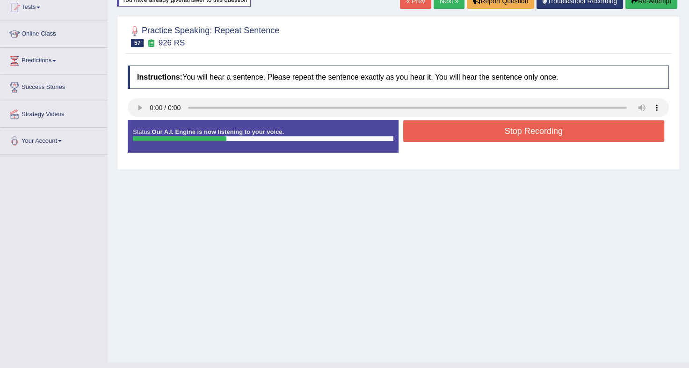
click at [541, 137] on button "Stop Recording" at bounding box center [533, 131] width 261 height 22
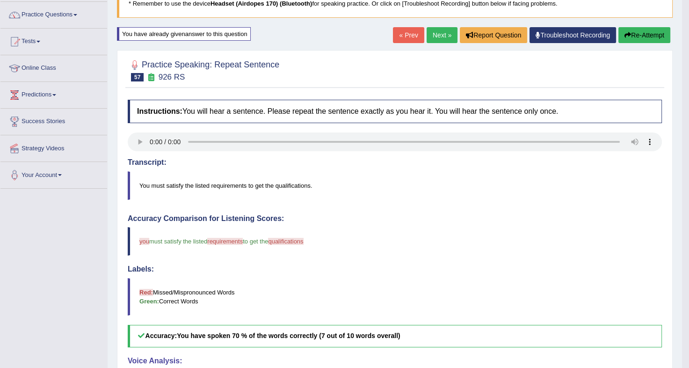
scroll to position [64, 0]
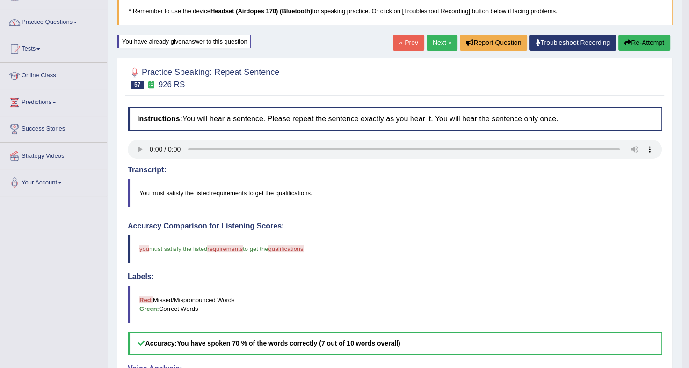
click at [647, 41] on button "Re-Attempt" at bounding box center [644, 43] width 52 height 16
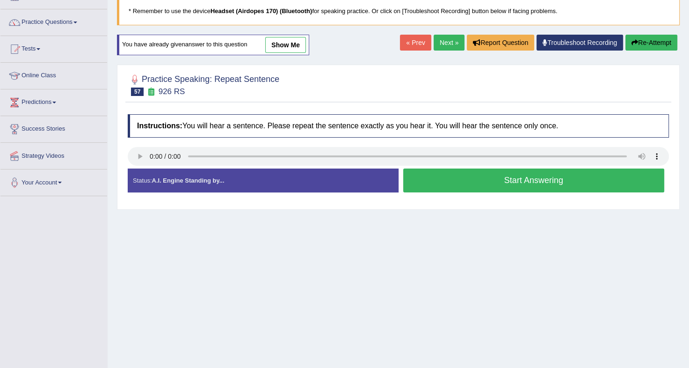
click at [480, 177] on button "Start Answering" at bounding box center [533, 180] width 261 height 24
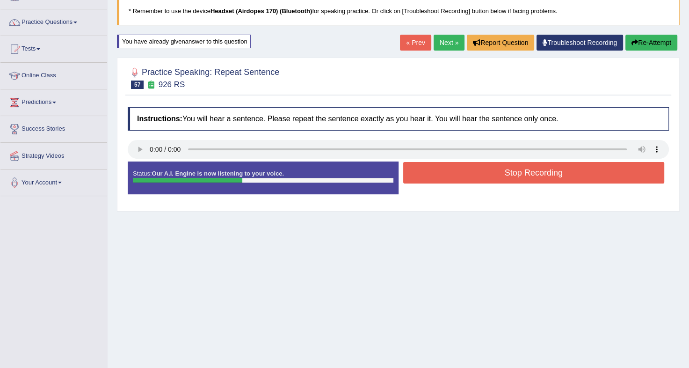
click at [480, 177] on button "Stop Recording" at bounding box center [533, 173] width 261 height 22
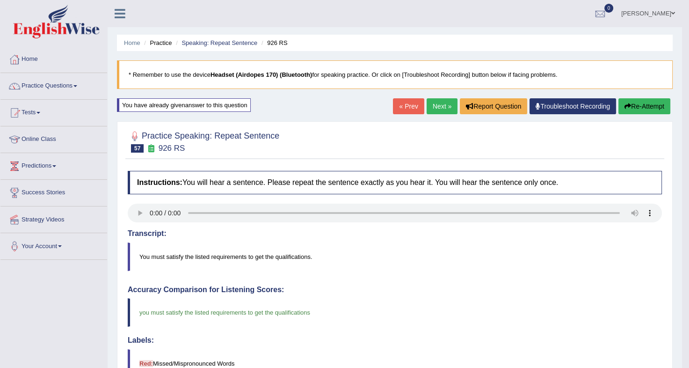
click at [438, 102] on link "Next »" at bounding box center [442, 106] width 31 height 16
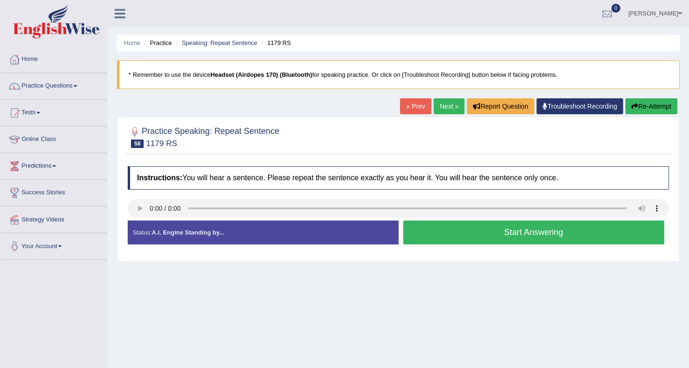
click at [536, 229] on button "Start Answering" at bounding box center [533, 232] width 261 height 24
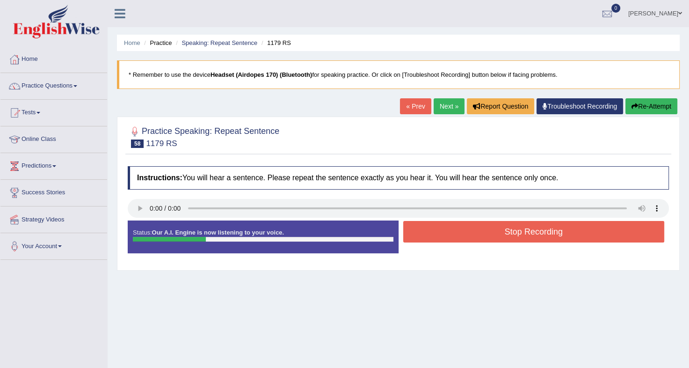
click at [536, 229] on button "Stop Recording" at bounding box center [533, 232] width 261 height 22
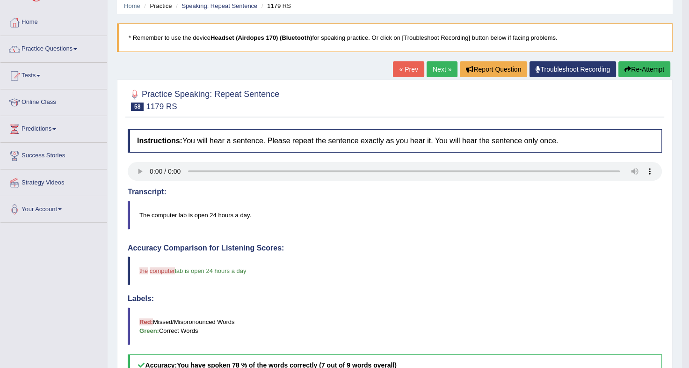
scroll to position [6, 0]
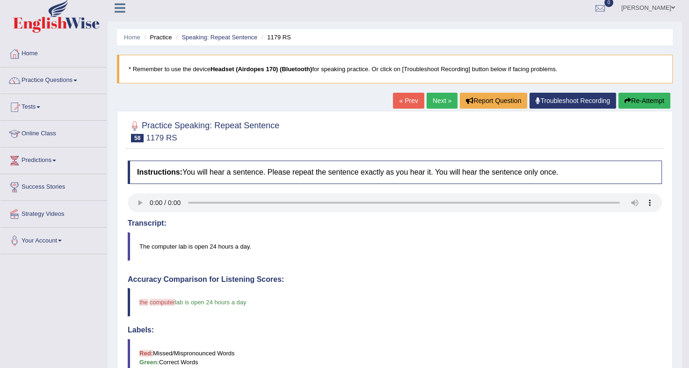
click at [632, 101] on button "Re-Attempt" at bounding box center [644, 101] width 52 height 16
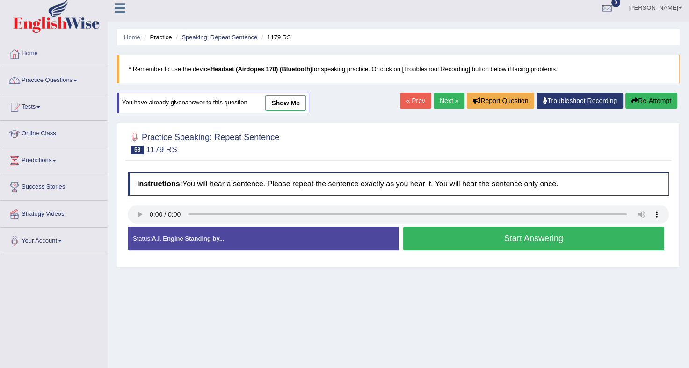
click at [524, 237] on button "Start Answering" at bounding box center [533, 238] width 261 height 24
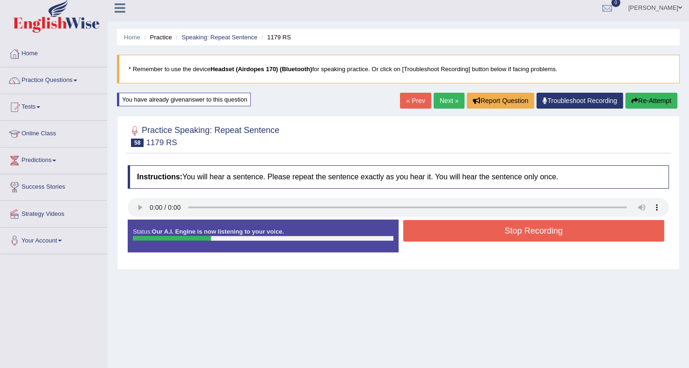
click at [524, 237] on button "Stop Recording" at bounding box center [533, 231] width 261 height 22
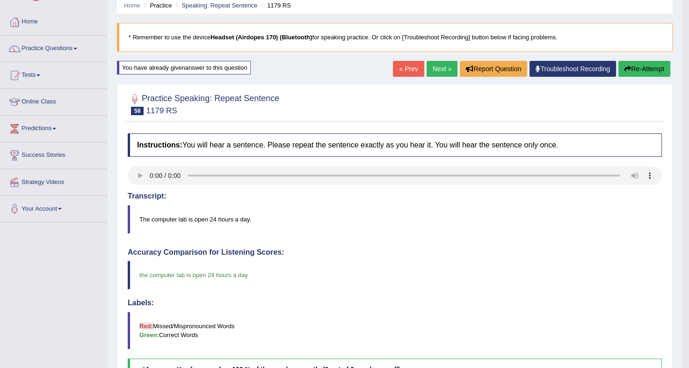
scroll to position [22, 0]
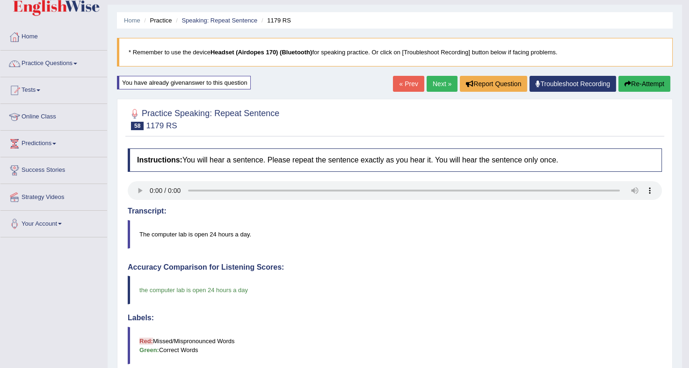
click at [430, 81] on link "Next »" at bounding box center [442, 84] width 31 height 16
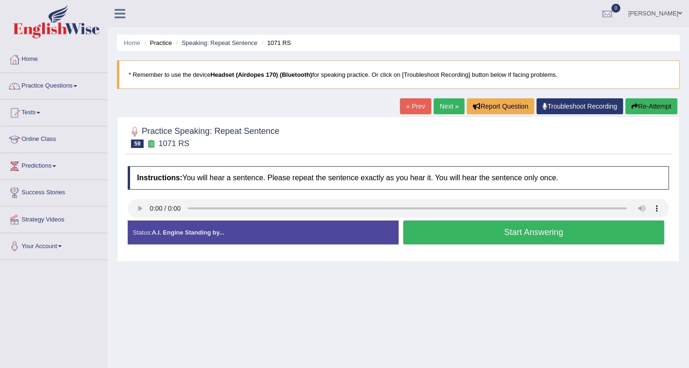
click at [526, 232] on button "Start Answering" at bounding box center [533, 232] width 261 height 24
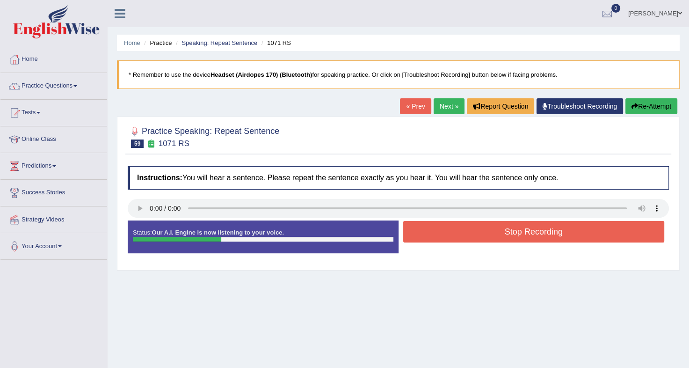
click at [526, 232] on button "Stop Recording" at bounding box center [533, 232] width 261 height 22
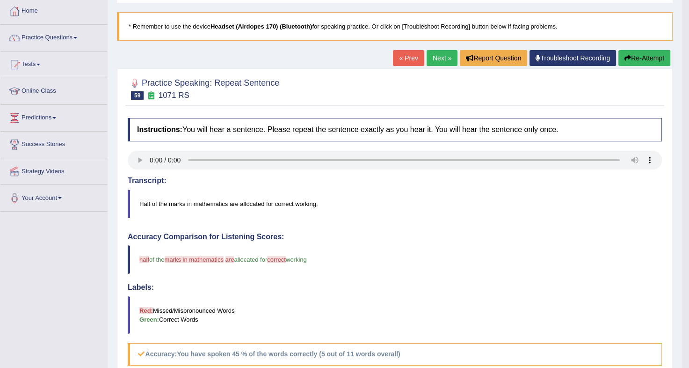
scroll to position [42, 0]
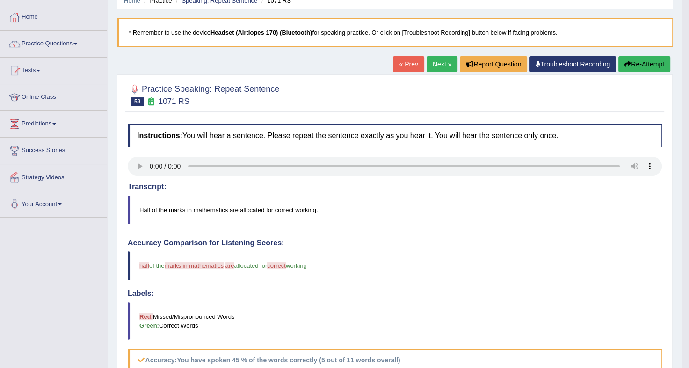
click at [636, 64] on button "Re-Attempt" at bounding box center [644, 64] width 52 height 16
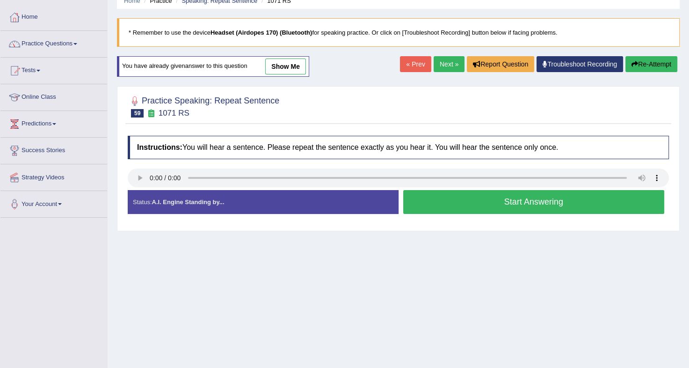
click at [555, 200] on button "Start Answering" at bounding box center [533, 202] width 261 height 24
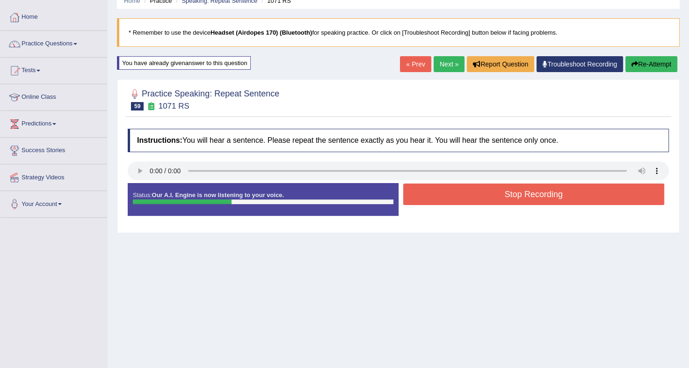
click at [555, 200] on button "Stop Recording" at bounding box center [533, 194] width 261 height 22
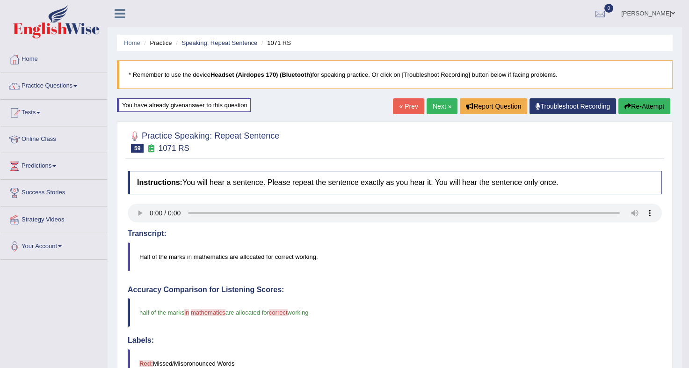
click at [432, 104] on link "Next »" at bounding box center [442, 106] width 31 height 16
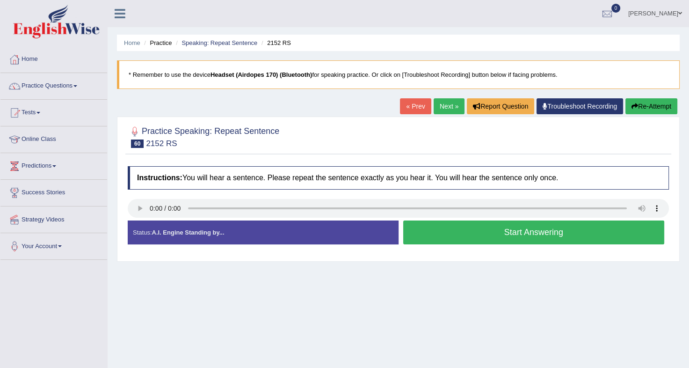
click at [520, 232] on button "Start Answering" at bounding box center [533, 232] width 261 height 24
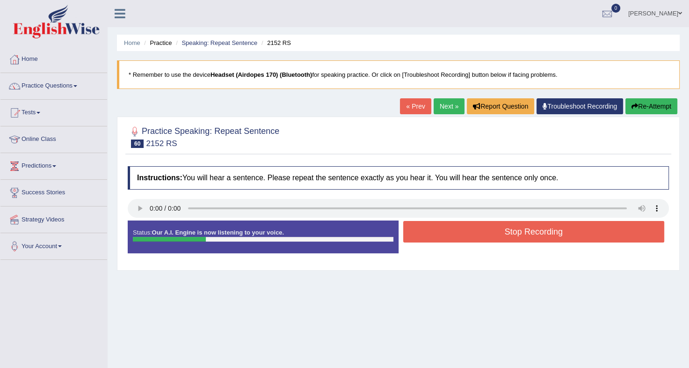
click at [520, 232] on button "Stop Recording" at bounding box center [533, 232] width 261 height 22
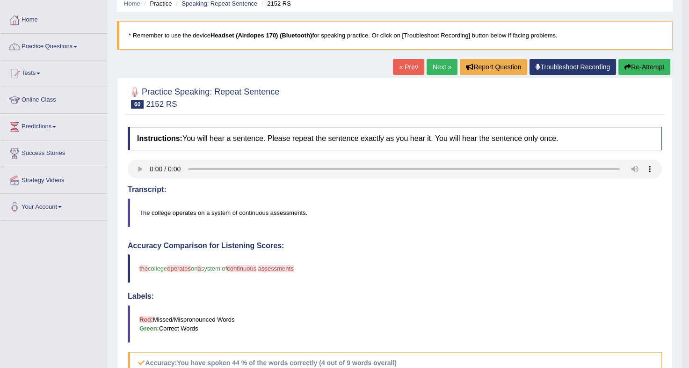
scroll to position [28, 0]
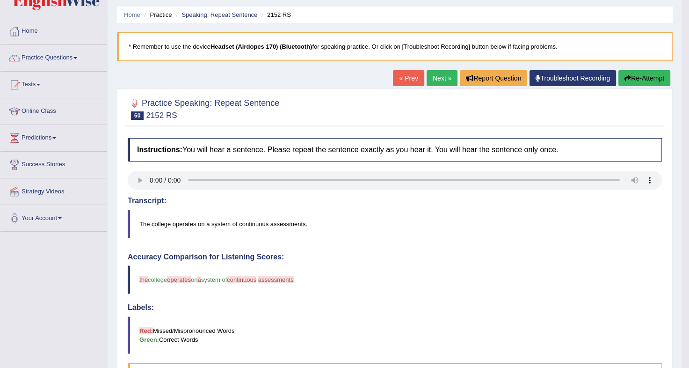
click at [645, 79] on button "Re-Attempt" at bounding box center [644, 78] width 52 height 16
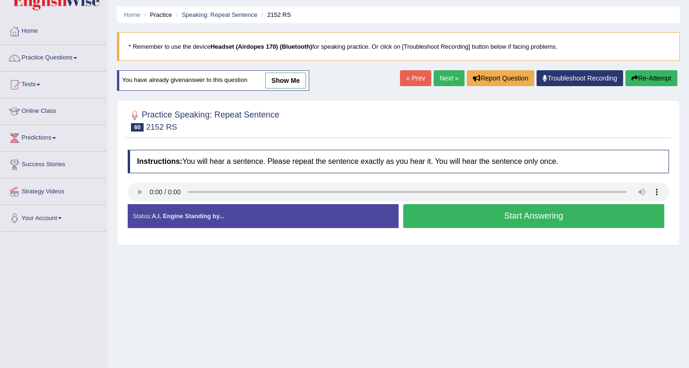
click at [477, 212] on button "Start Answering" at bounding box center [533, 216] width 261 height 24
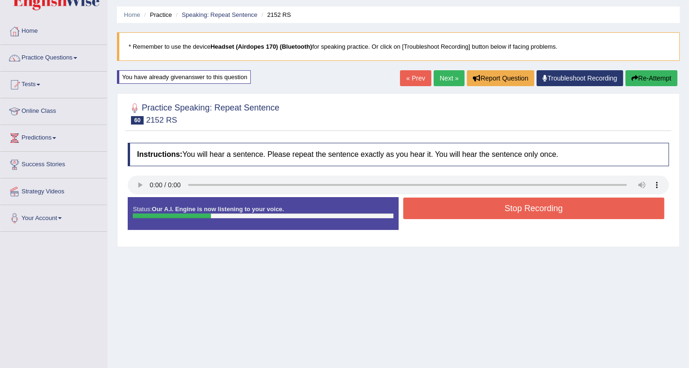
click at [477, 212] on button "Stop Recording" at bounding box center [533, 208] width 261 height 22
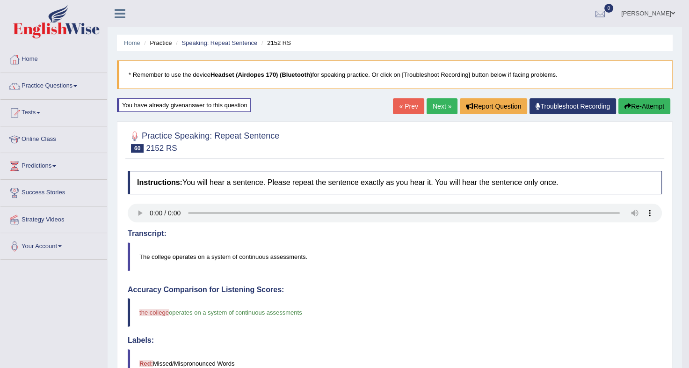
click at [437, 104] on link "Next »" at bounding box center [442, 106] width 31 height 16
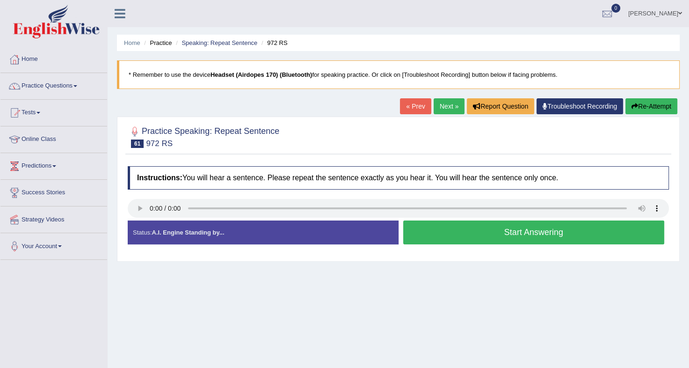
click at [477, 239] on button "Start Answering" at bounding box center [533, 232] width 261 height 24
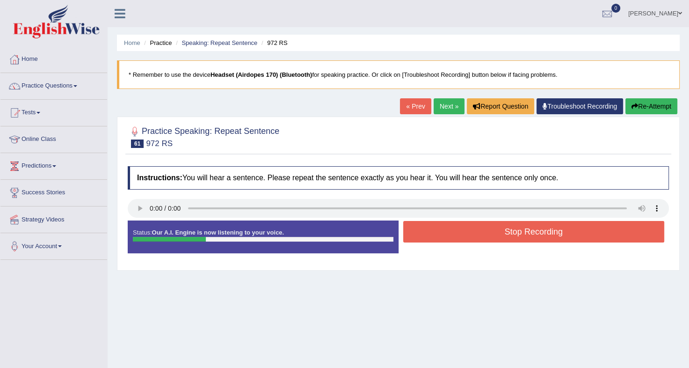
click at [477, 239] on button "Stop Recording" at bounding box center [533, 232] width 261 height 22
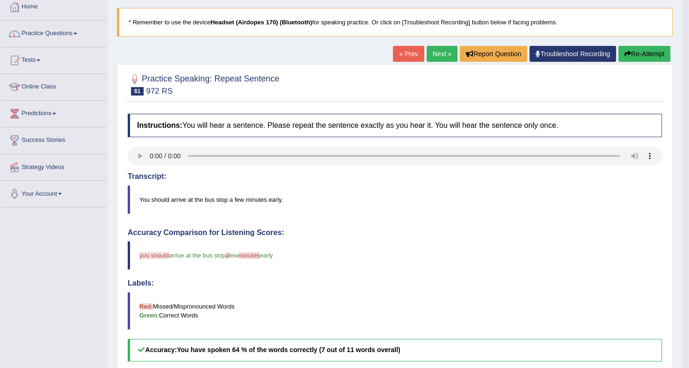
scroll to position [37, 0]
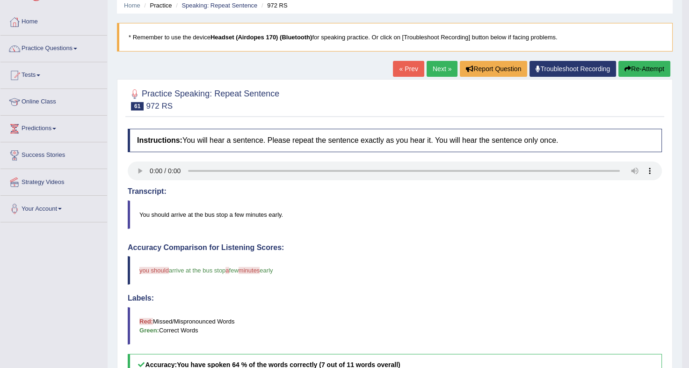
click at [649, 67] on button "Re-Attempt" at bounding box center [644, 69] width 52 height 16
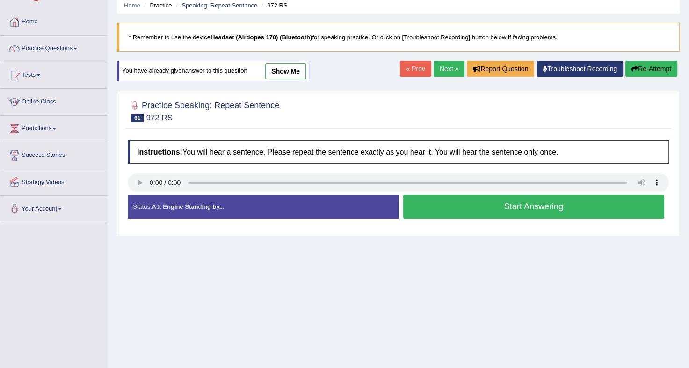
click at [515, 204] on button "Start Answering" at bounding box center [533, 207] width 261 height 24
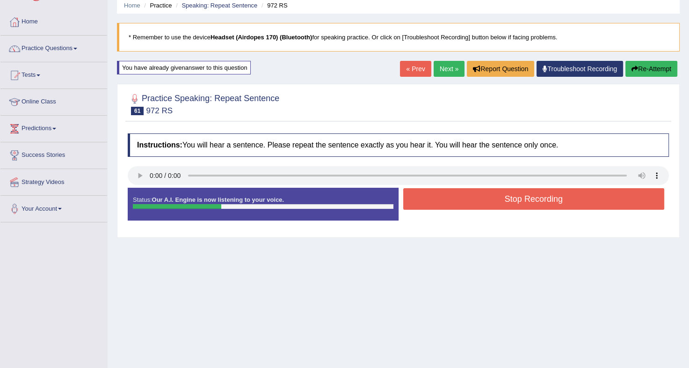
click at [515, 204] on button "Stop Recording" at bounding box center [533, 199] width 261 height 22
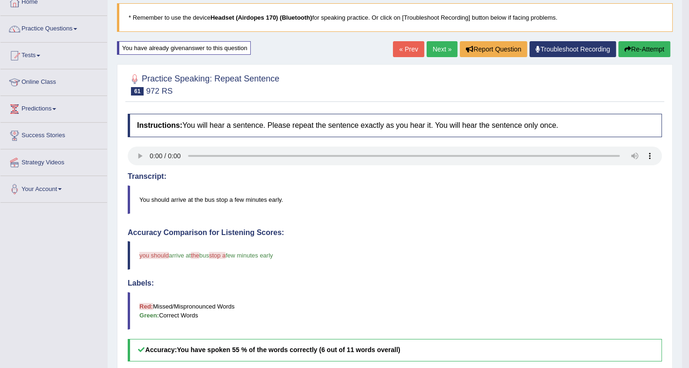
scroll to position [56, 0]
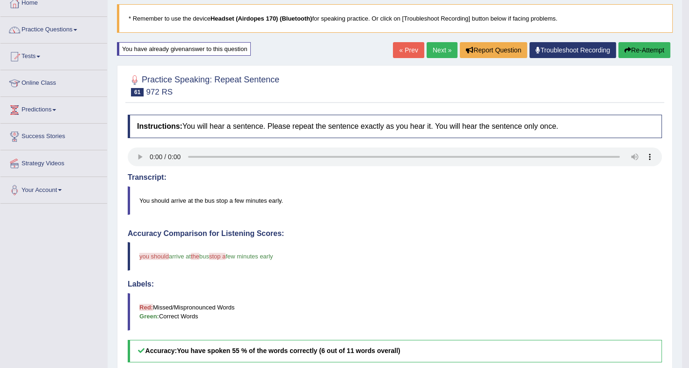
click at [651, 55] on button "Re-Attempt" at bounding box center [644, 50] width 52 height 16
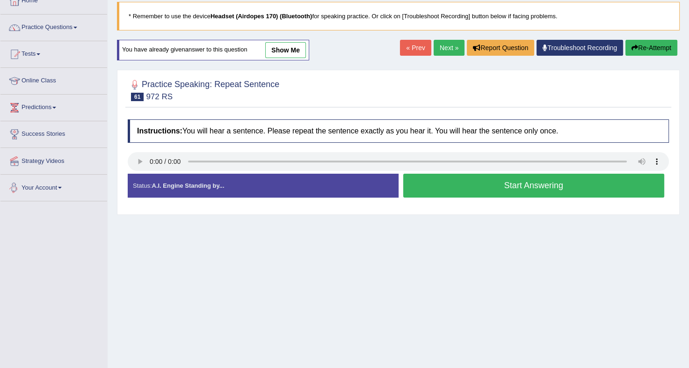
scroll to position [56, 0]
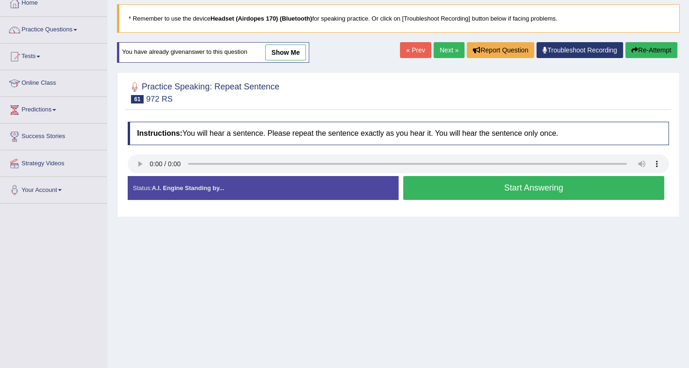
click at [565, 189] on button "Start Answering" at bounding box center [533, 188] width 261 height 24
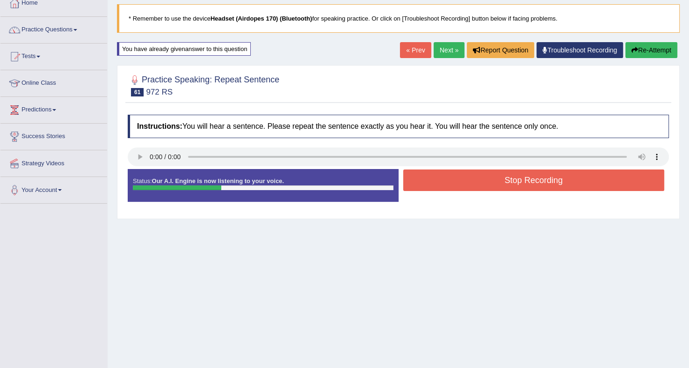
click at [565, 189] on button "Stop Recording" at bounding box center [533, 180] width 261 height 22
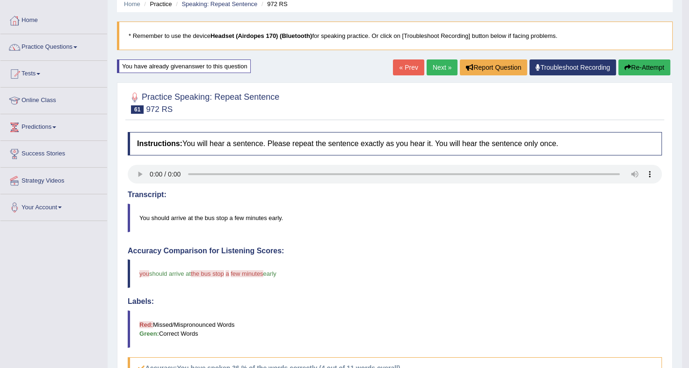
scroll to position [34, 0]
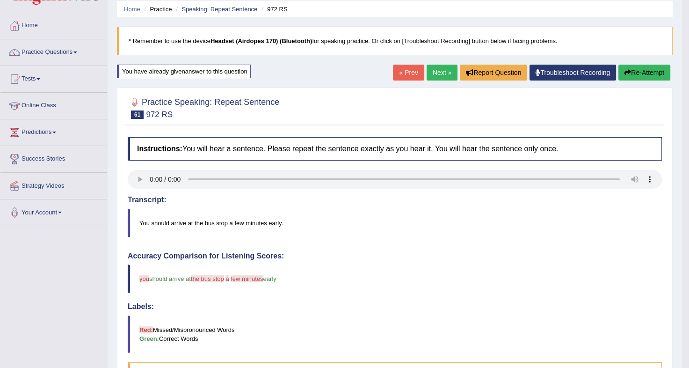
click at [634, 70] on button "Re-Attempt" at bounding box center [644, 73] width 52 height 16
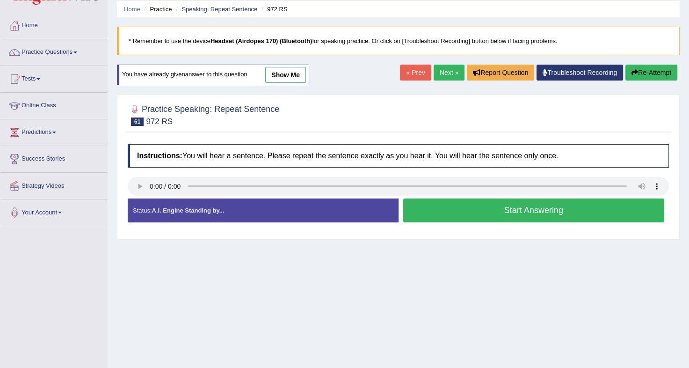
click at [490, 210] on button "Start Answering" at bounding box center [533, 210] width 261 height 24
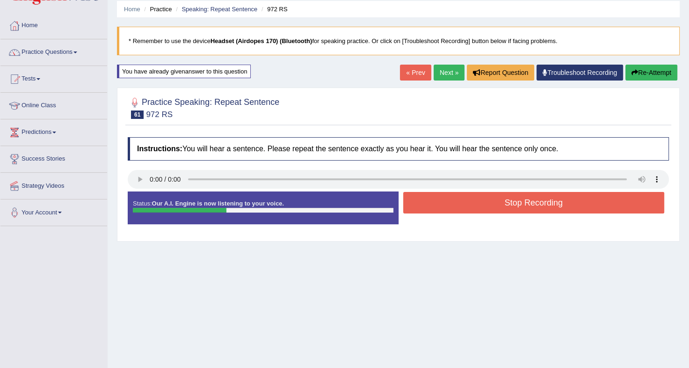
click at [490, 210] on button "Stop Recording" at bounding box center [533, 203] width 261 height 22
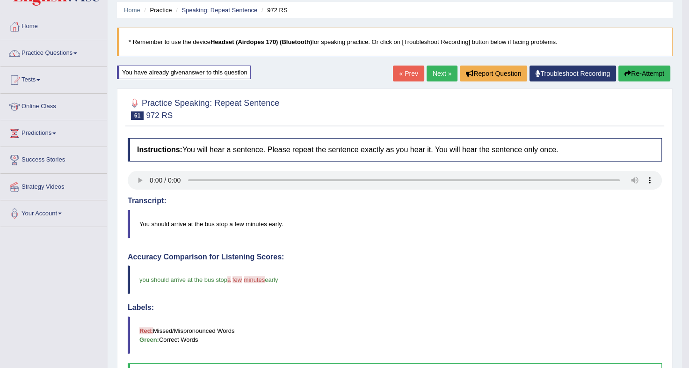
scroll to position [32, 0]
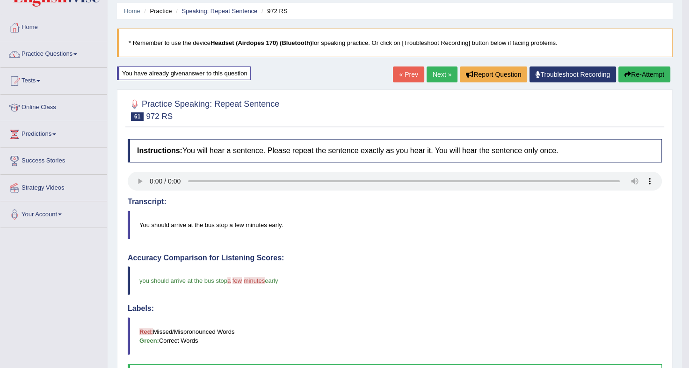
click at [646, 71] on button "Re-Attempt" at bounding box center [644, 74] width 52 height 16
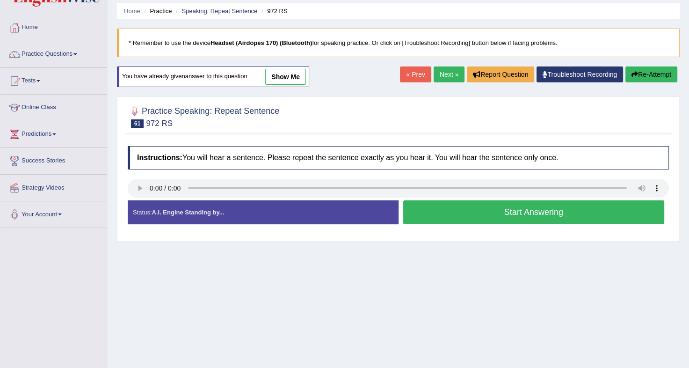
click at [541, 214] on button "Start Answering" at bounding box center [533, 212] width 261 height 24
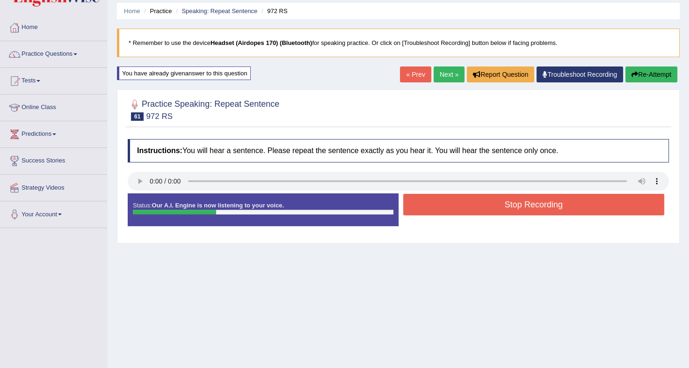
click at [541, 214] on button "Stop Recording" at bounding box center [533, 205] width 261 height 22
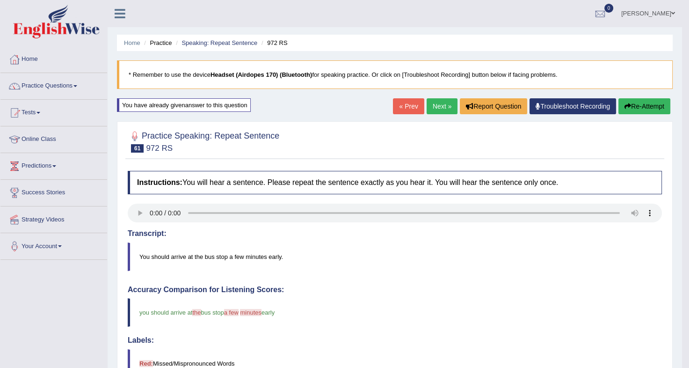
click at [431, 105] on link "Next »" at bounding box center [442, 106] width 31 height 16
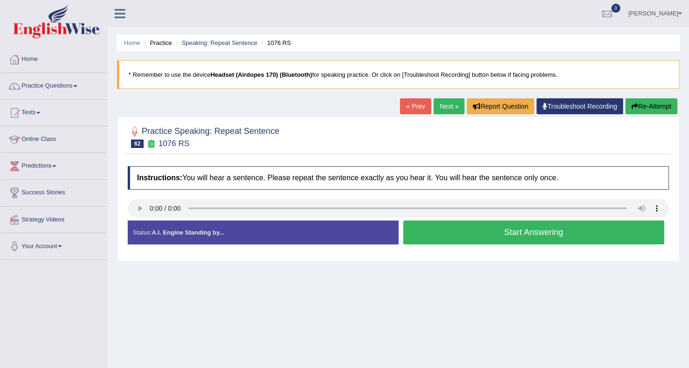
click at [551, 233] on button "Start Answering" at bounding box center [533, 232] width 261 height 24
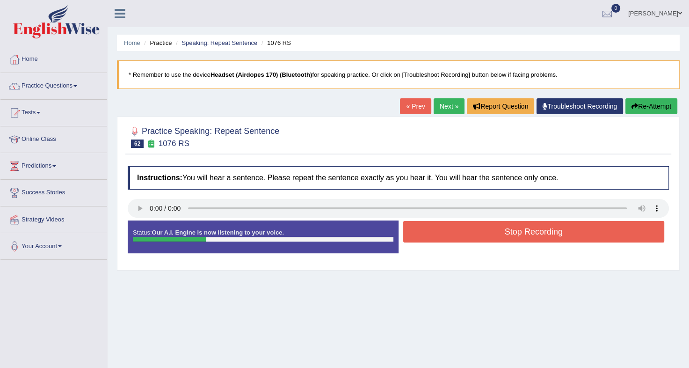
click at [551, 233] on button "Stop Recording" at bounding box center [533, 232] width 261 height 22
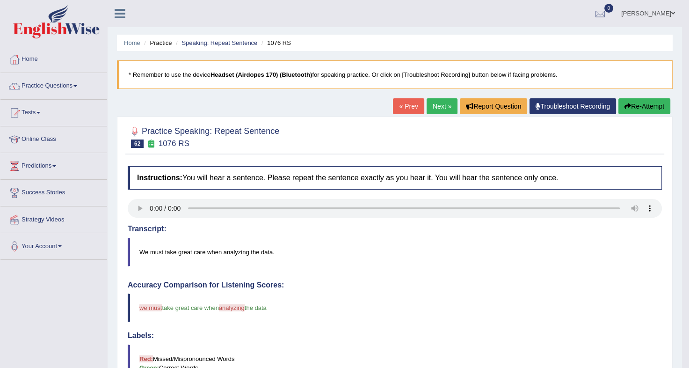
click at [642, 105] on button "Re-Attempt" at bounding box center [644, 106] width 52 height 16
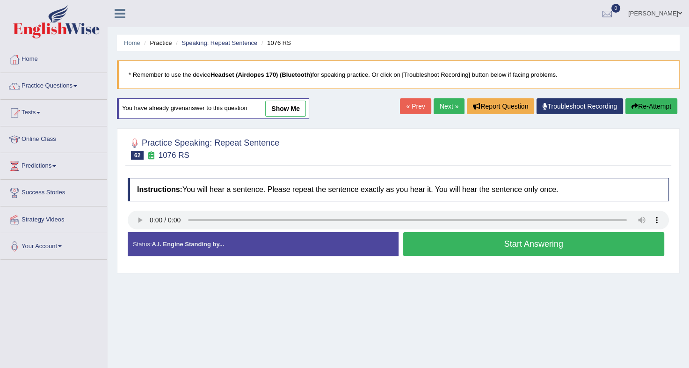
click at [522, 244] on button "Start Answering" at bounding box center [533, 244] width 261 height 24
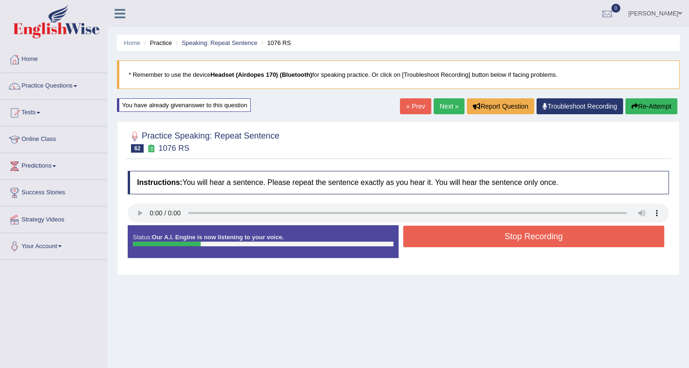
click at [522, 244] on button "Stop Recording" at bounding box center [533, 236] width 261 height 22
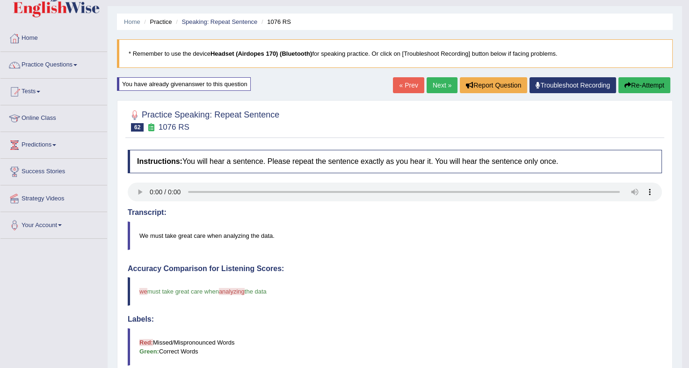
scroll to position [8, 0]
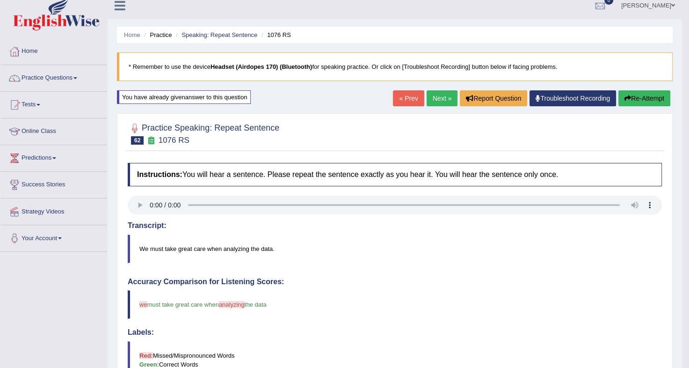
click at [432, 98] on link "Next »" at bounding box center [442, 98] width 31 height 16
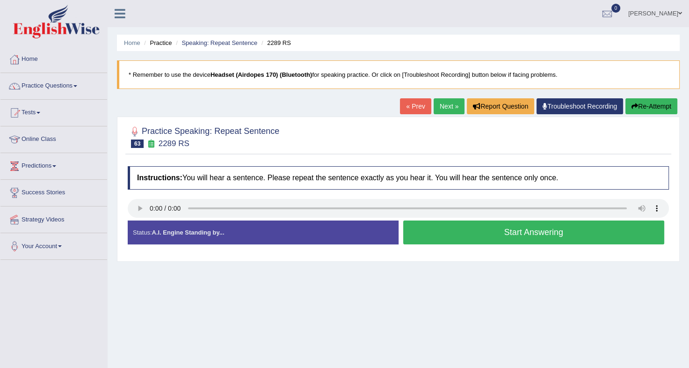
click at [494, 232] on button "Start Answering" at bounding box center [533, 232] width 261 height 24
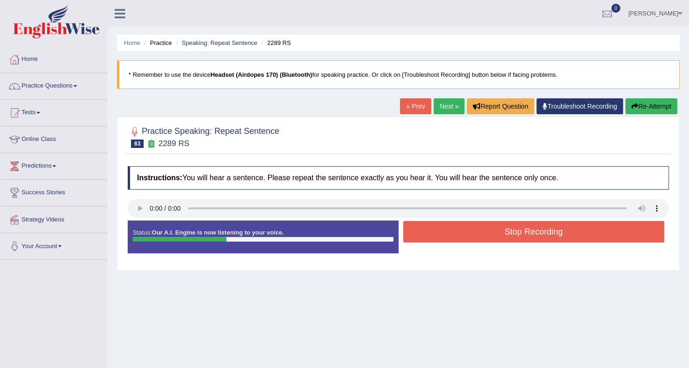
click at [494, 232] on button "Stop Recording" at bounding box center [533, 232] width 261 height 22
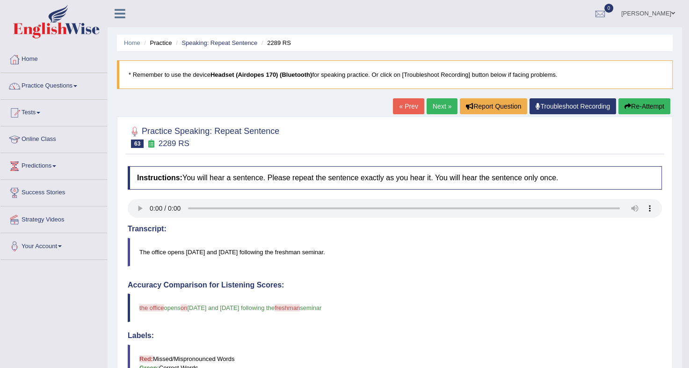
click at [635, 100] on button "Re-Attempt" at bounding box center [644, 106] width 52 height 16
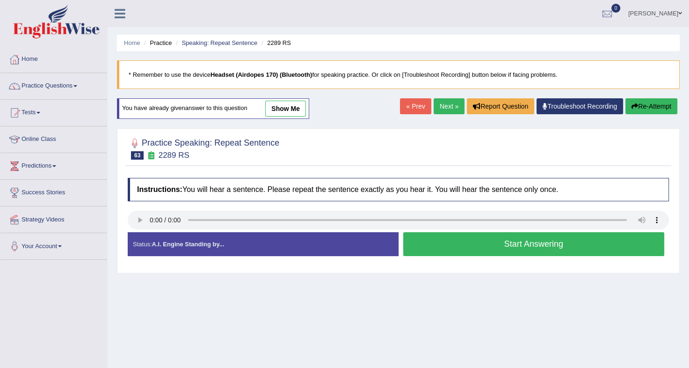
click at [546, 244] on button "Start Answering" at bounding box center [533, 244] width 261 height 24
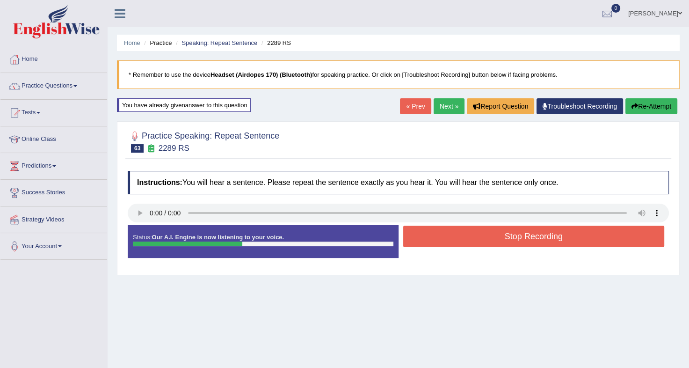
click at [546, 244] on button "Stop Recording" at bounding box center [533, 236] width 261 height 22
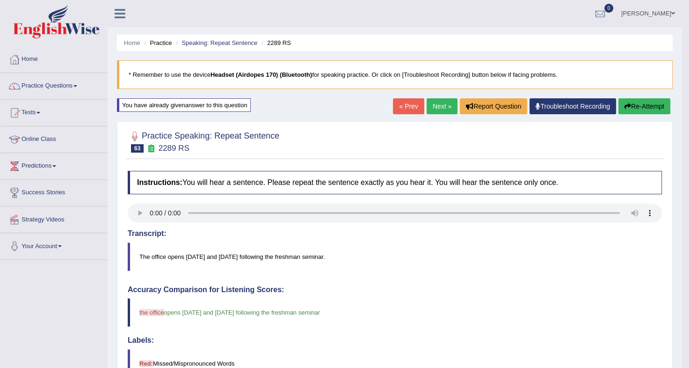
click at [436, 102] on link "Next »" at bounding box center [442, 106] width 31 height 16
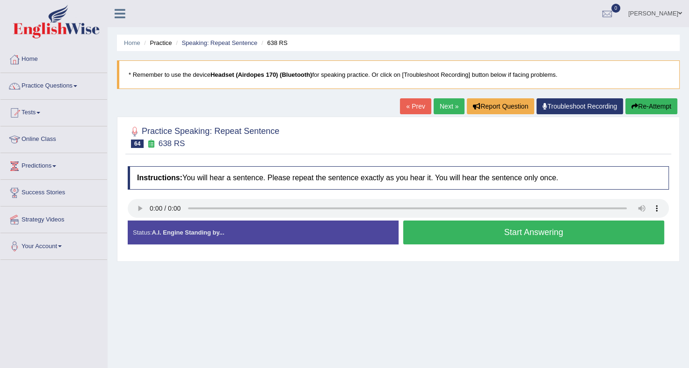
click at [475, 224] on button "Start Answering" at bounding box center [533, 232] width 261 height 24
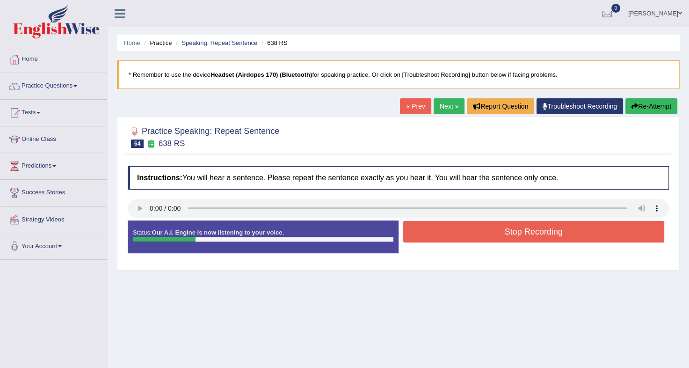
click at [475, 224] on button "Stop Recording" at bounding box center [533, 232] width 261 height 22
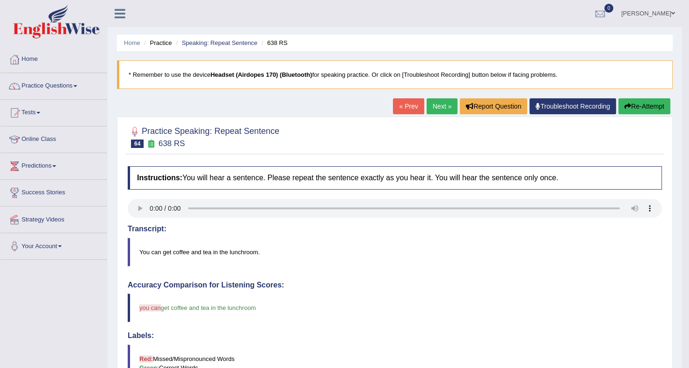
click at [439, 104] on link "Next »" at bounding box center [442, 106] width 31 height 16
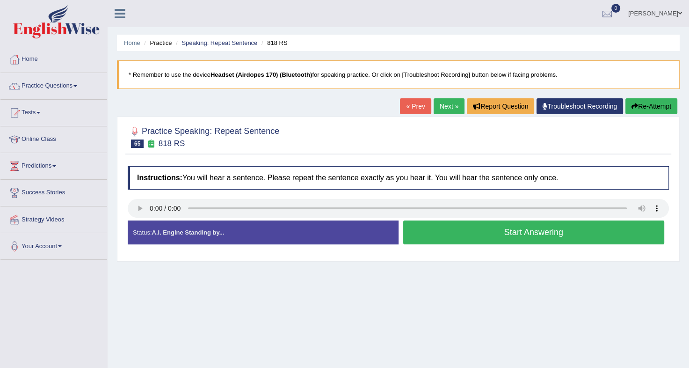
click at [528, 233] on button "Start Answering" at bounding box center [533, 232] width 261 height 24
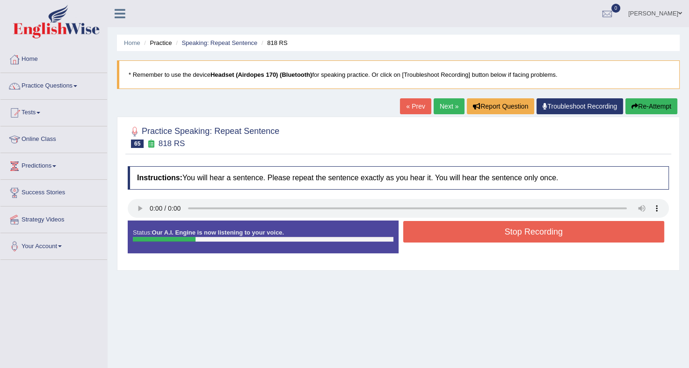
click at [528, 233] on button "Stop Recording" at bounding box center [533, 232] width 261 height 22
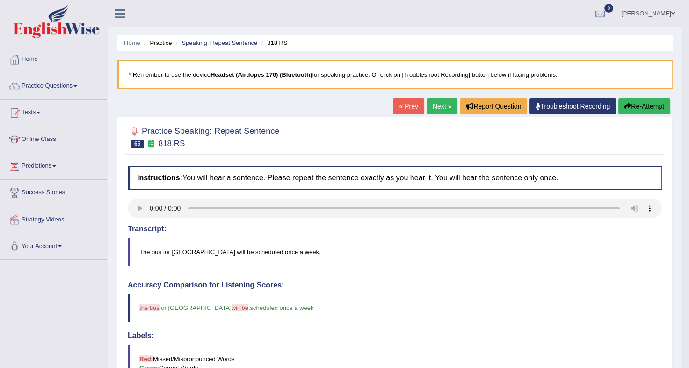
click at [648, 106] on button "Re-Attempt" at bounding box center [644, 106] width 52 height 16
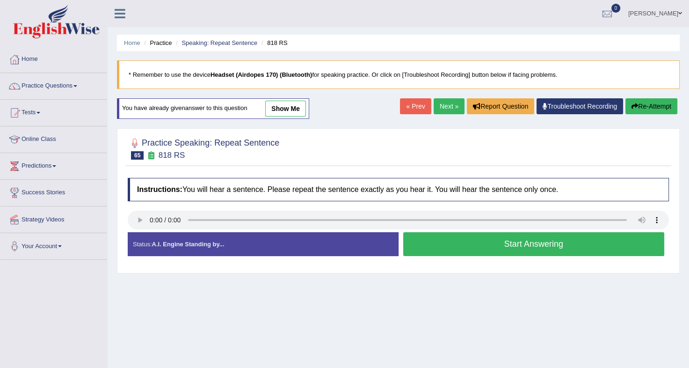
click at [528, 249] on button "Start Answering" at bounding box center [533, 244] width 261 height 24
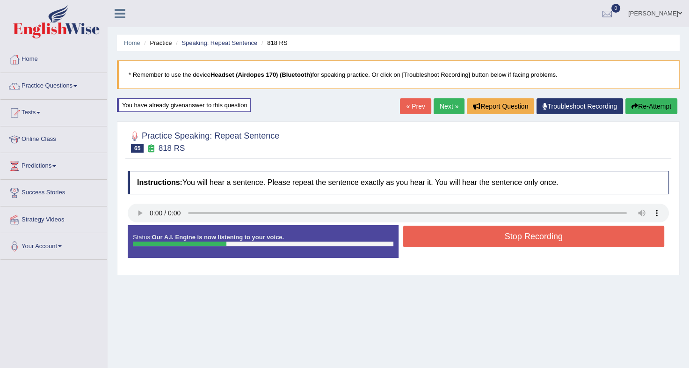
click at [543, 232] on button "Stop Recording" at bounding box center [533, 236] width 261 height 22
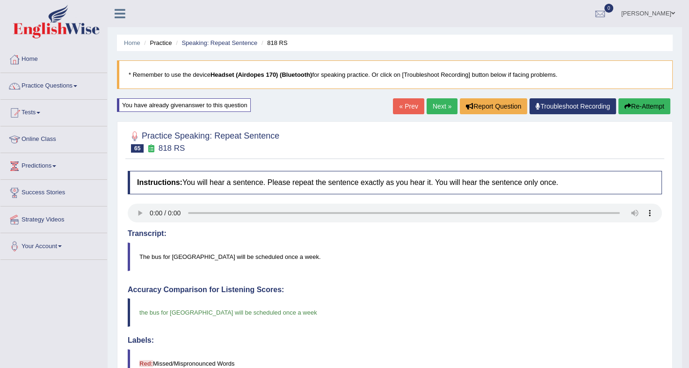
click at [438, 104] on link "Next »" at bounding box center [442, 106] width 31 height 16
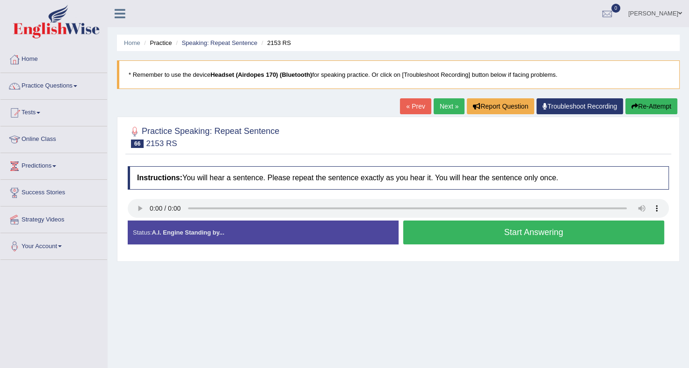
click at [564, 237] on button "Start Answering" at bounding box center [533, 232] width 261 height 24
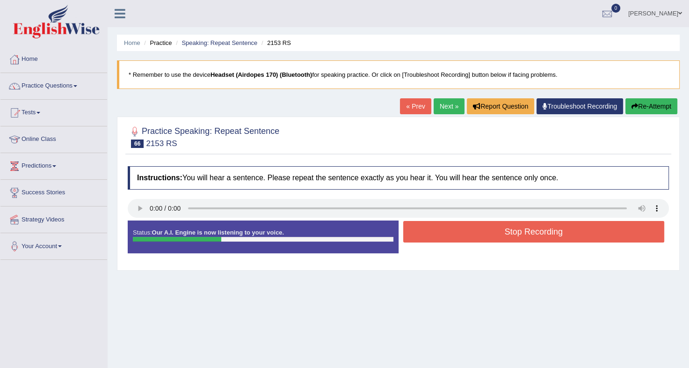
click at [564, 237] on button "Stop Recording" at bounding box center [533, 232] width 261 height 22
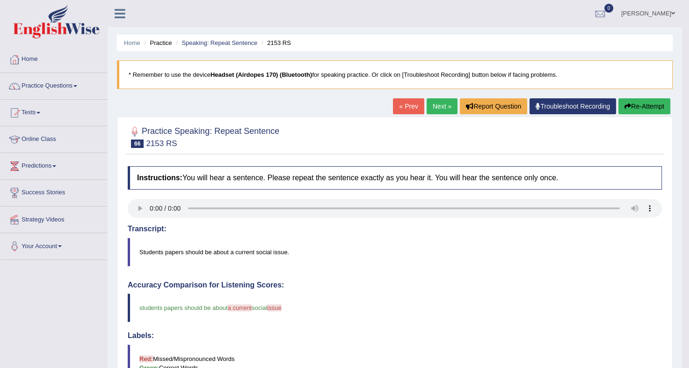
click at [636, 101] on button "Re-Attempt" at bounding box center [644, 106] width 52 height 16
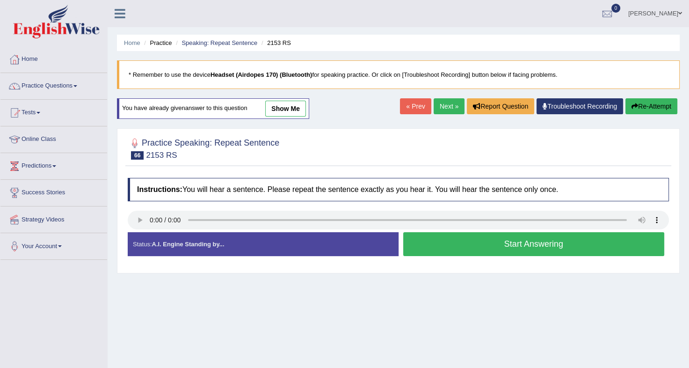
click at [475, 245] on button "Start Answering" at bounding box center [533, 244] width 261 height 24
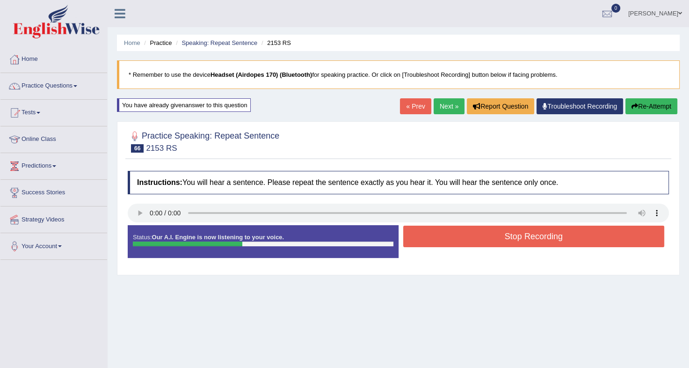
click at [486, 238] on button "Stop Recording" at bounding box center [533, 236] width 261 height 22
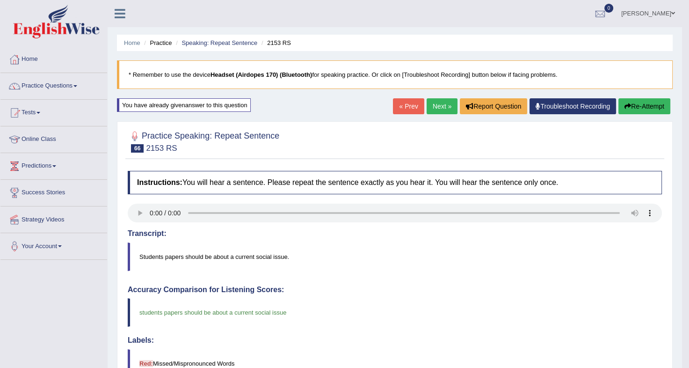
click at [436, 102] on link "Next »" at bounding box center [442, 106] width 31 height 16
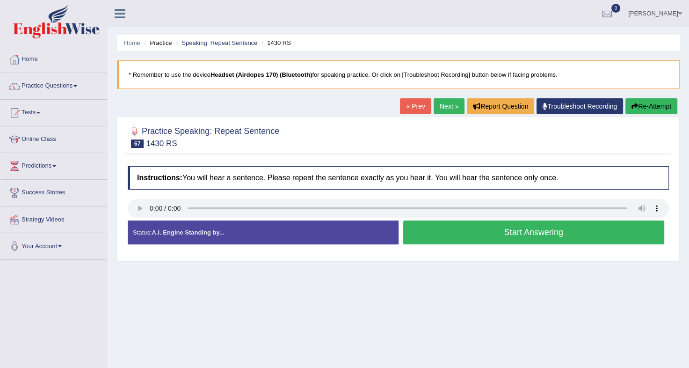
click at [538, 234] on button "Start Answering" at bounding box center [533, 232] width 261 height 24
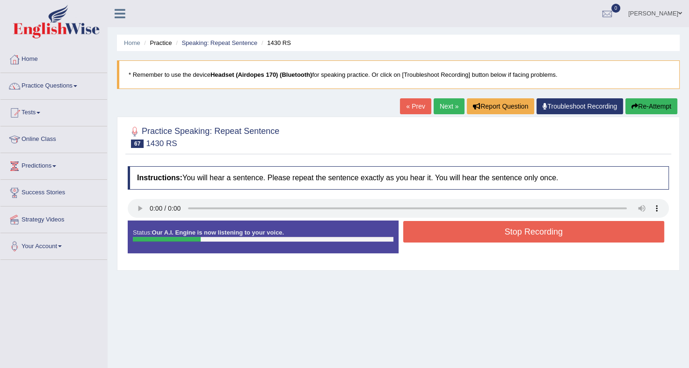
click at [538, 234] on button "Stop Recording" at bounding box center [533, 232] width 261 height 22
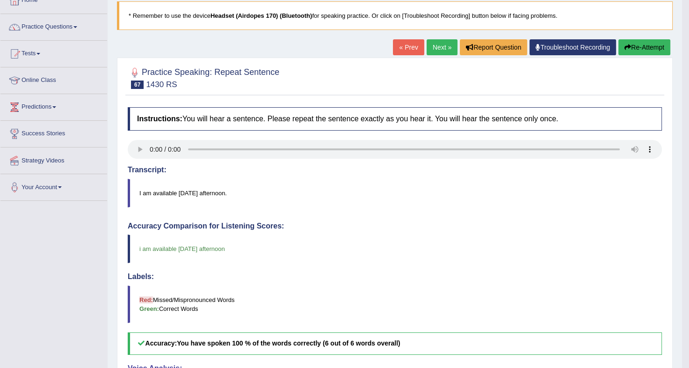
scroll to position [51, 0]
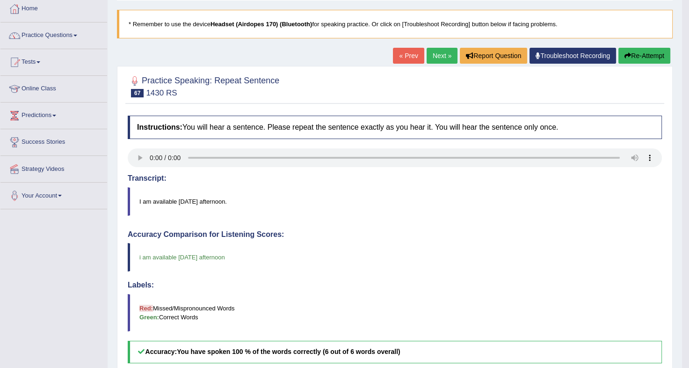
click at [635, 55] on button "Re-Attempt" at bounding box center [644, 56] width 52 height 16
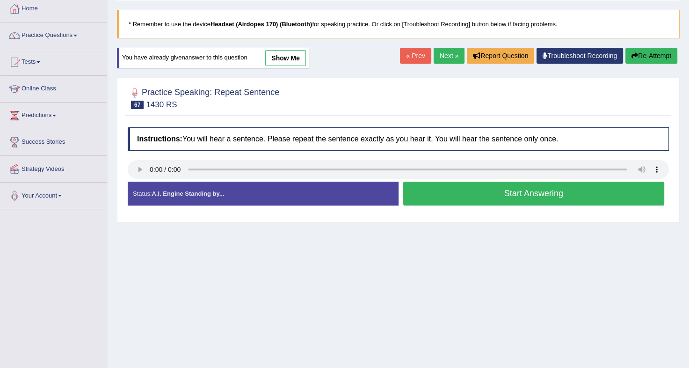
click at [469, 190] on button "Start Answering" at bounding box center [533, 193] width 261 height 24
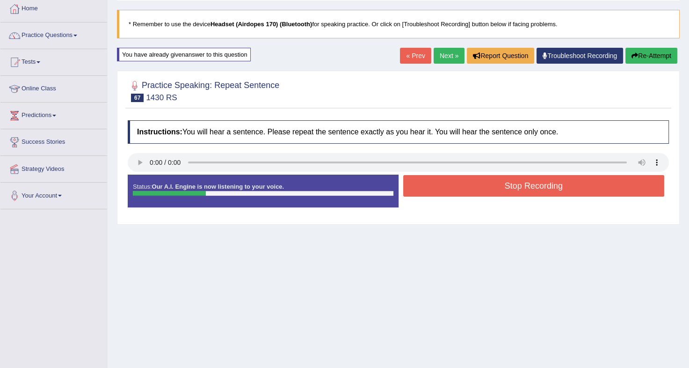
click at [469, 190] on button "Stop Recording" at bounding box center [533, 186] width 261 height 22
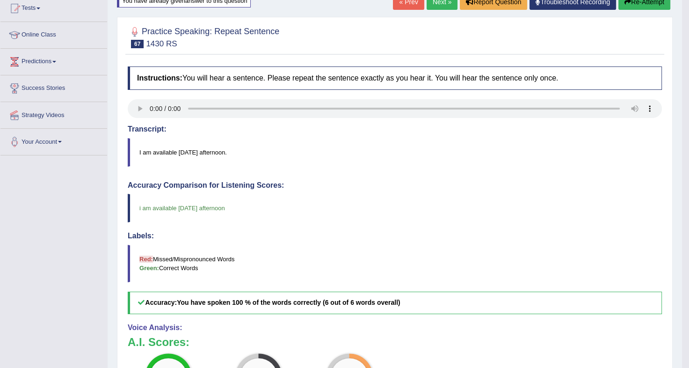
scroll to position [85, 0]
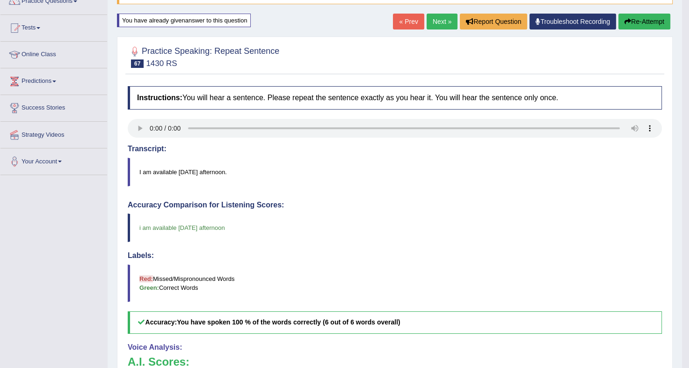
click at [427, 22] on link "Next »" at bounding box center [442, 22] width 31 height 16
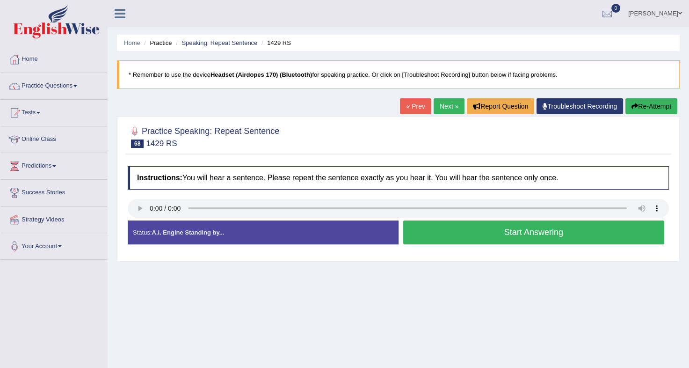
click at [559, 231] on button "Start Answering" at bounding box center [533, 232] width 261 height 24
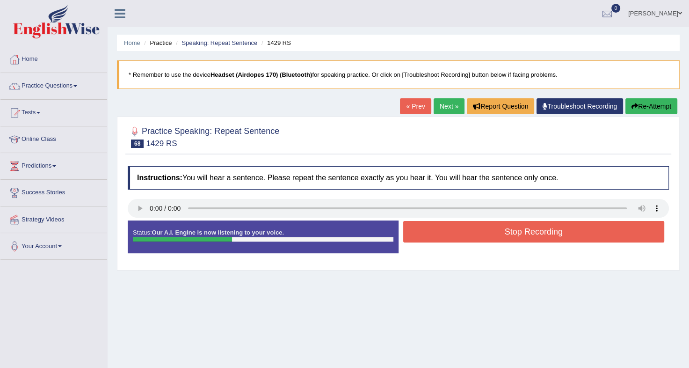
click at [559, 231] on button "Stop Recording" at bounding box center [533, 232] width 261 height 22
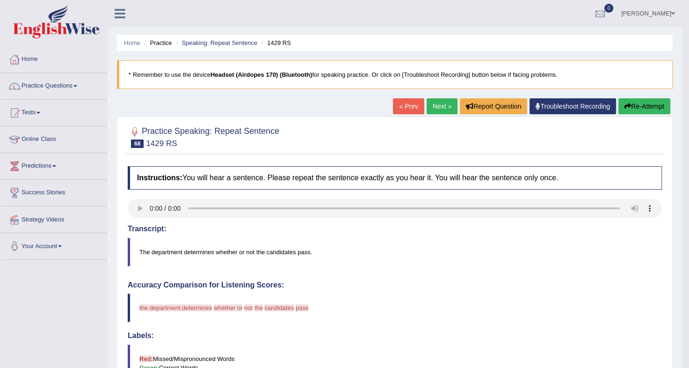
click at [634, 106] on button "Re-Attempt" at bounding box center [644, 106] width 52 height 16
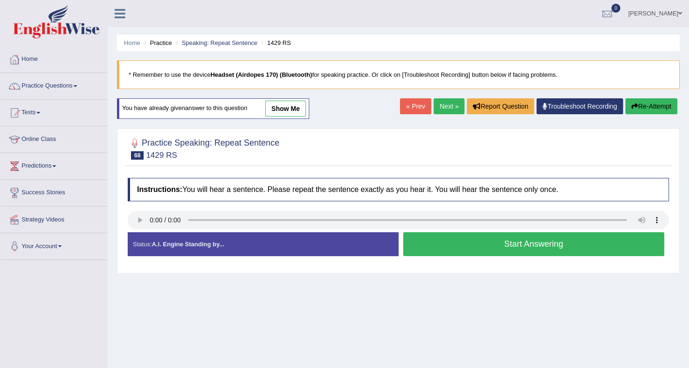
click at [486, 239] on button "Start Answering" at bounding box center [533, 244] width 261 height 24
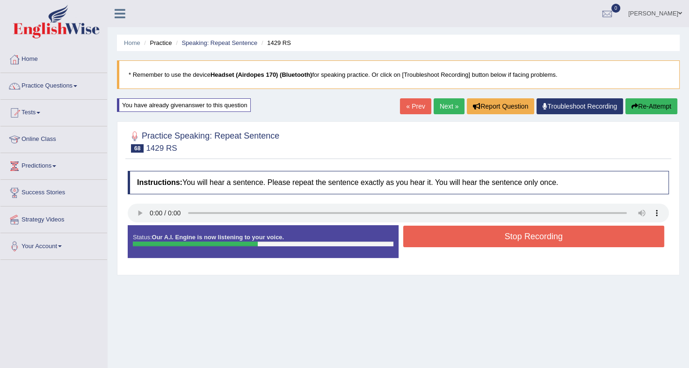
click at [486, 239] on button "Stop Recording" at bounding box center [533, 236] width 261 height 22
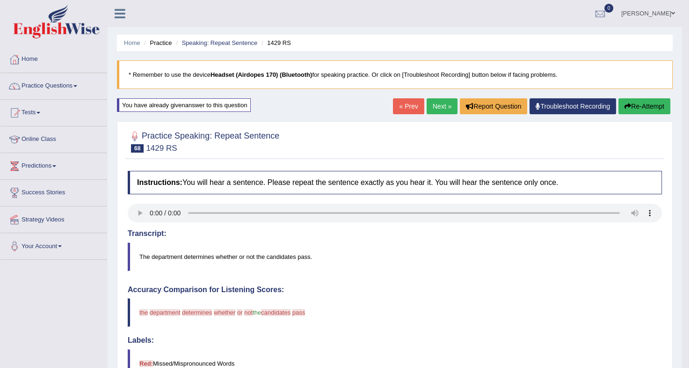
click at [430, 109] on link "Next »" at bounding box center [442, 106] width 31 height 16
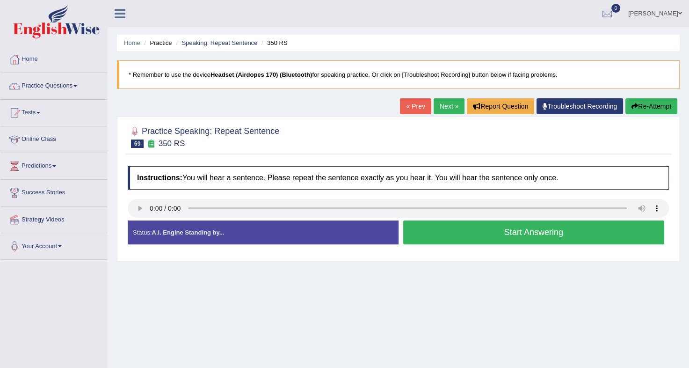
click at [530, 236] on button "Start Answering" at bounding box center [533, 232] width 261 height 24
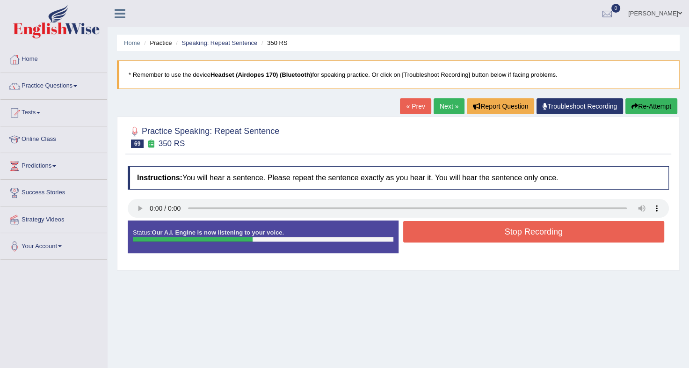
click at [530, 236] on button "Stop Recording" at bounding box center [533, 232] width 261 height 22
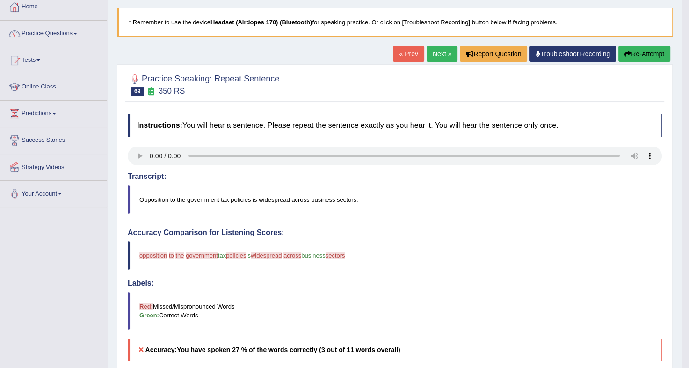
scroll to position [51, 0]
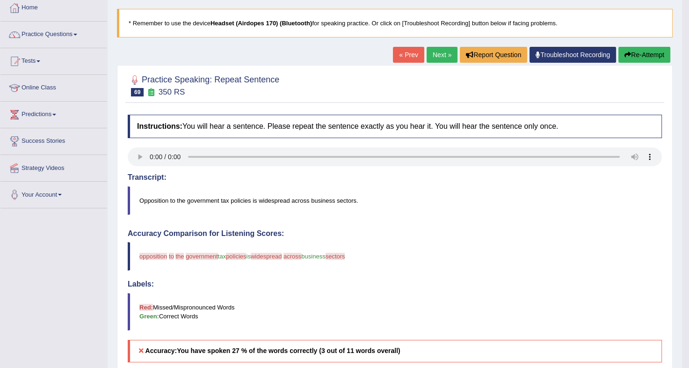
click at [659, 47] on button "Re-Attempt" at bounding box center [644, 55] width 52 height 16
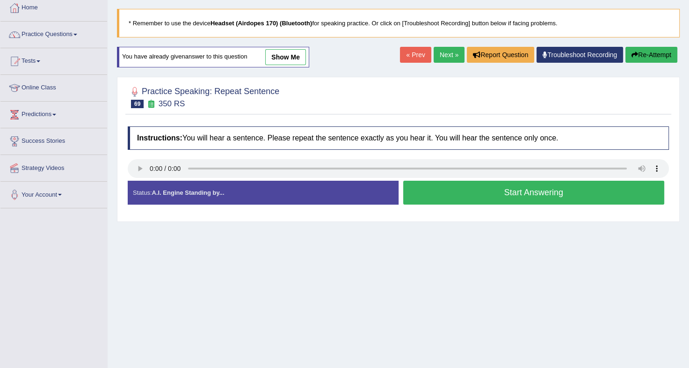
click at [524, 192] on button "Start Answering" at bounding box center [533, 193] width 261 height 24
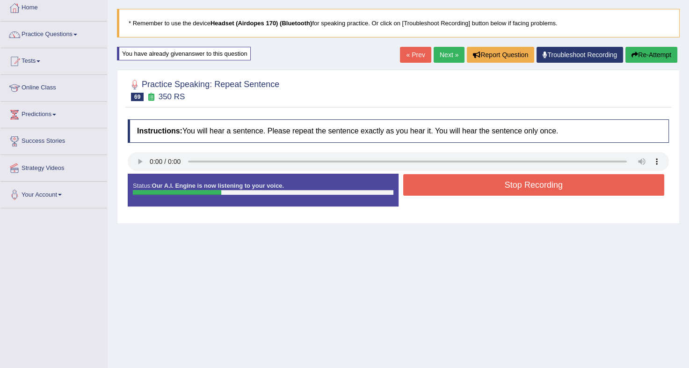
click at [636, 53] on icon "button" at bounding box center [634, 54] width 7 height 7
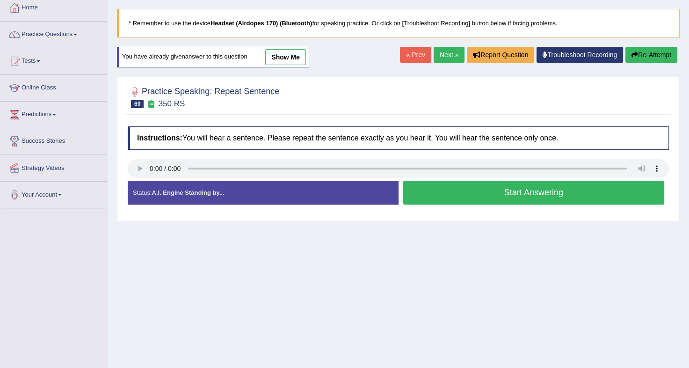
click at [563, 58] on link "Troubleshoot Recording" at bounding box center [580, 55] width 87 height 16
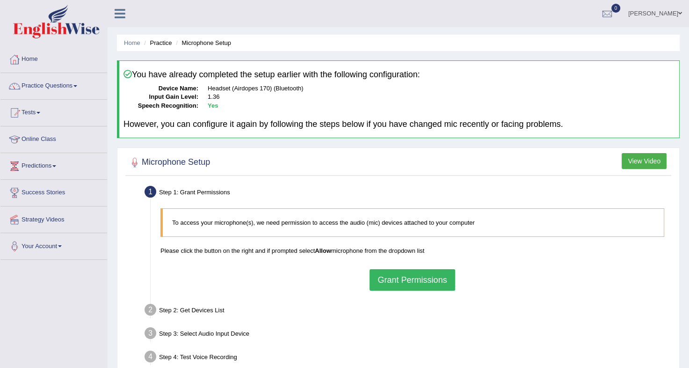
click at [409, 278] on button "Grant Permissions" at bounding box center [412, 280] width 85 height 22
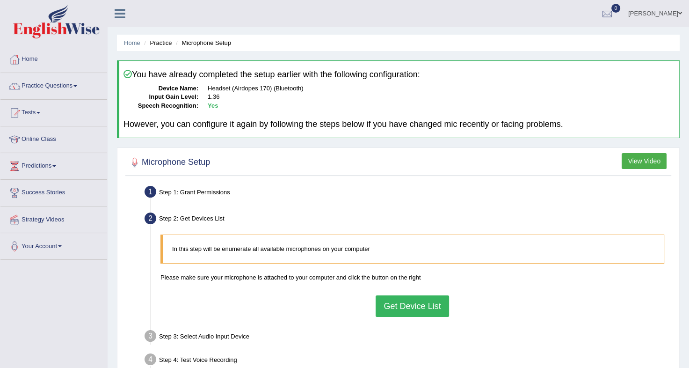
scroll to position [123, 0]
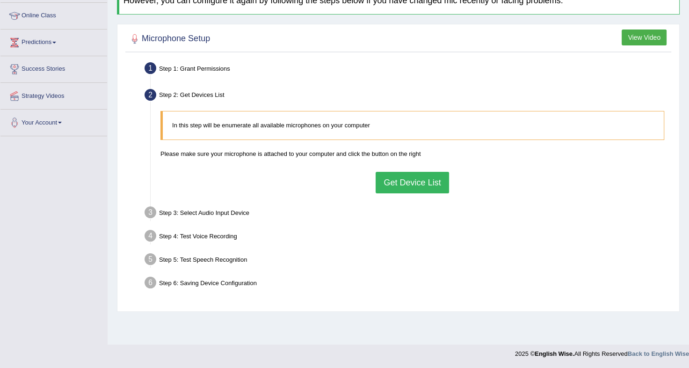
click at [401, 177] on button "Get Device List" at bounding box center [412, 183] width 73 height 22
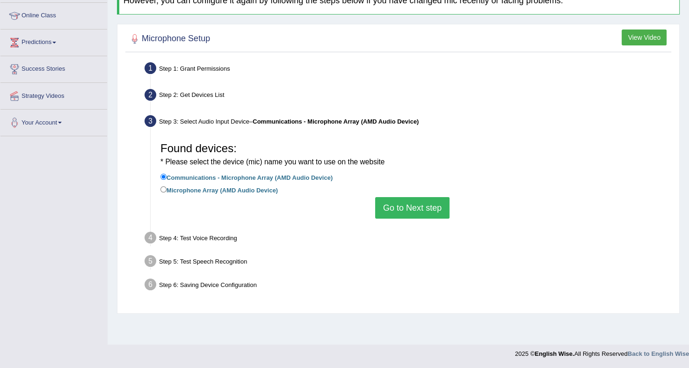
click at [163, 184] on label "Microphone Array (AMD Audio Device)" at bounding box center [218, 189] width 117 height 10
click at [163, 186] on input "Microphone Array (AMD Audio Device)" at bounding box center [163, 189] width 6 height 6
radio input "true"
click at [163, 176] on input "Communications - Microphone Array (AMD Audio Device)" at bounding box center [163, 177] width 6 height 6
radio input "true"
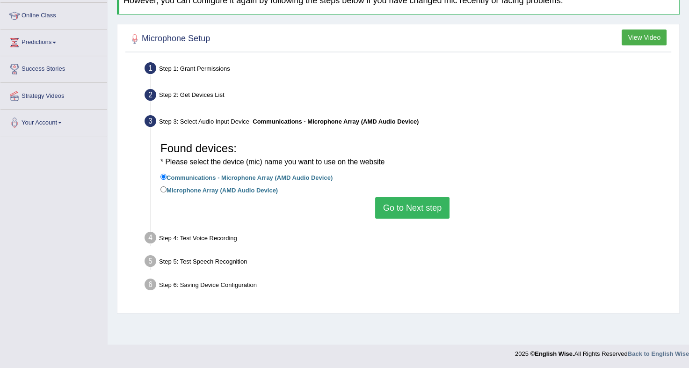
click at [413, 209] on button "Go to Next step" at bounding box center [412, 208] width 74 height 22
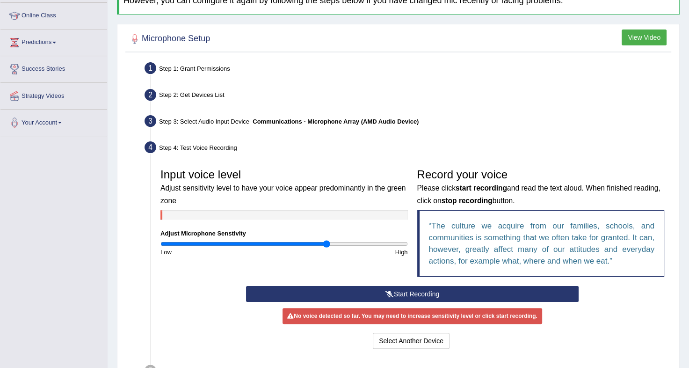
click at [418, 292] on button "Start Recording" at bounding box center [412, 294] width 333 height 16
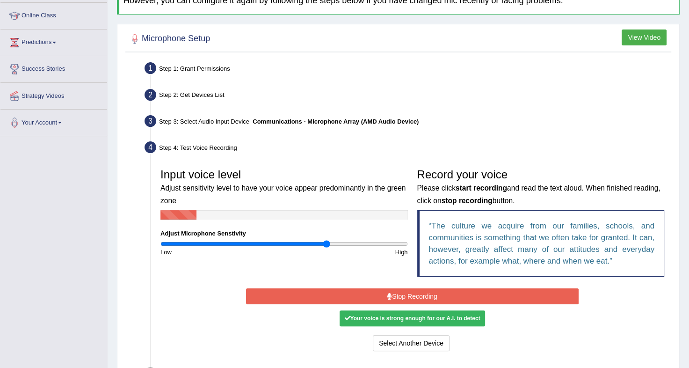
click at [418, 292] on button "Stop Recording" at bounding box center [412, 296] width 333 height 16
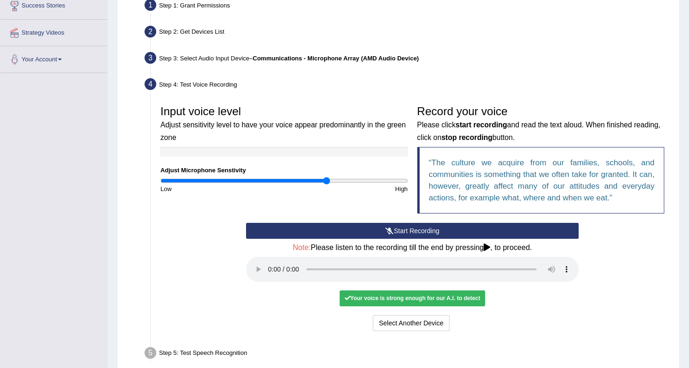
scroll to position [253, 0]
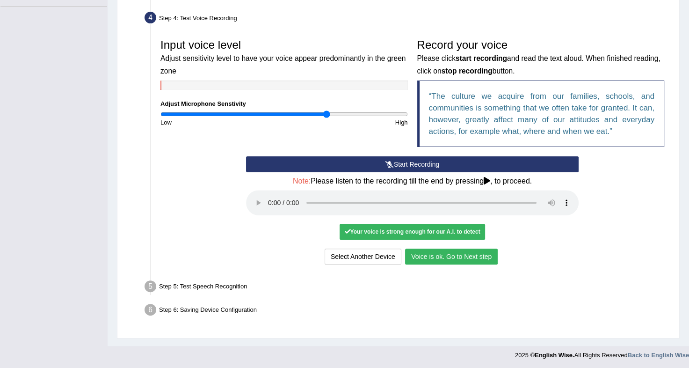
click at [464, 254] on button "Voice is ok. Go to Next step" at bounding box center [451, 256] width 93 height 16
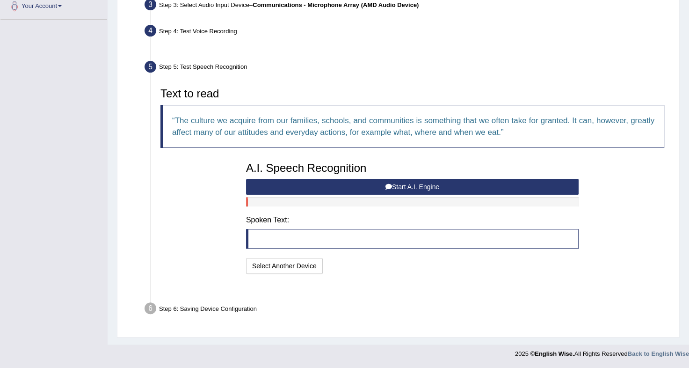
scroll to position [216, 0]
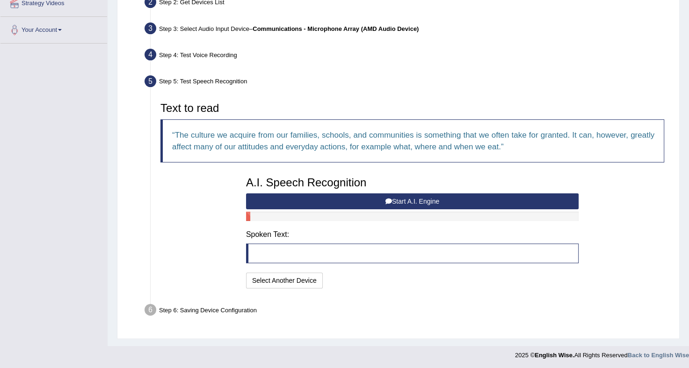
click at [328, 195] on button "Start A.I. Engine" at bounding box center [412, 201] width 333 height 16
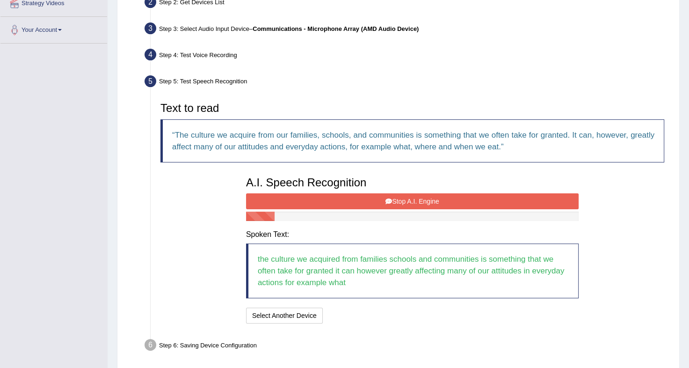
click at [328, 195] on button "Stop A.I. Engine" at bounding box center [412, 201] width 333 height 16
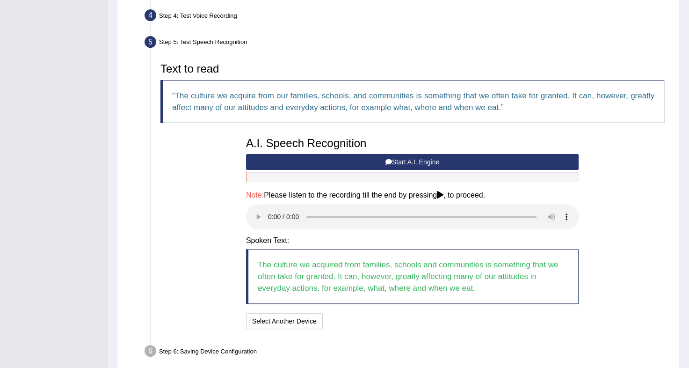
scroll to position [256, 0]
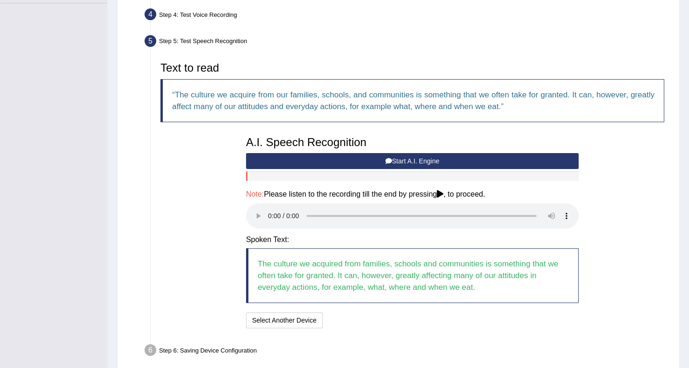
drag, startPoint x: 256, startPoint y: 213, endPoint x: 177, endPoint y: 222, distance: 79.6
click at [177, 222] on div "Text to read The culture we acquire from our families, schools, and communities…" at bounding box center [412, 193] width 513 height 273
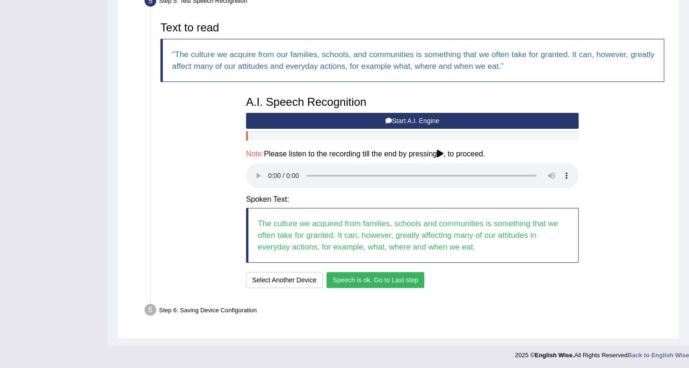
click at [351, 274] on button "Speech is ok. Go to Last step" at bounding box center [376, 280] width 98 height 16
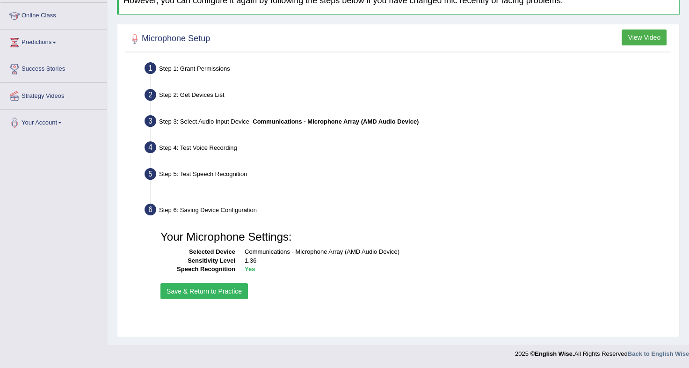
scroll to position [123, 0]
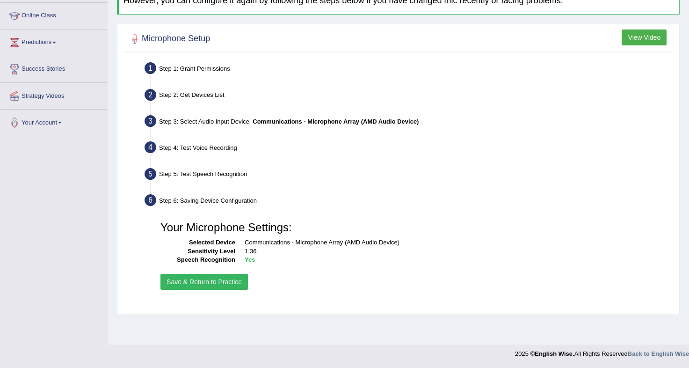
click at [193, 276] on button "Save & Return to Practice" at bounding box center [203, 282] width 87 height 16
click at [185, 280] on button "Save & Return to Practice" at bounding box center [203, 282] width 87 height 16
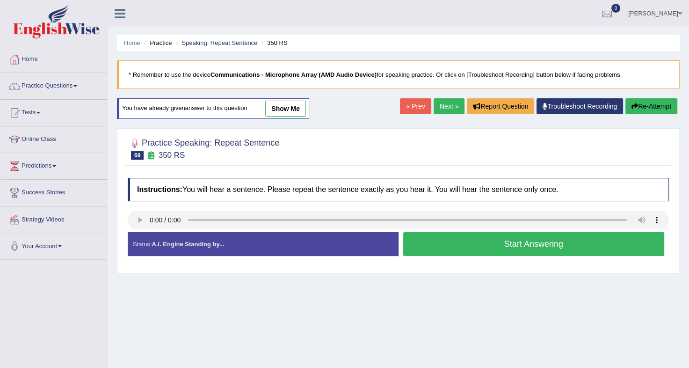
click at [493, 245] on button "Start Answering" at bounding box center [533, 244] width 261 height 24
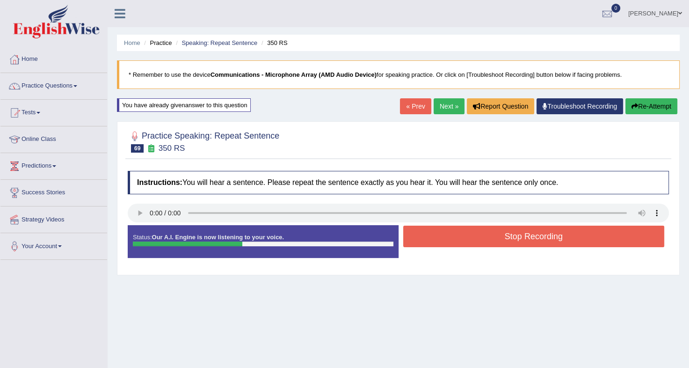
click at [497, 242] on button "Stop Recording" at bounding box center [533, 236] width 261 height 22
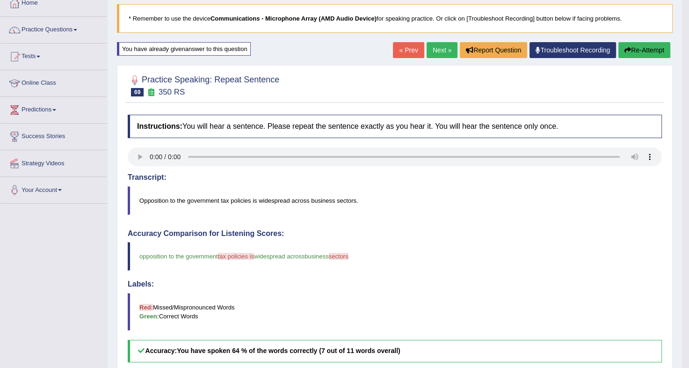
scroll to position [58, 0]
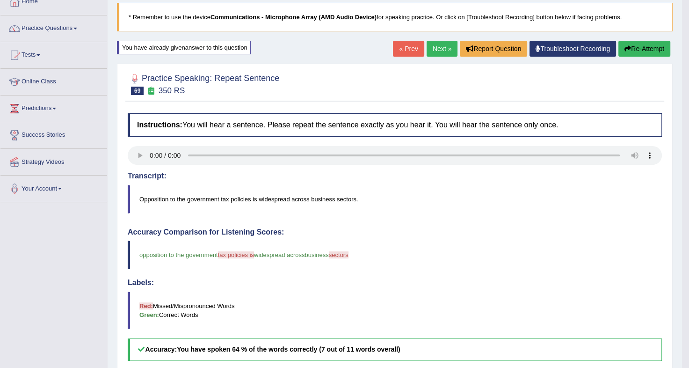
click at [640, 51] on button "Re-Attempt" at bounding box center [644, 49] width 52 height 16
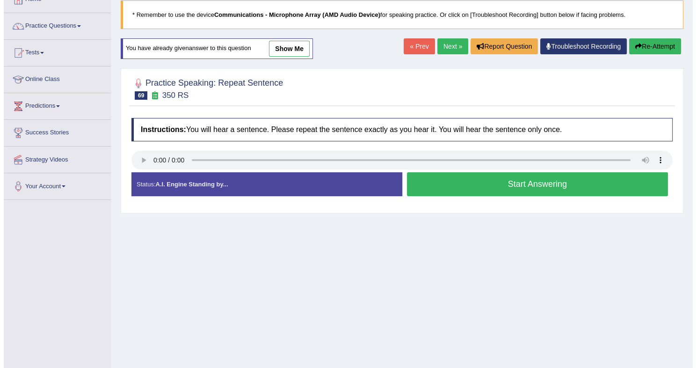
scroll to position [58, 0]
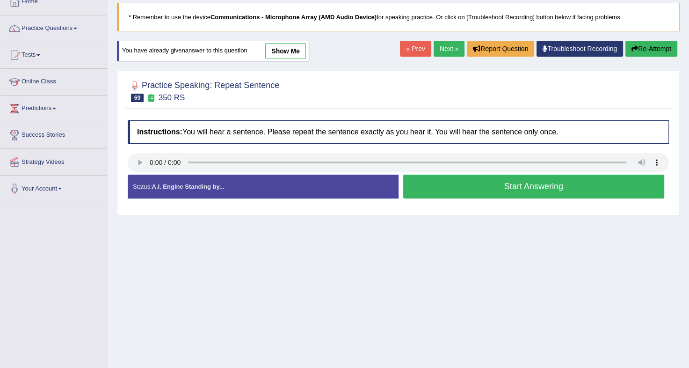
click at [550, 191] on button "Start Answering" at bounding box center [533, 186] width 261 height 24
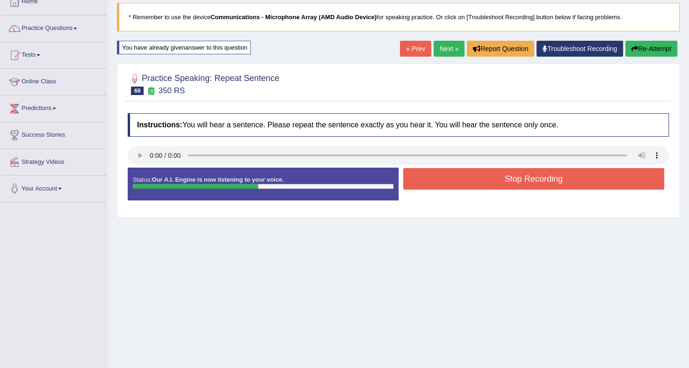
click at [553, 185] on button "Stop Recording" at bounding box center [533, 179] width 261 height 22
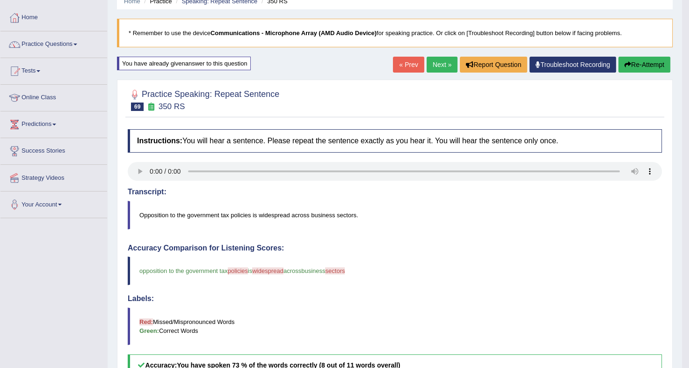
scroll to position [0, 0]
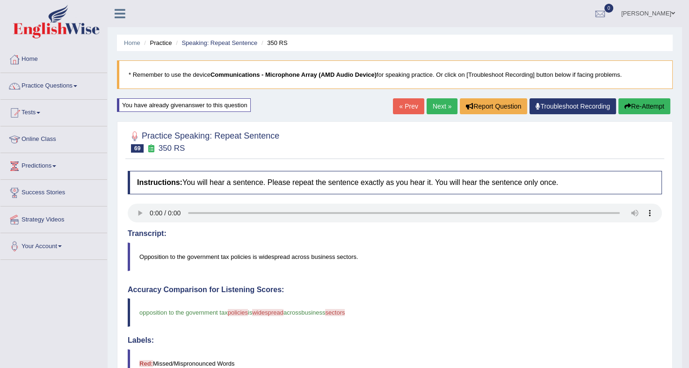
click at [434, 102] on link "Next »" at bounding box center [442, 106] width 31 height 16
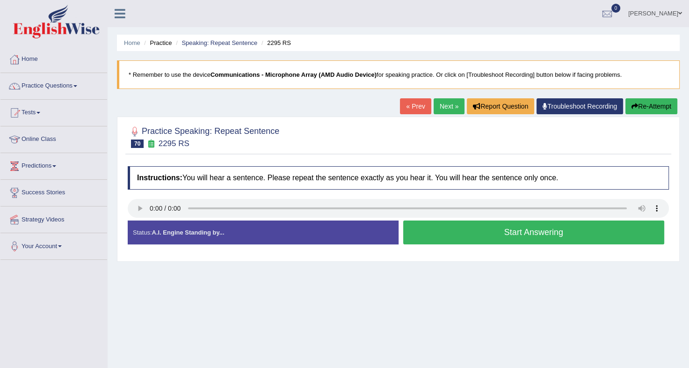
click at [554, 236] on button "Start Answering" at bounding box center [533, 232] width 261 height 24
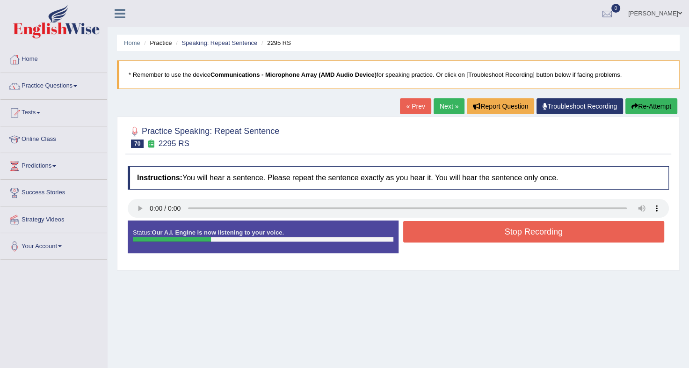
click at [554, 236] on button "Stop Recording" at bounding box center [533, 232] width 261 height 22
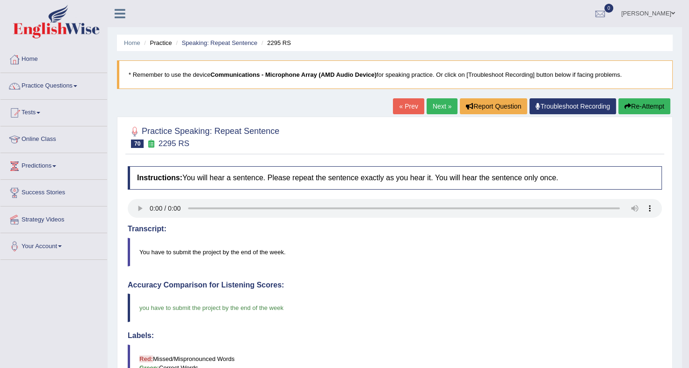
click at [443, 102] on link "Next »" at bounding box center [442, 106] width 31 height 16
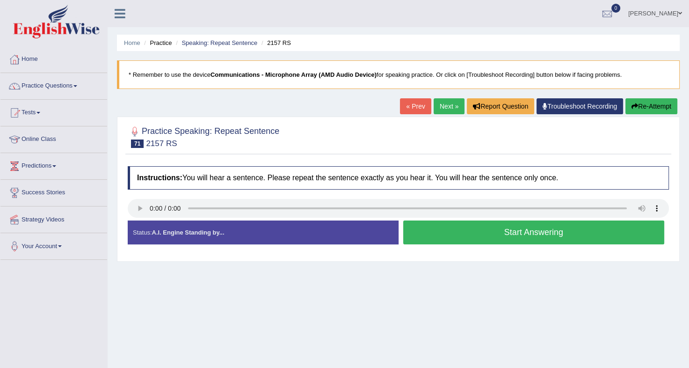
click at [563, 239] on button "Start Answering" at bounding box center [533, 232] width 261 height 24
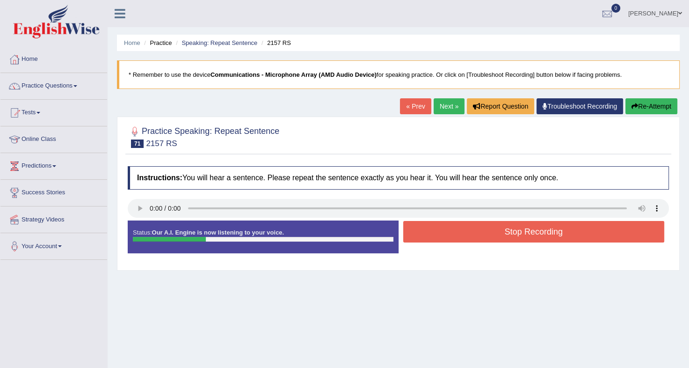
click at [563, 239] on button "Stop Recording" at bounding box center [533, 232] width 261 height 22
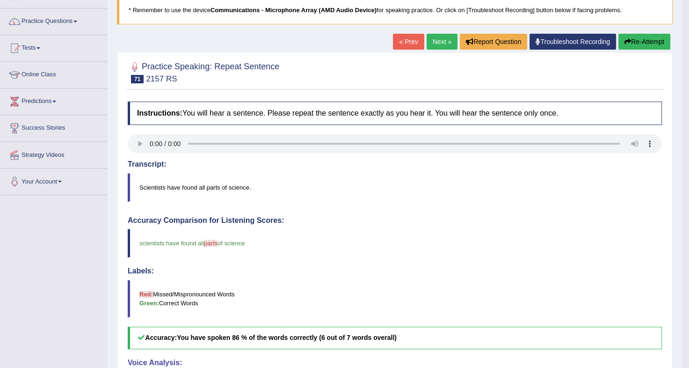
scroll to position [59, 0]
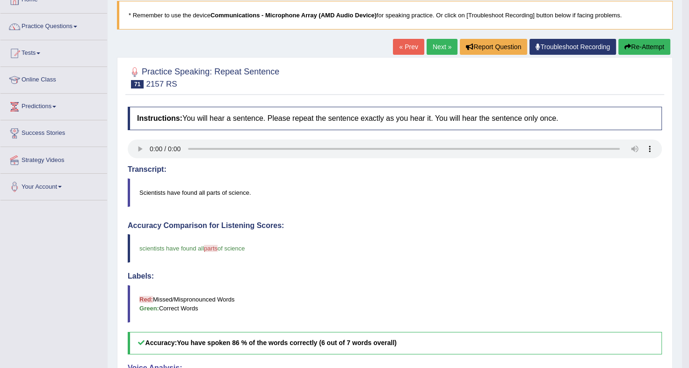
click at [445, 50] on link "Next »" at bounding box center [442, 47] width 31 height 16
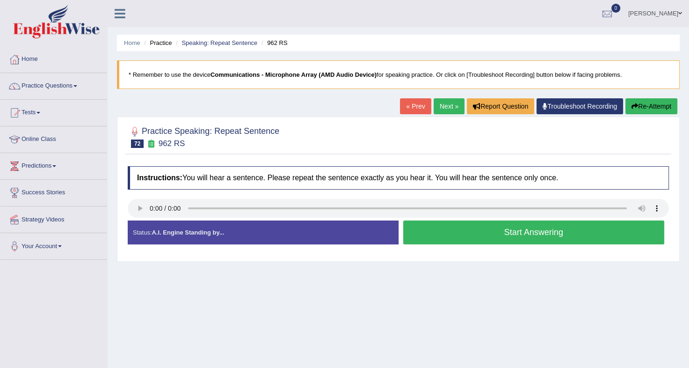
click at [528, 233] on button "Start Answering" at bounding box center [533, 232] width 261 height 24
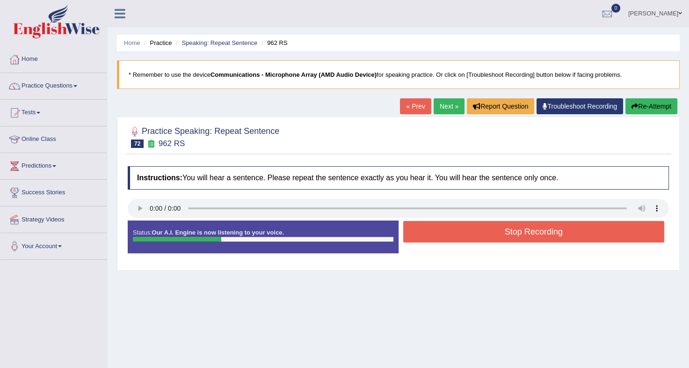
click at [528, 233] on button "Stop Recording" at bounding box center [533, 232] width 261 height 22
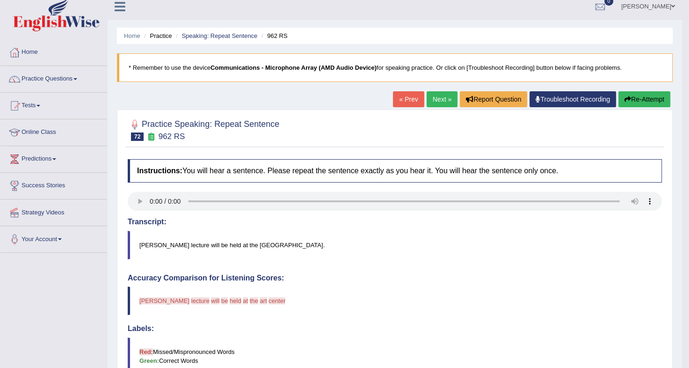
scroll to position [3, 0]
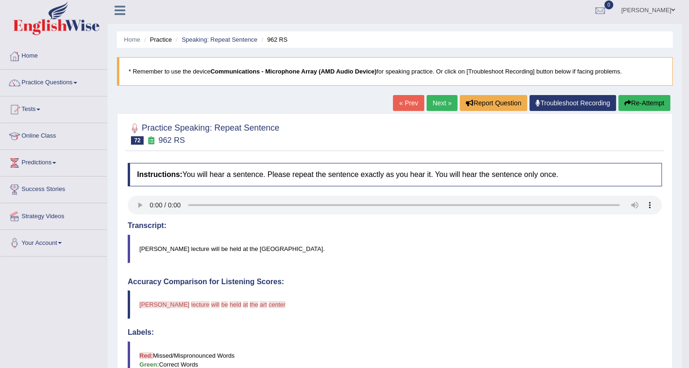
click at [636, 101] on button "Re-Attempt" at bounding box center [644, 103] width 52 height 16
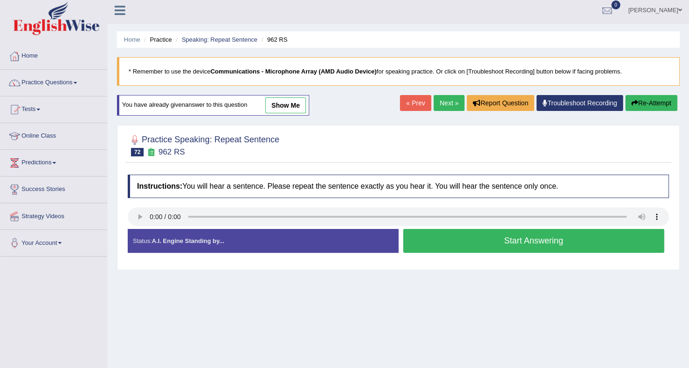
click at [507, 238] on button "Start Answering" at bounding box center [533, 241] width 261 height 24
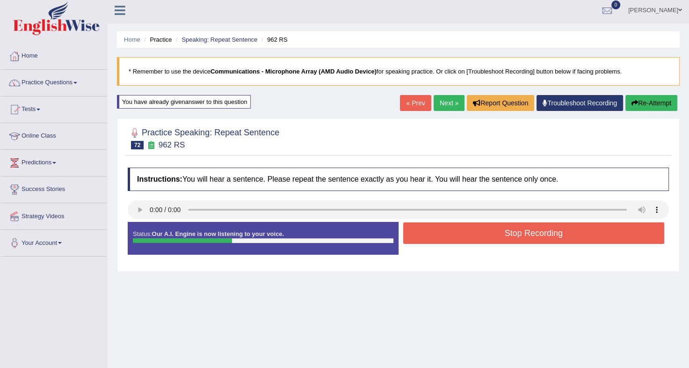
click at [507, 238] on button "Stop Recording" at bounding box center [533, 233] width 261 height 22
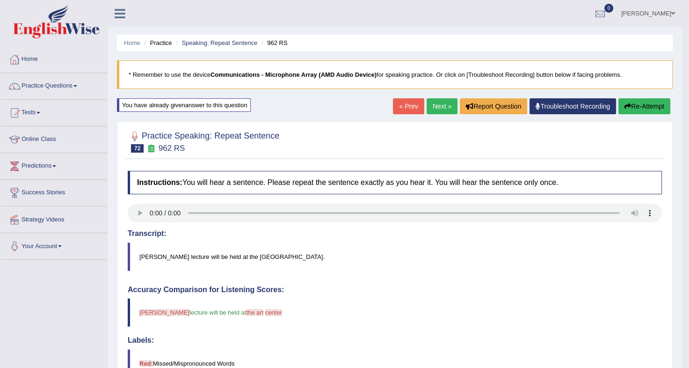
click at [642, 109] on button "Re-Attempt" at bounding box center [644, 106] width 52 height 16
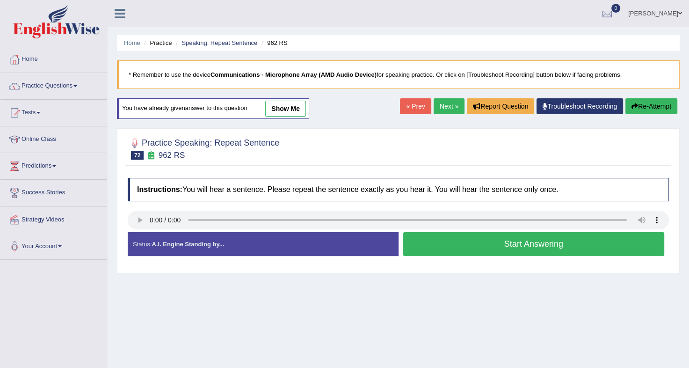
click at [541, 240] on button "Start Answering" at bounding box center [533, 244] width 261 height 24
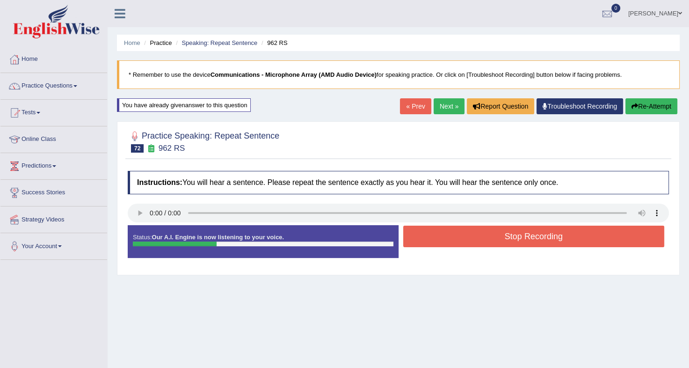
click at [541, 240] on button "Stop Recording" at bounding box center [533, 236] width 261 height 22
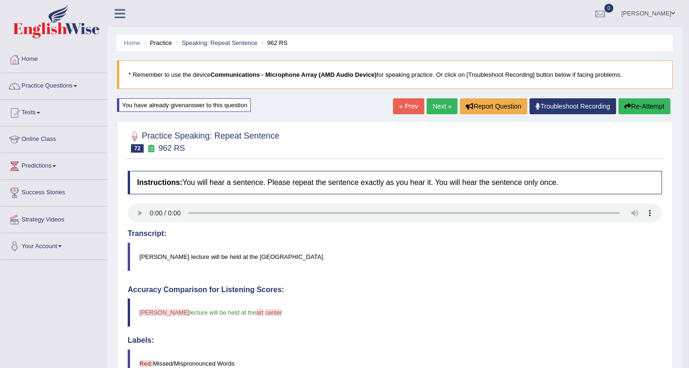
click at [643, 108] on button "Re-Attempt" at bounding box center [644, 106] width 52 height 16
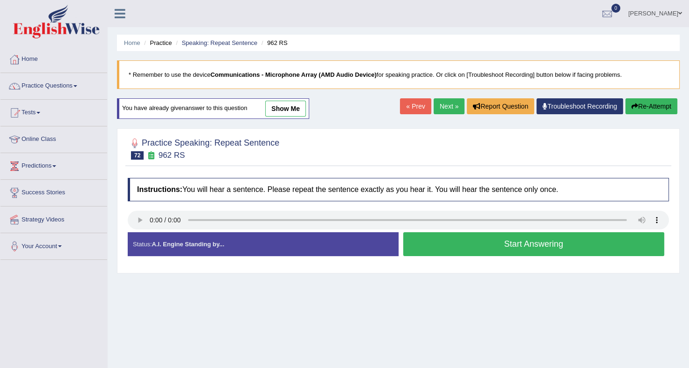
click at [496, 246] on button "Start Answering" at bounding box center [533, 244] width 261 height 24
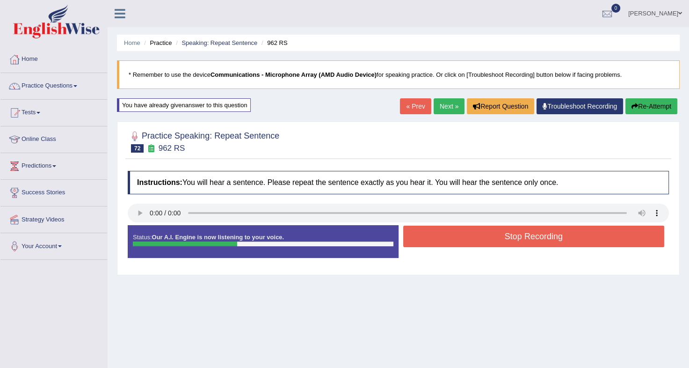
click at [496, 246] on button "Stop Recording" at bounding box center [533, 236] width 261 height 22
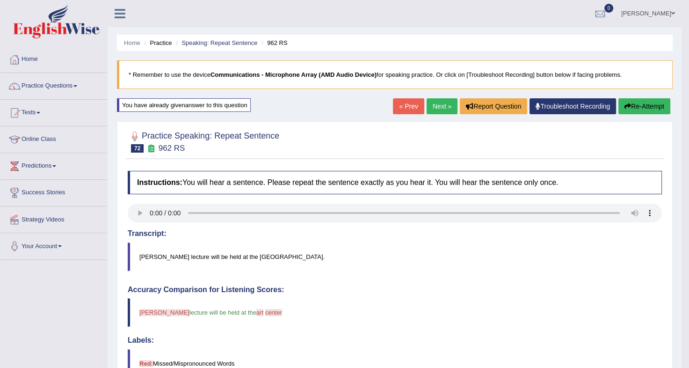
click at [649, 106] on button "Re-Attempt" at bounding box center [644, 106] width 52 height 16
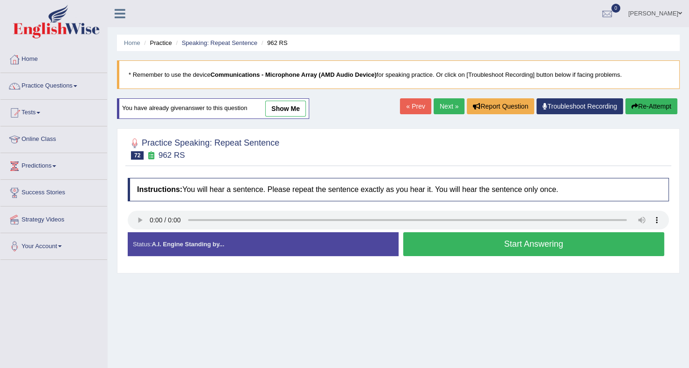
click at [465, 239] on button "Start Answering" at bounding box center [533, 244] width 261 height 24
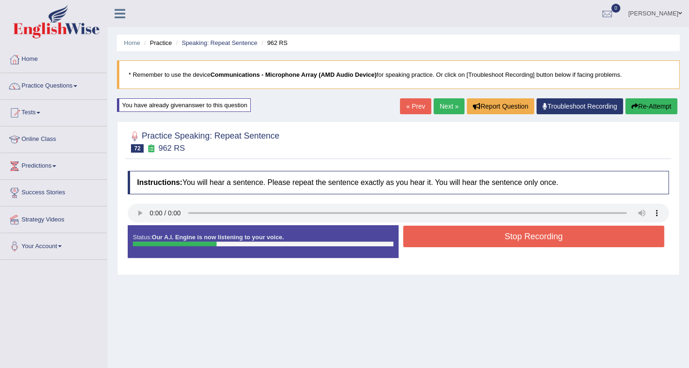
click at [465, 239] on button "Stop Recording" at bounding box center [533, 236] width 261 height 22
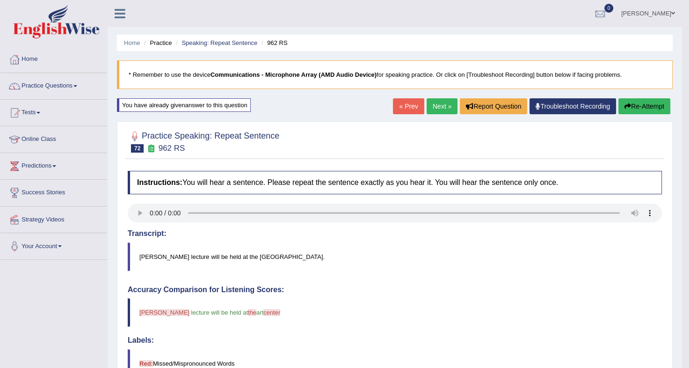
click at [432, 104] on link "Next »" at bounding box center [442, 106] width 31 height 16
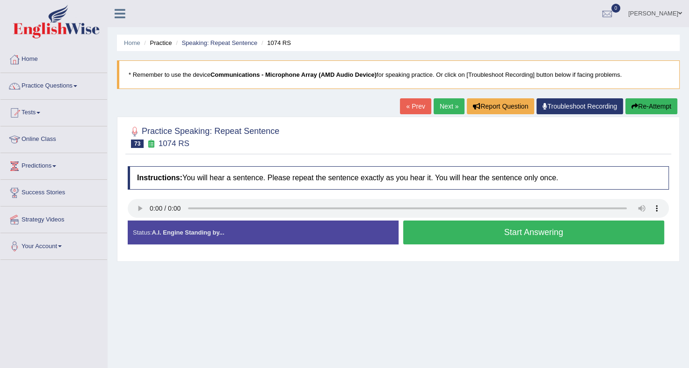
click at [443, 222] on button "Start Answering" at bounding box center [533, 232] width 261 height 24
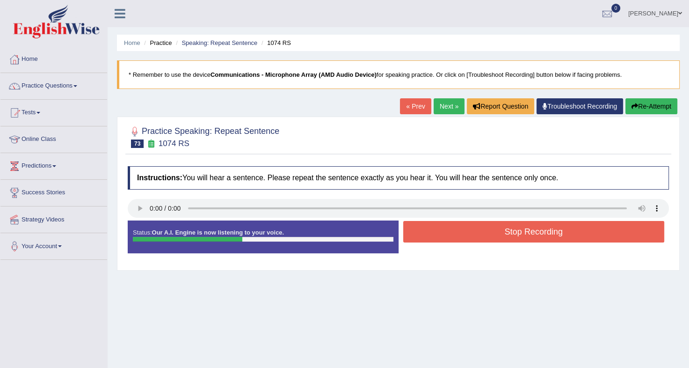
click at [443, 222] on button "Stop Recording" at bounding box center [533, 232] width 261 height 22
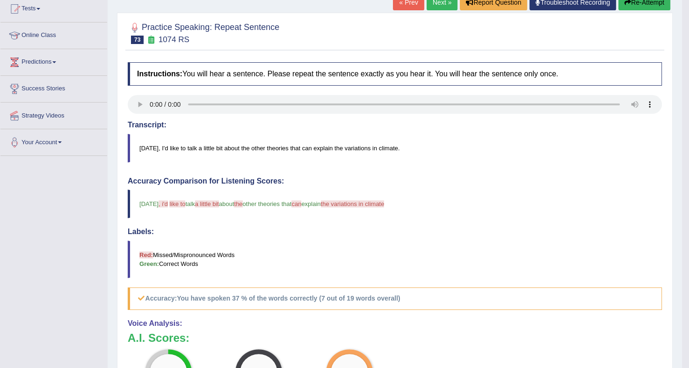
scroll to position [101, 0]
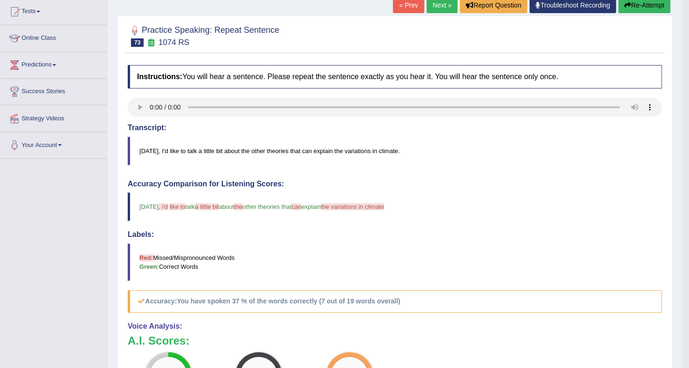
click at [627, 2] on icon "button" at bounding box center [627, 5] width 7 height 7
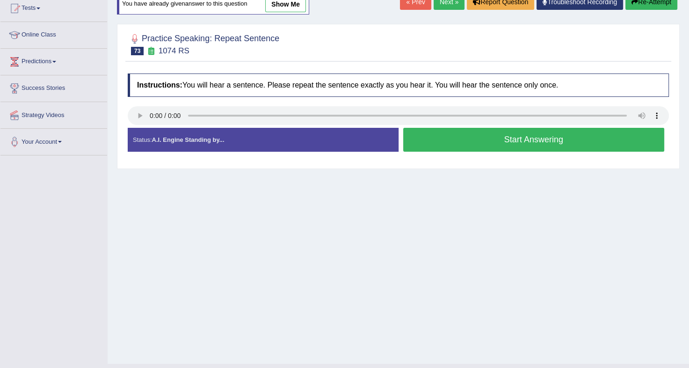
click at [521, 134] on button "Start Answering" at bounding box center [533, 140] width 261 height 24
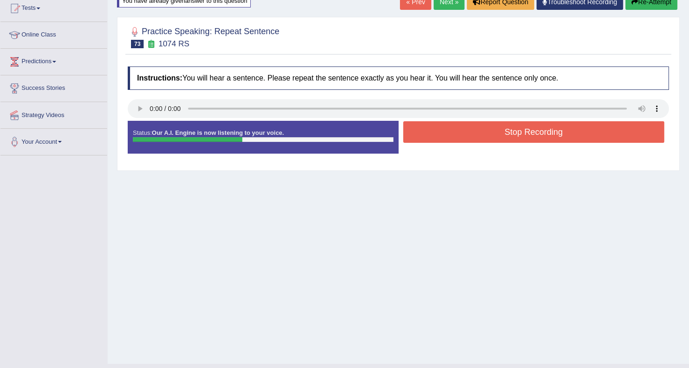
click at [521, 134] on button "Stop Recording" at bounding box center [533, 132] width 261 height 22
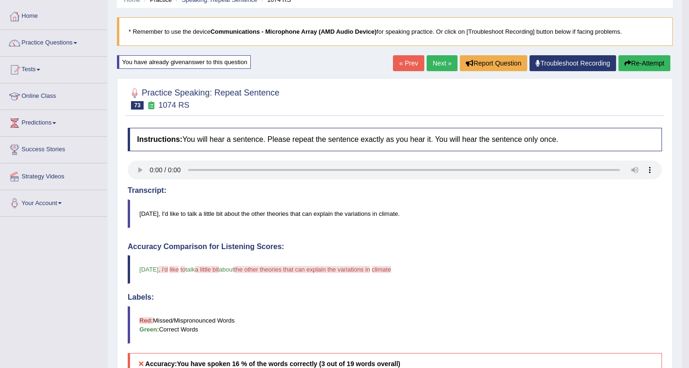
scroll to position [42, 0]
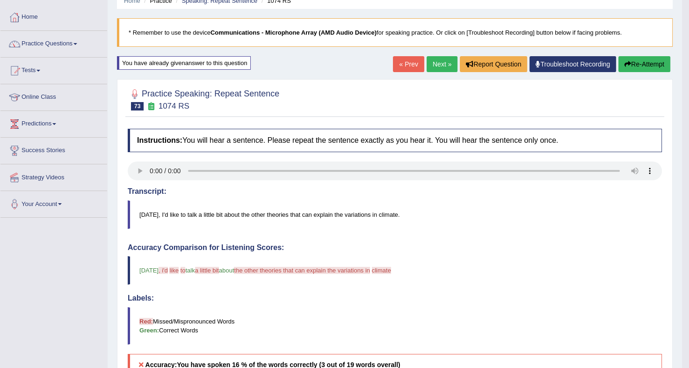
click at [638, 61] on button "Re-Attempt" at bounding box center [644, 64] width 52 height 16
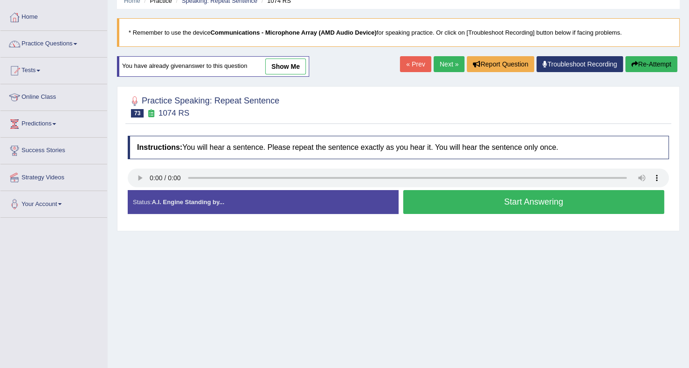
click at [507, 206] on button "Start Answering" at bounding box center [533, 202] width 261 height 24
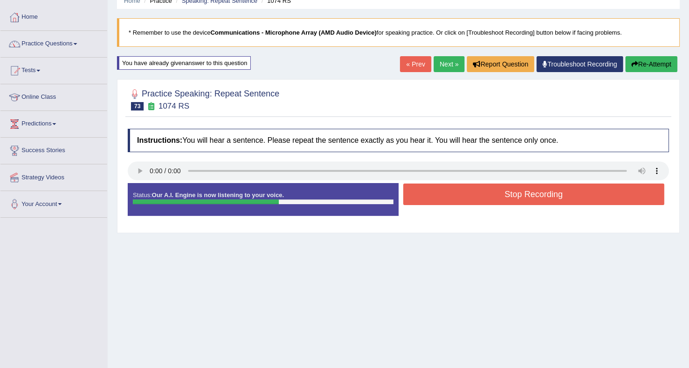
click at [513, 196] on button "Stop Recording" at bounding box center [533, 194] width 261 height 22
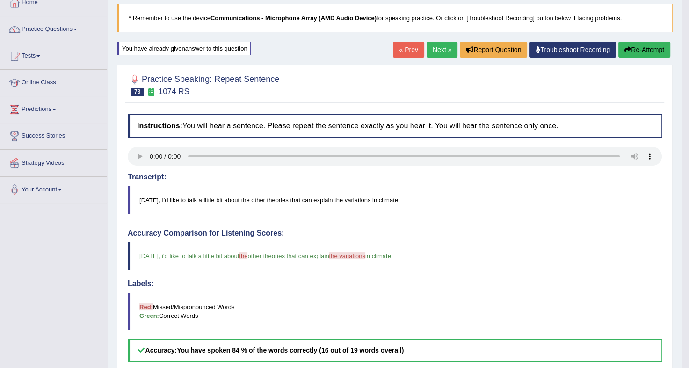
scroll to position [33, 0]
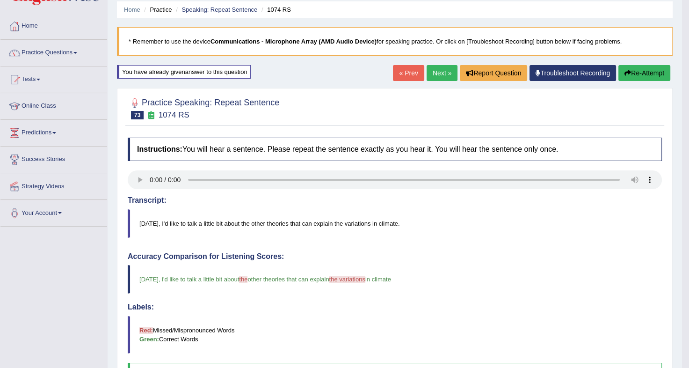
click at [437, 65] on link "Next »" at bounding box center [442, 73] width 31 height 16
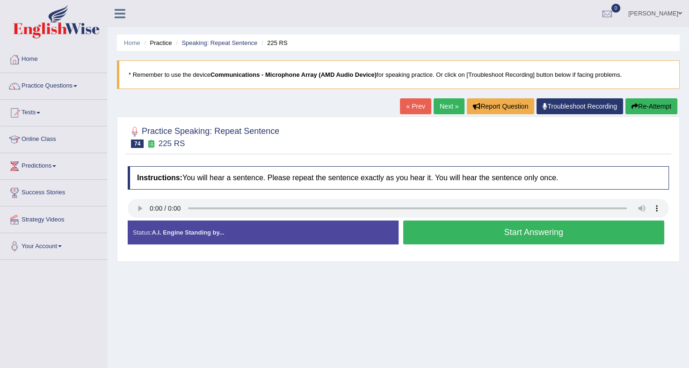
click at [513, 231] on button "Start Answering" at bounding box center [533, 232] width 261 height 24
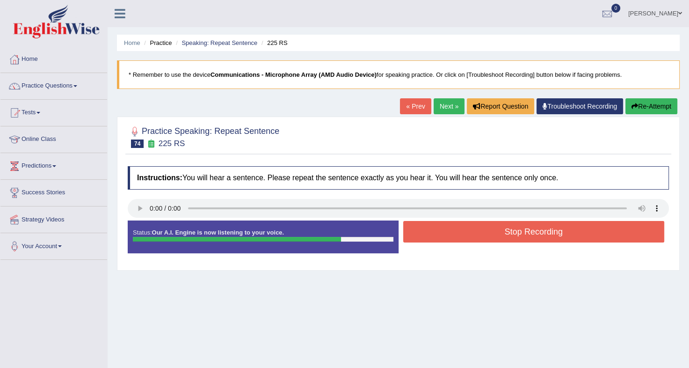
click at [640, 103] on button "Re-Attempt" at bounding box center [651, 106] width 52 height 16
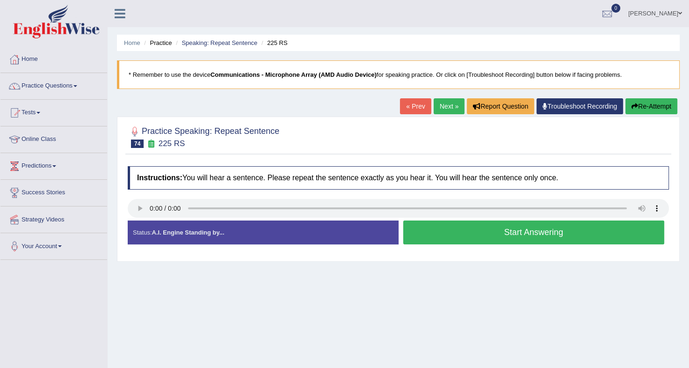
click at [537, 235] on button "Start Answering" at bounding box center [533, 232] width 261 height 24
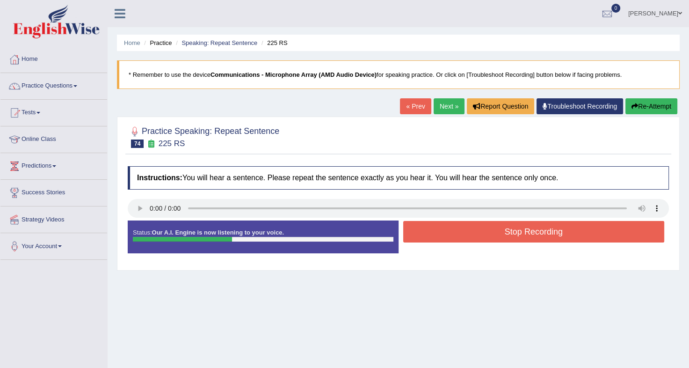
click at [537, 235] on button "Stop Recording" at bounding box center [533, 232] width 261 height 22
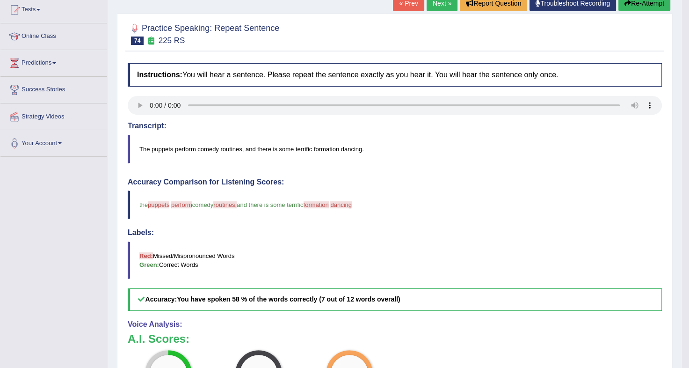
scroll to position [51, 0]
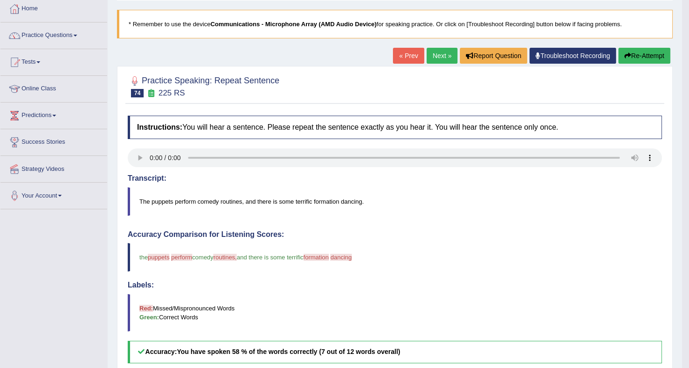
click at [644, 54] on button "Re-Attempt" at bounding box center [644, 56] width 52 height 16
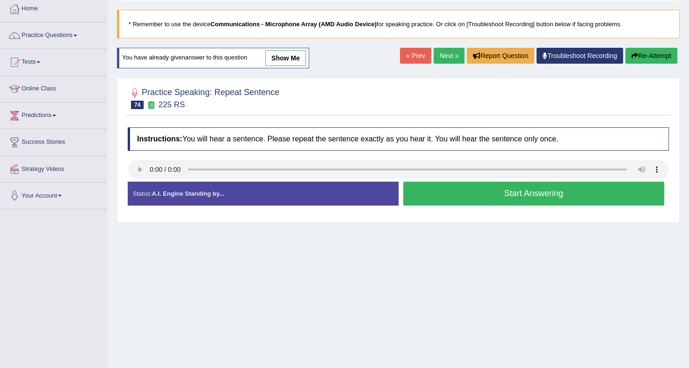
click at [501, 189] on button "Start Answering" at bounding box center [533, 193] width 261 height 24
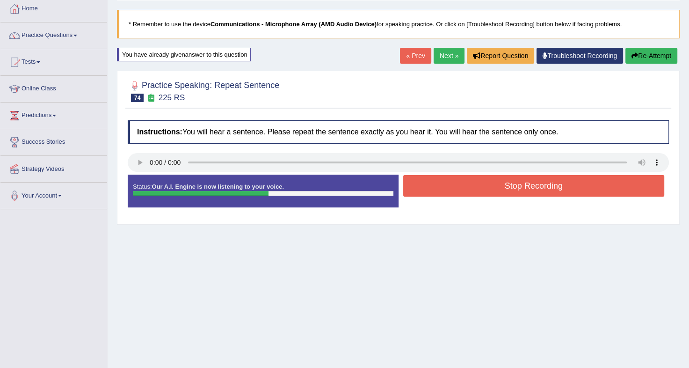
click at [501, 189] on button "Stop Recording" at bounding box center [533, 186] width 261 height 22
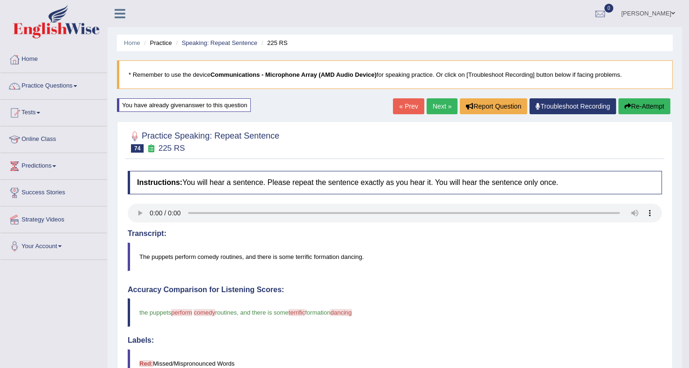
click at [438, 108] on link "Next »" at bounding box center [442, 106] width 31 height 16
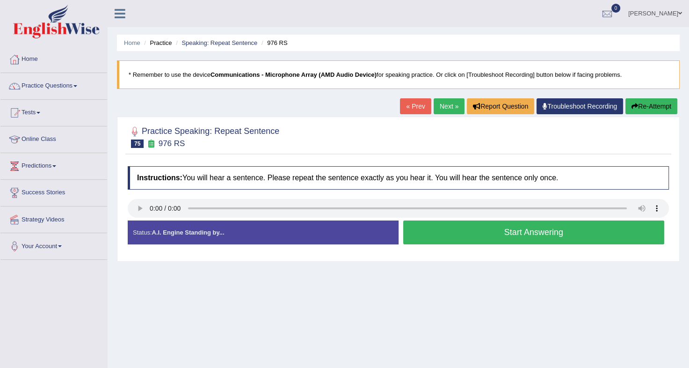
click at [442, 241] on button "Start Answering" at bounding box center [533, 232] width 261 height 24
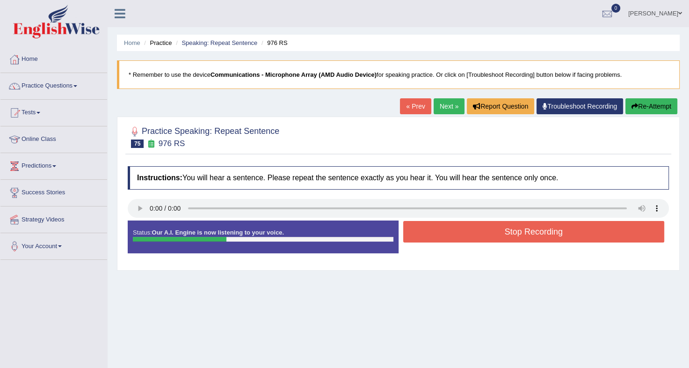
click at [442, 241] on button "Stop Recording" at bounding box center [533, 232] width 261 height 22
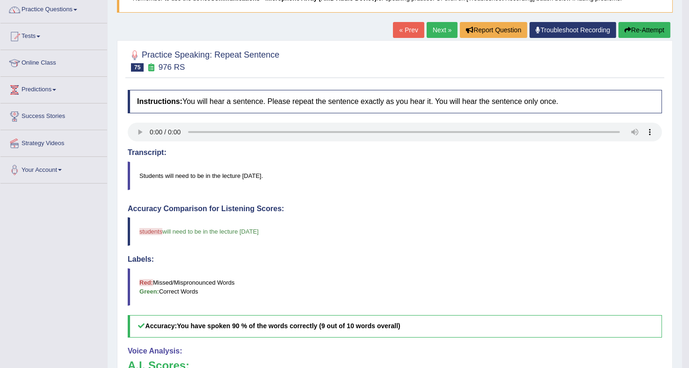
scroll to position [76, 0]
